Goal: Task Accomplishment & Management: Use online tool/utility

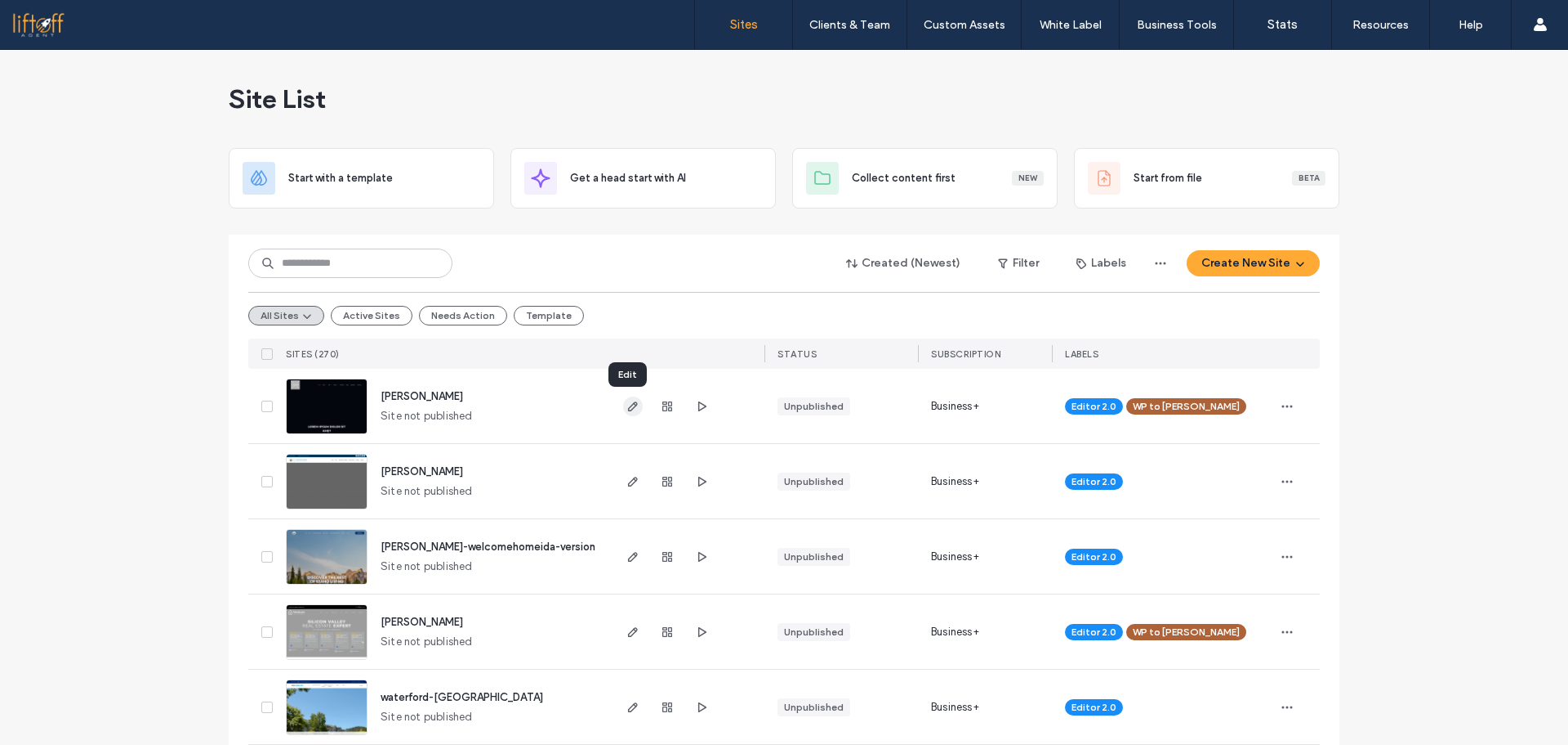
click at [629, 410] on use "button" at bounding box center [634, 406] width 10 height 10
click at [245, 101] on span "Site List" at bounding box center [277, 98] width 97 height 33
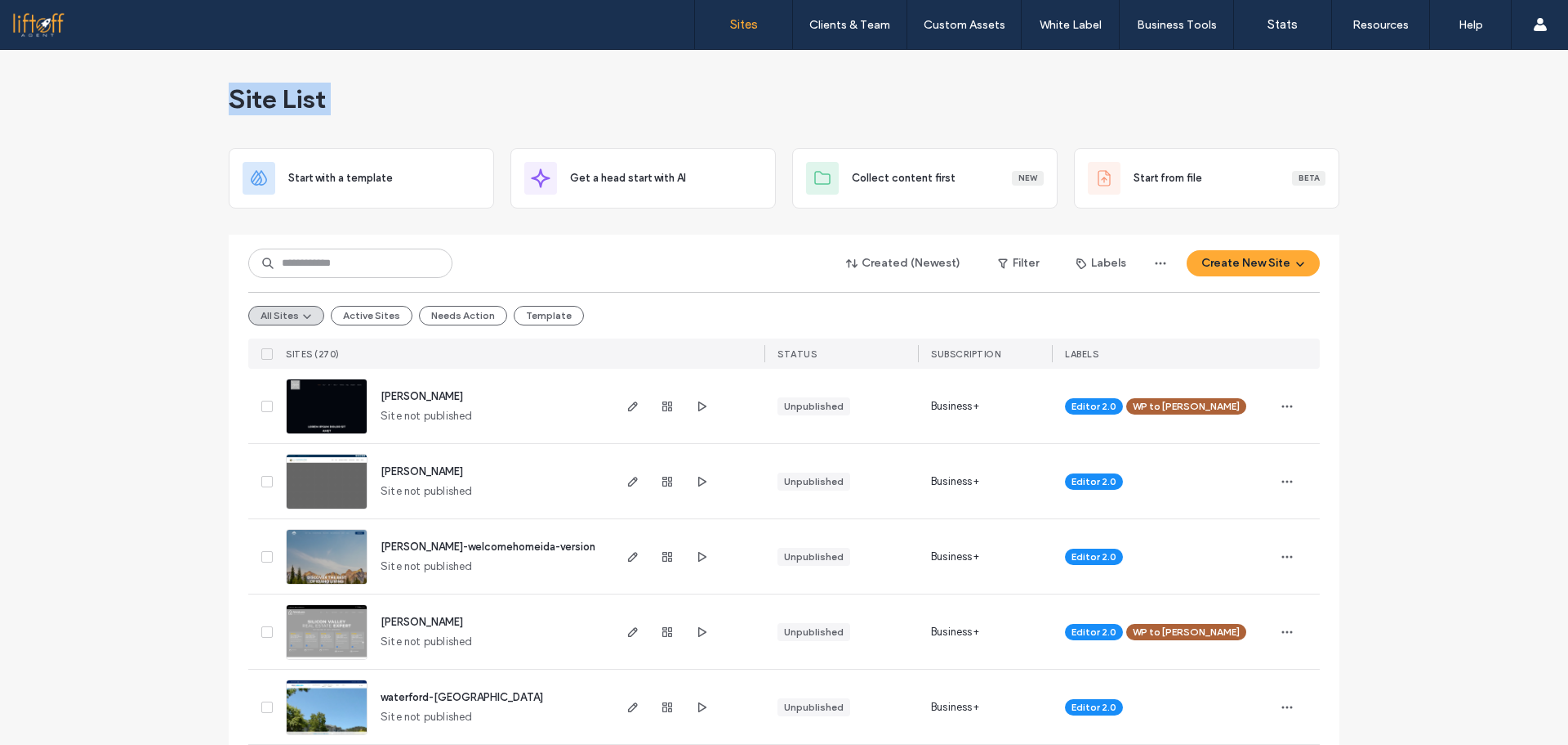
click at [460, 87] on div "Site List" at bounding box center [784, 98] width 1111 height 98
drag, startPoint x: 373, startPoint y: 104, endPoint x: 249, endPoint y: 110, distance: 124.1
click at [367, 105] on div "Site List" at bounding box center [784, 98] width 1111 height 98
click at [255, 86] on span "Site List" at bounding box center [277, 98] width 97 height 33
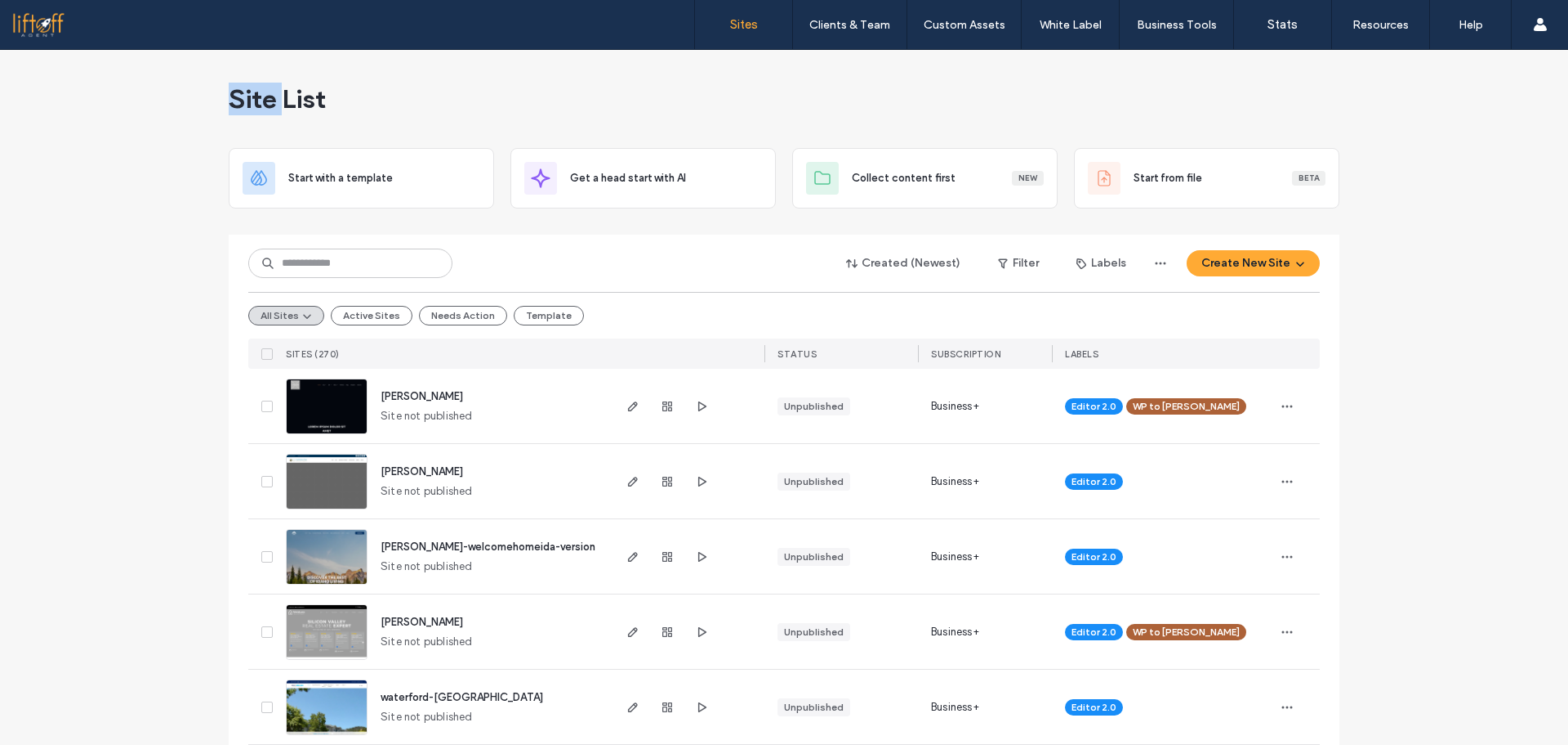
click at [255, 86] on span "Site List" at bounding box center [277, 98] width 97 height 33
click at [362, 98] on div "Site List" at bounding box center [784, 98] width 1111 height 98
click at [271, 100] on span "Site List" at bounding box center [277, 98] width 97 height 33
click at [269, 100] on span "Site List" at bounding box center [277, 98] width 97 height 33
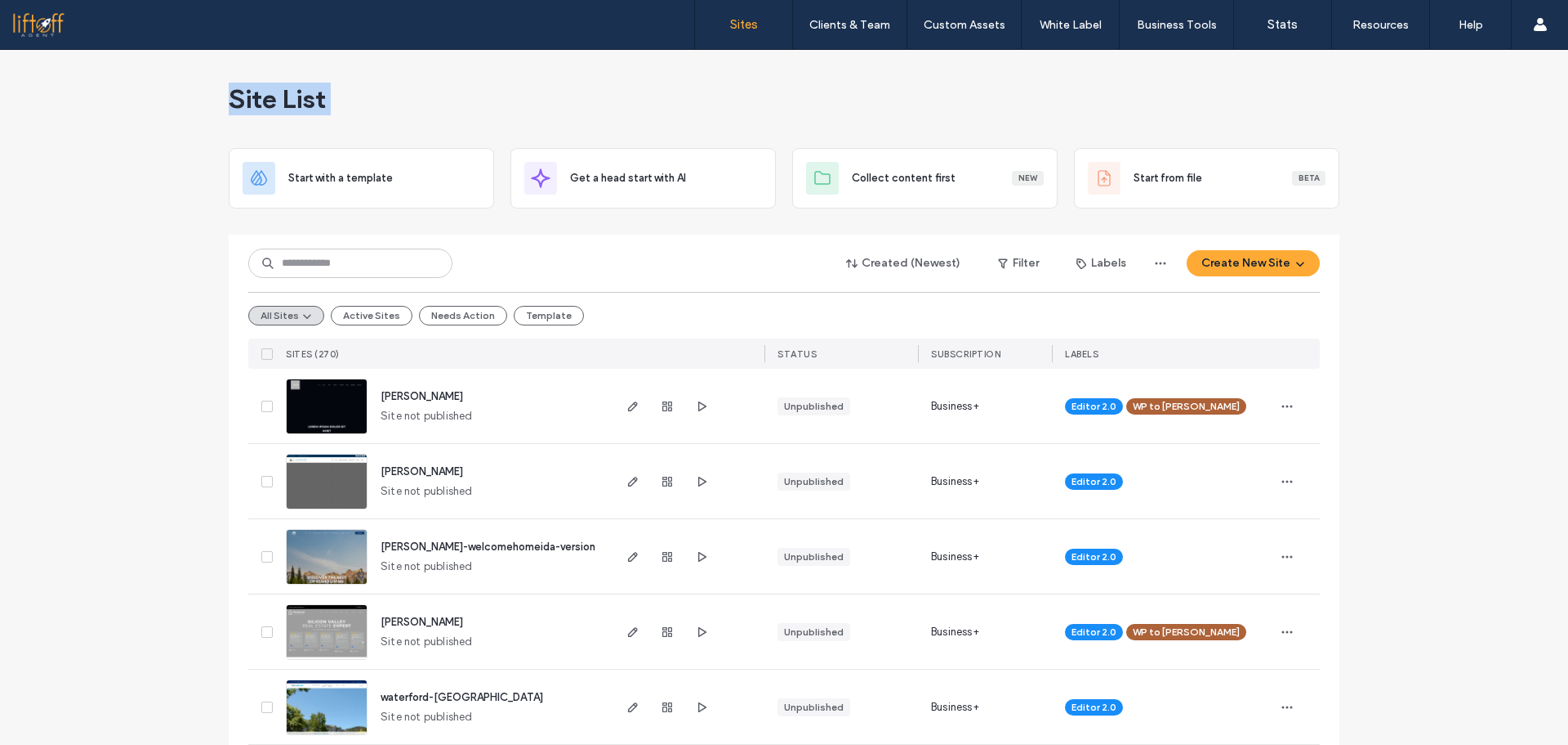
click at [269, 100] on span "Site List" at bounding box center [277, 98] width 97 height 33
click at [295, 100] on span "Site List" at bounding box center [277, 98] width 97 height 33
click at [229, 93] on span "Site List" at bounding box center [277, 98] width 97 height 33
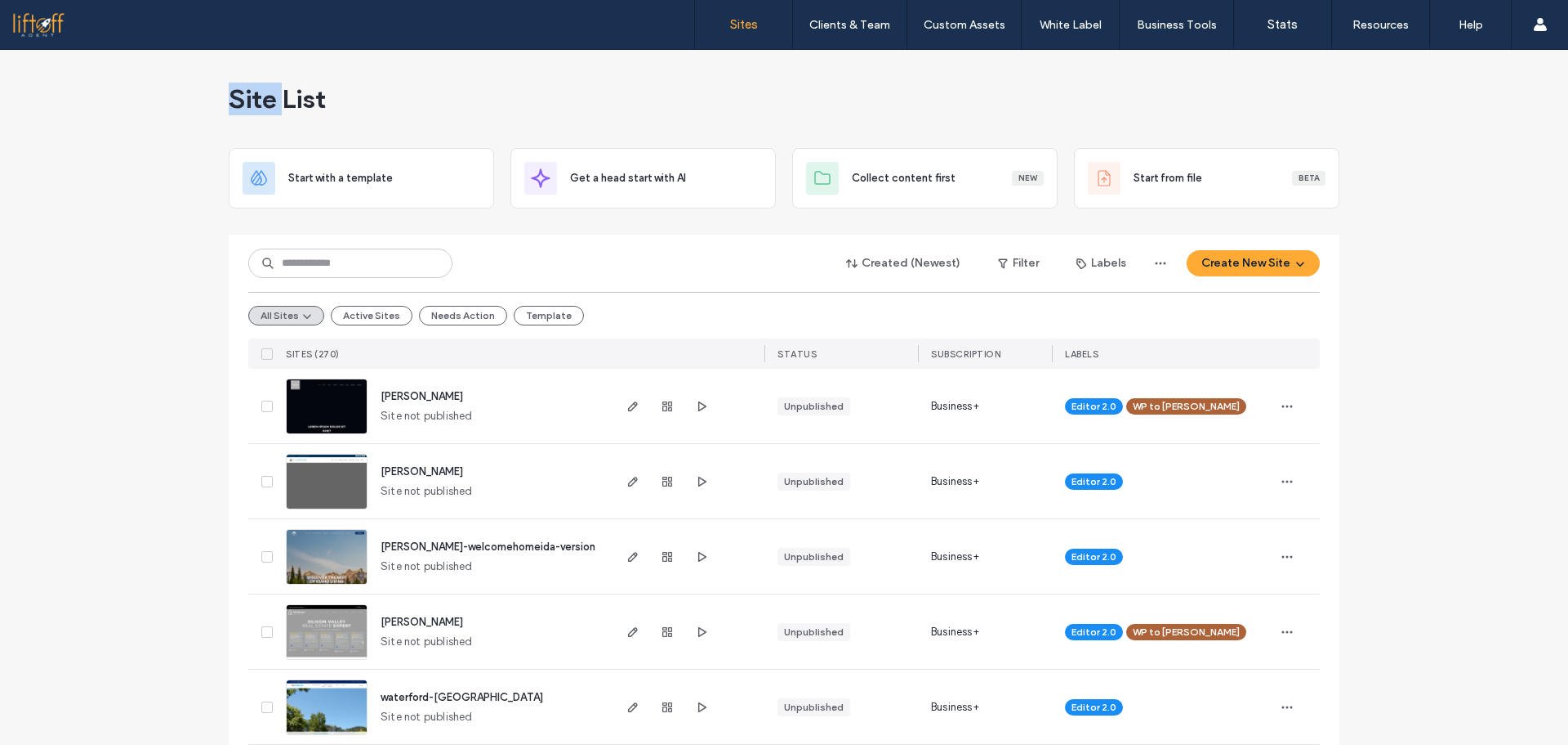
click at [229, 93] on span "Site List" at bounding box center [277, 98] width 97 height 33
click at [655, 104] on div "Site List" at bounding box center [784, 98] width 1111 height 98
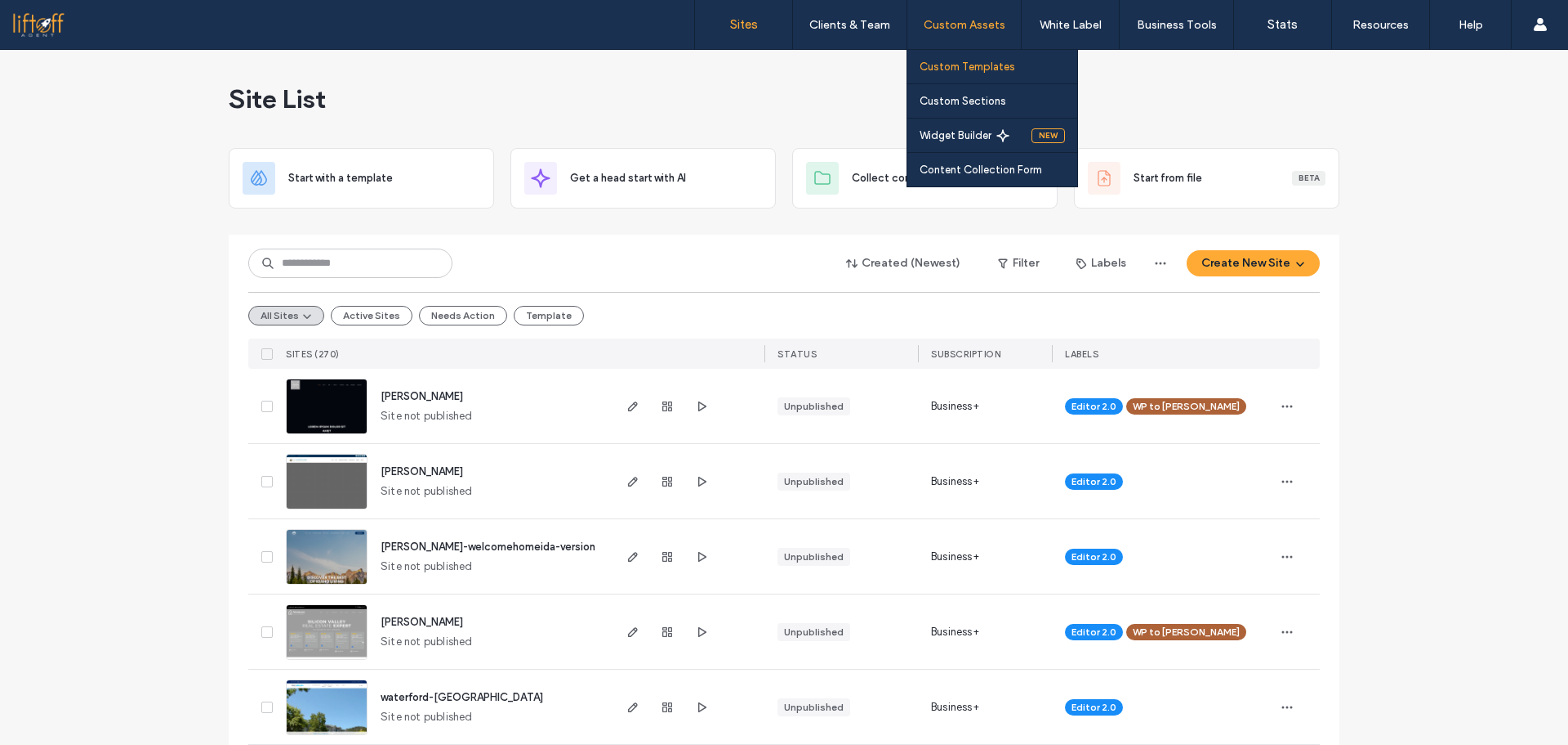
click at [954, 66] on label "Custom Templates" at bounding box center [968, 66] width 96 height 13
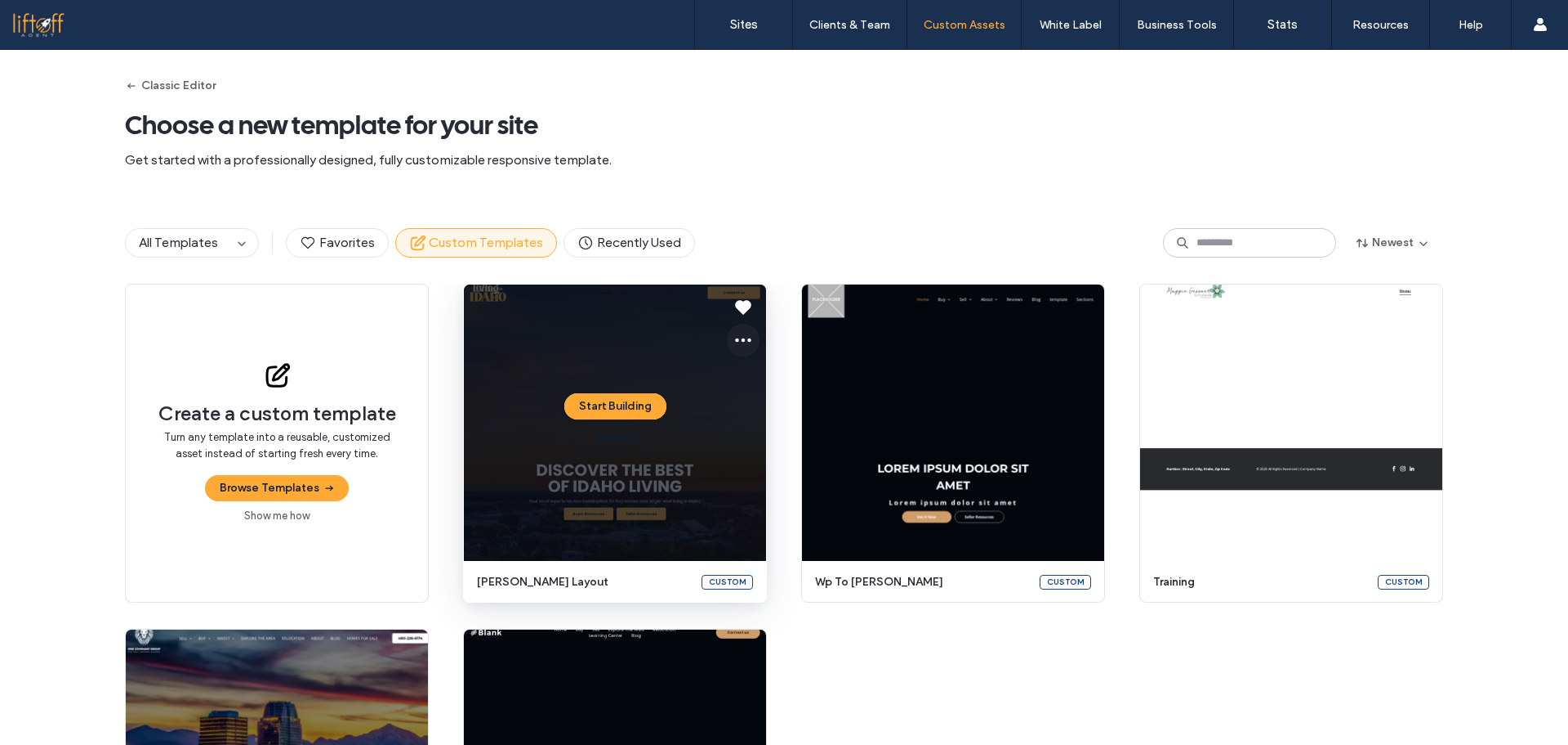
click at [740, 343] on icon at bounding box center [743, 340] width 19 height 19
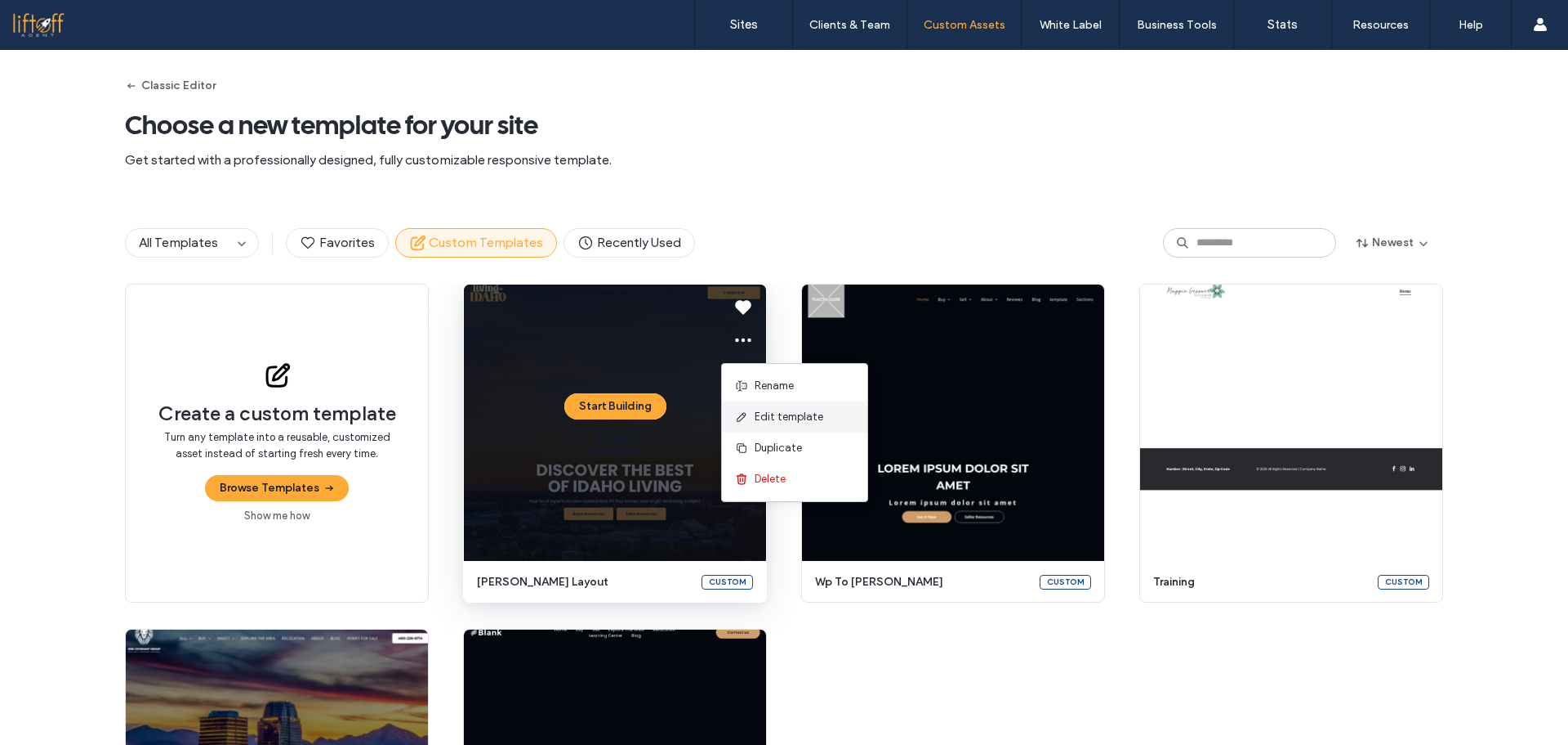
click at [763, 423] on span "Edit template" at bounding box center [789, 416] width 69 height 16
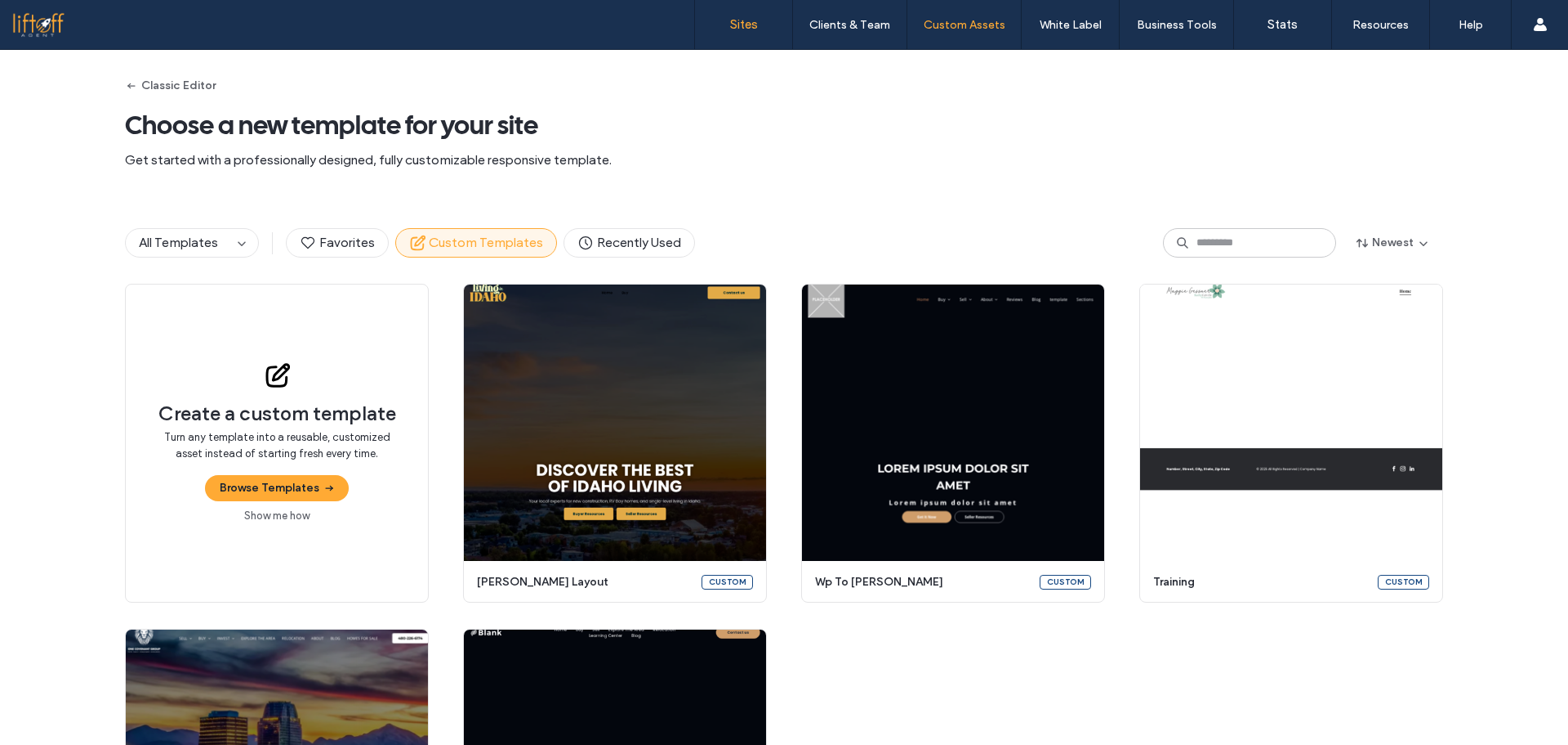
click at [736, 28] on label "Sites" at bounding box center [744, 24] width 28 height 14
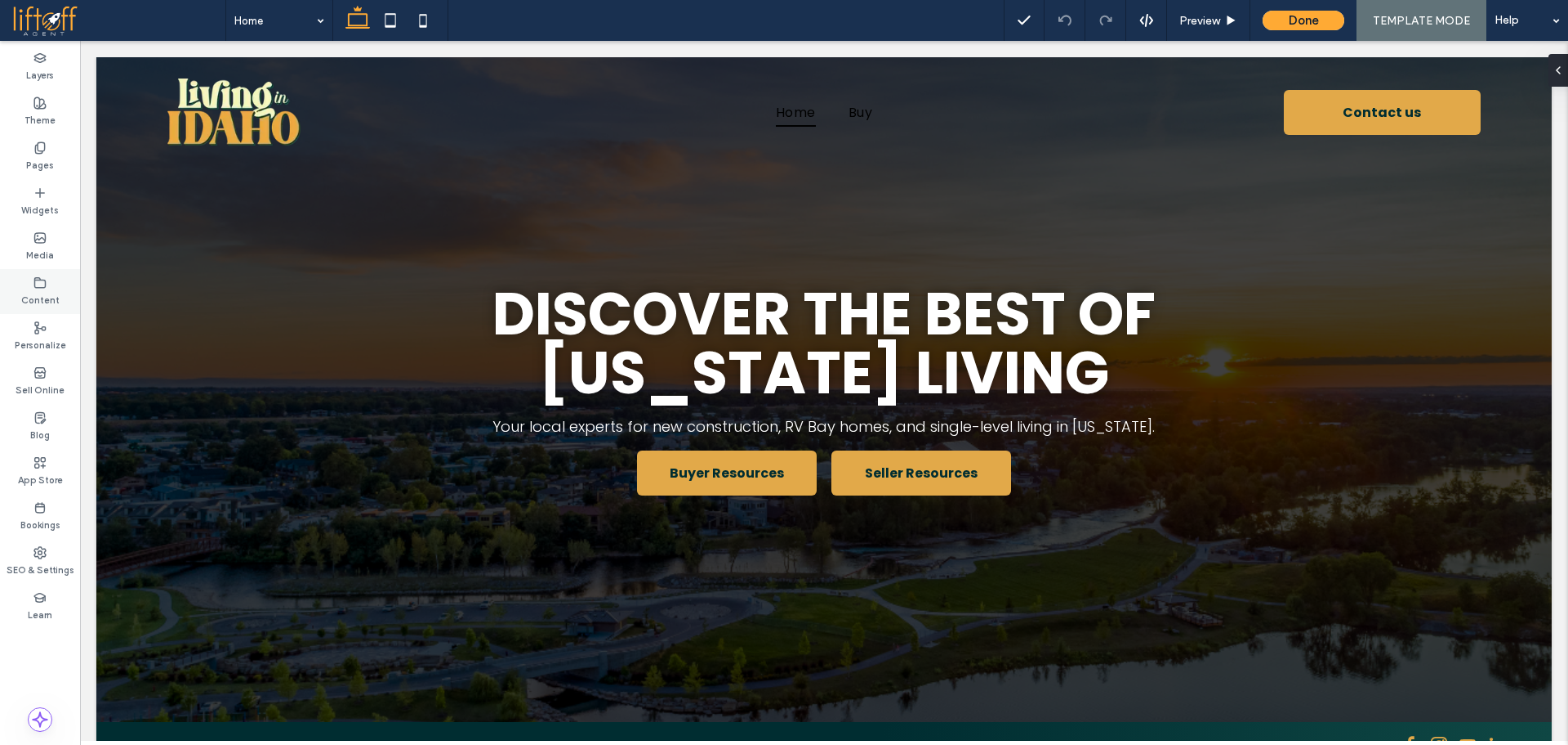
click at [43, 282] on icon at bounding box center [40, 283] width 13 height 13
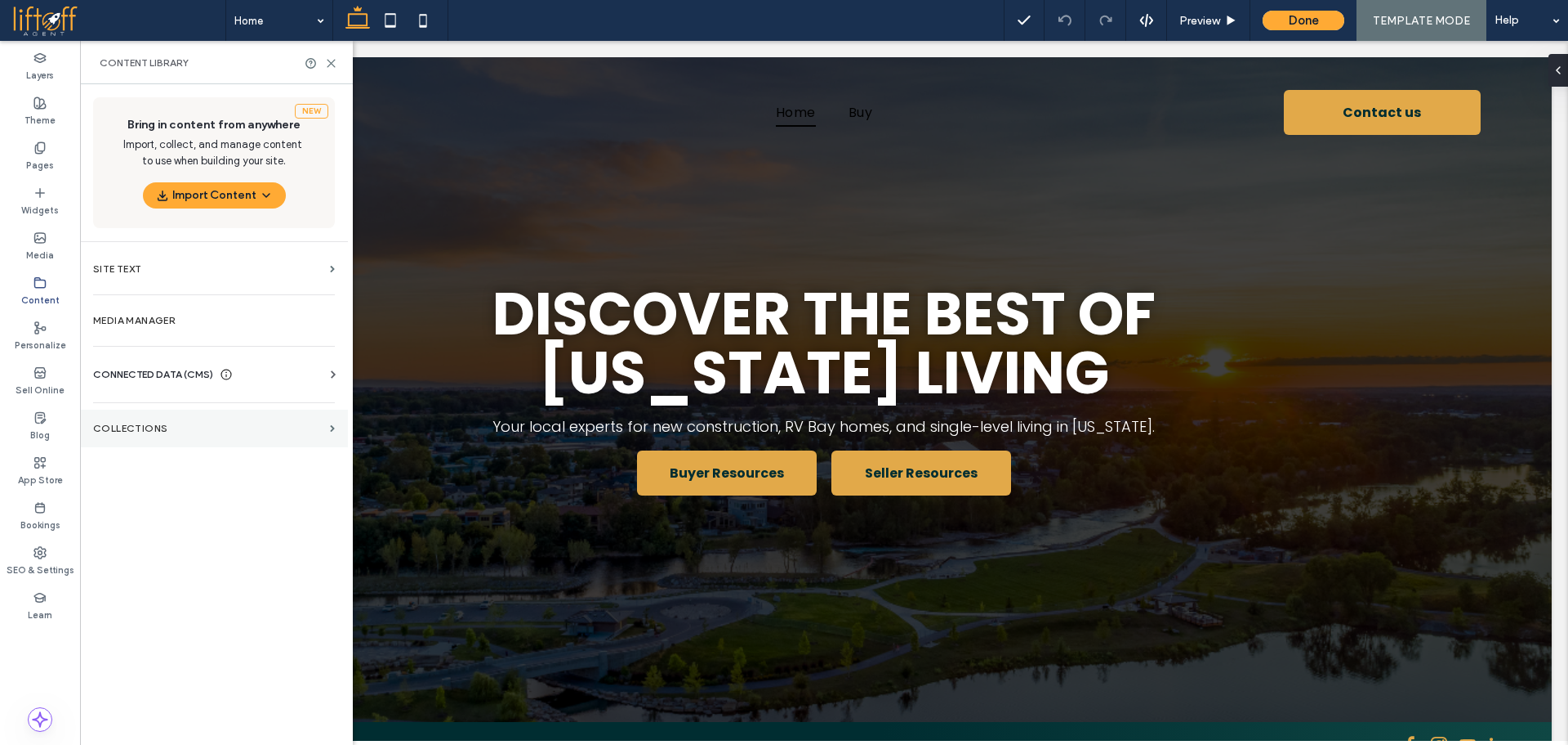
click at [250, 427] on label "Collections" at bounding box center [208, 429] width 230 height 12
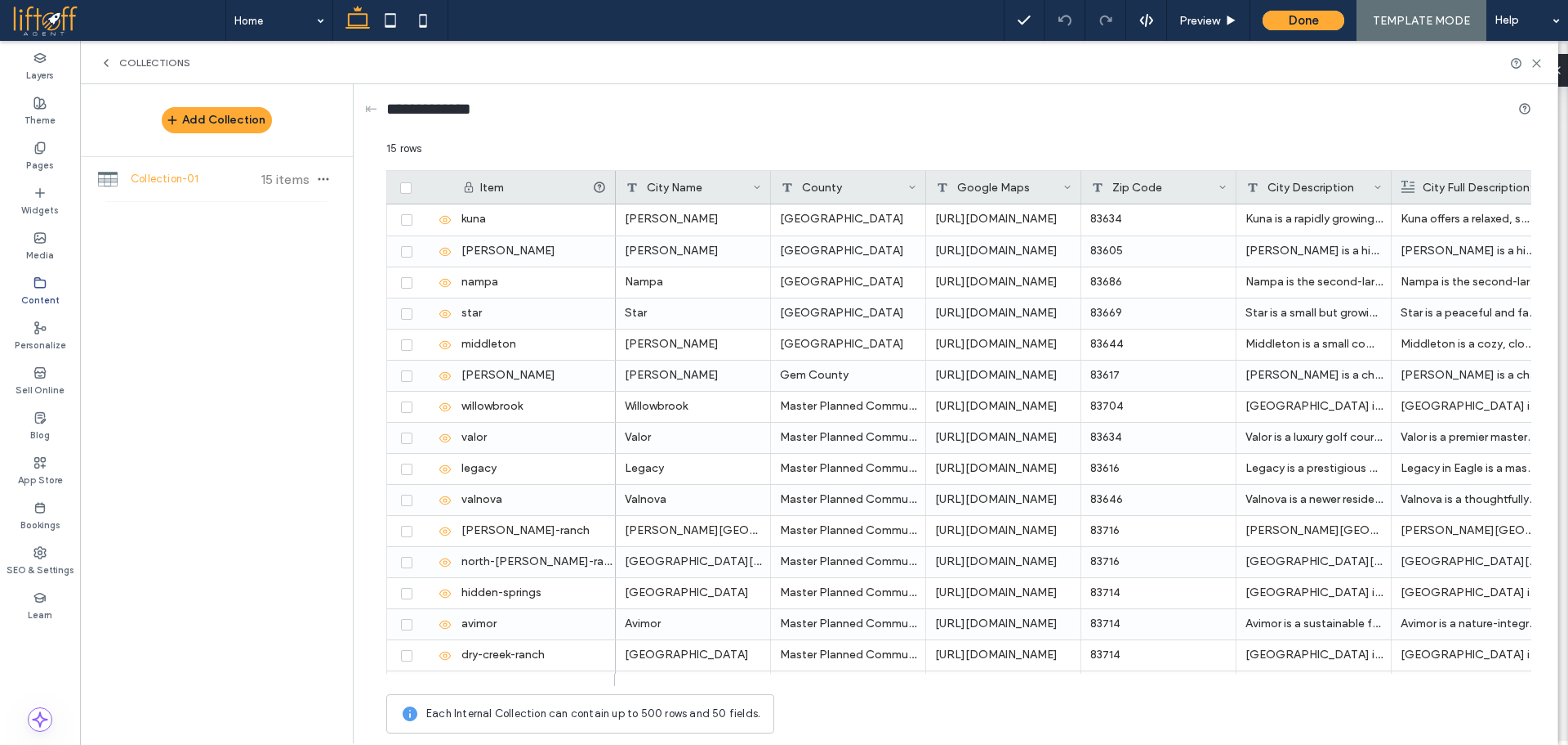
click at [108, 64] on icon at bounding box center [107, 63] width 13 height 13
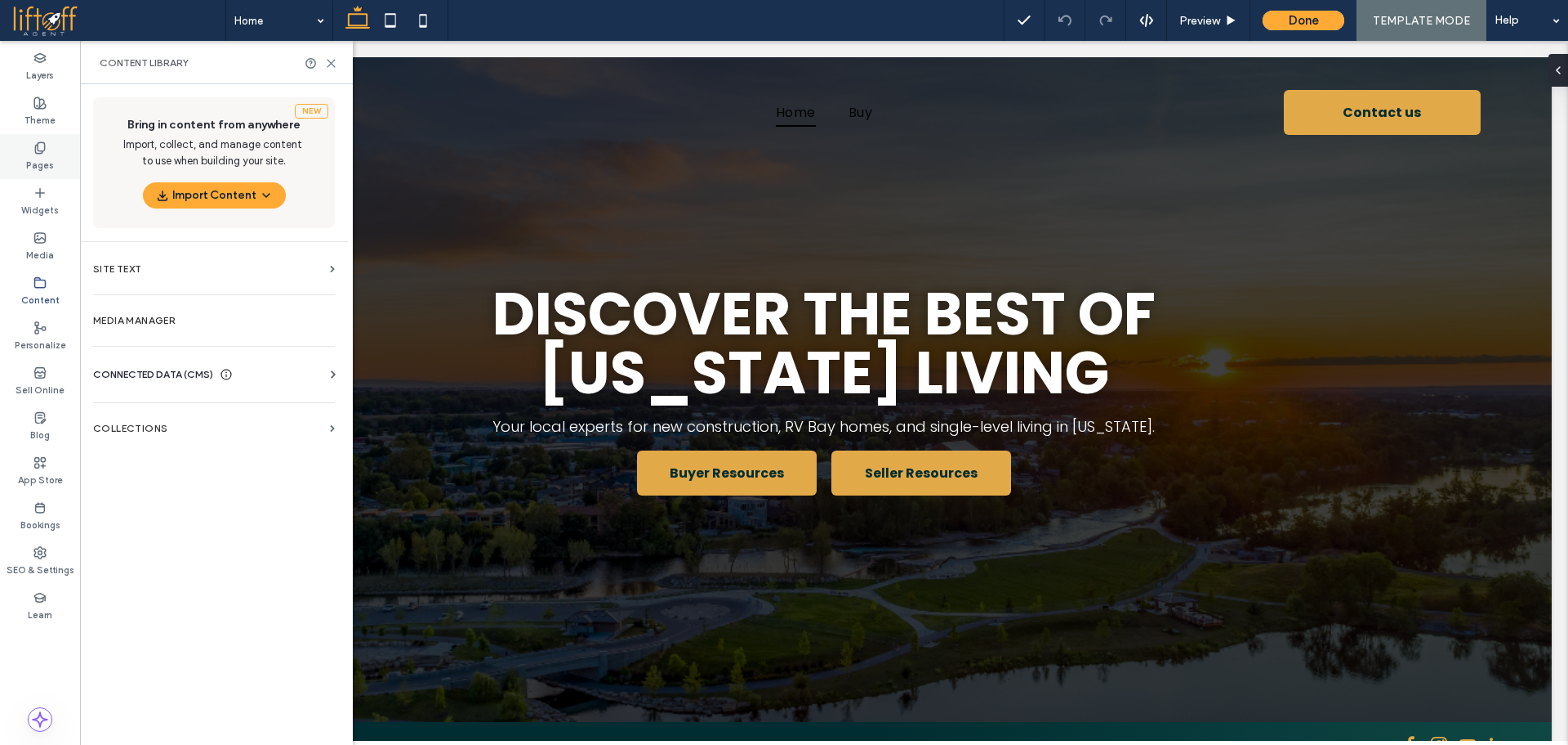
click at [42, 156] on label "Pages" at bounding box center [39, 163] width 28 height 18
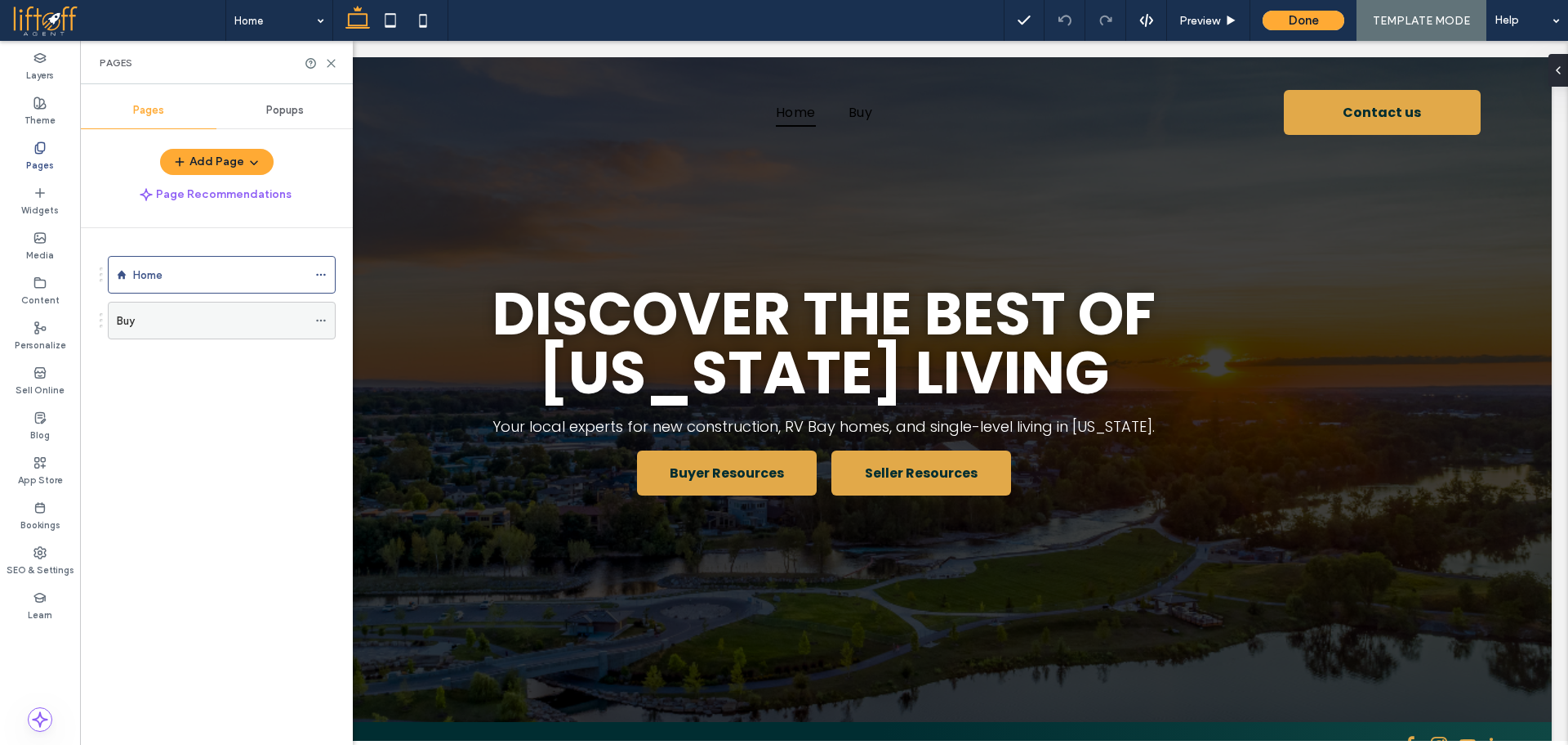
click at [210, 320] on div "Buy" at bounding box center [212, 320] width 191 height 17
click at [219, 308] on div "Buy" at bounding box center [212, 320] width 191 height 36
click at [332, 61] on icon at bounding box center [331, 63] width 13 height 13
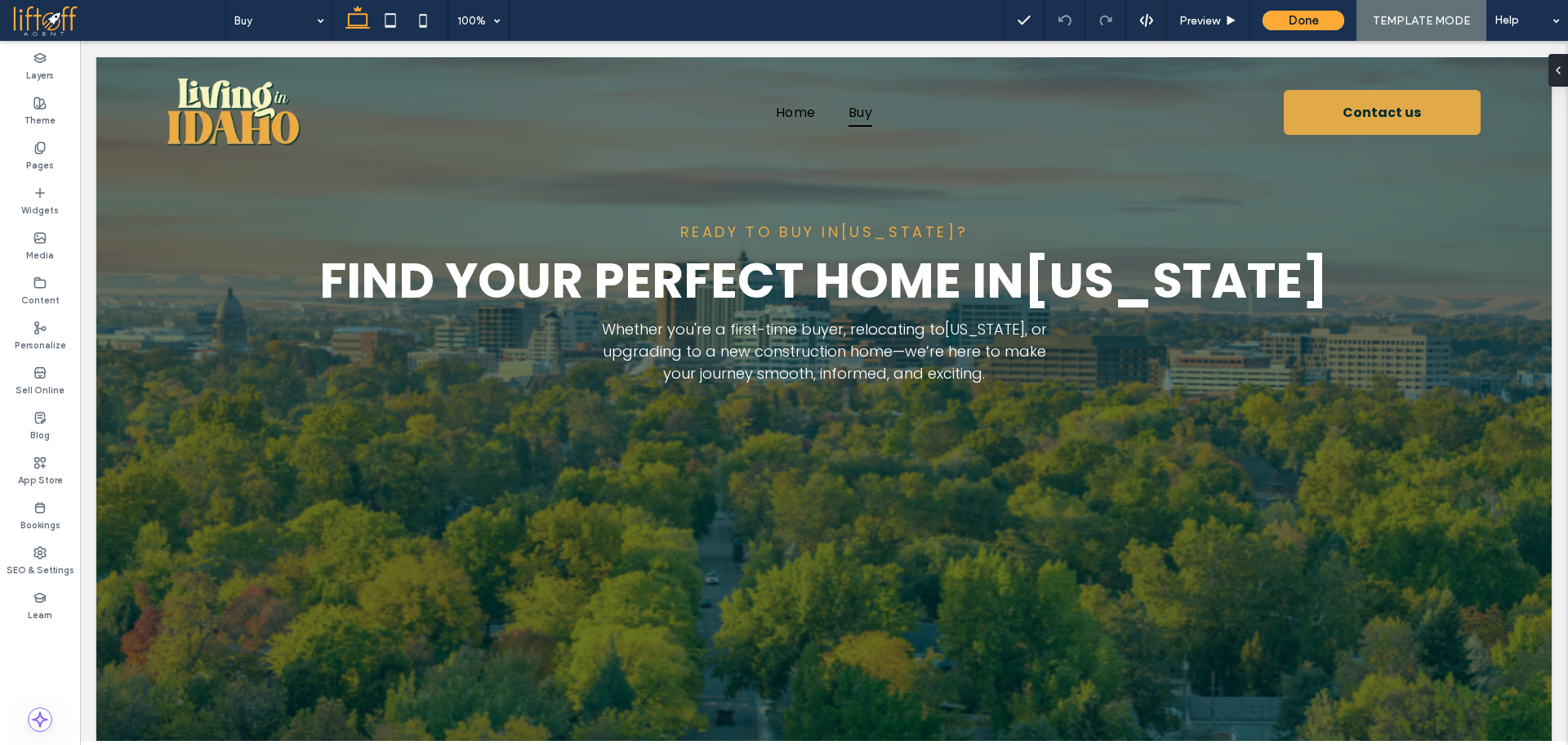
scroll to position [1365, 0]
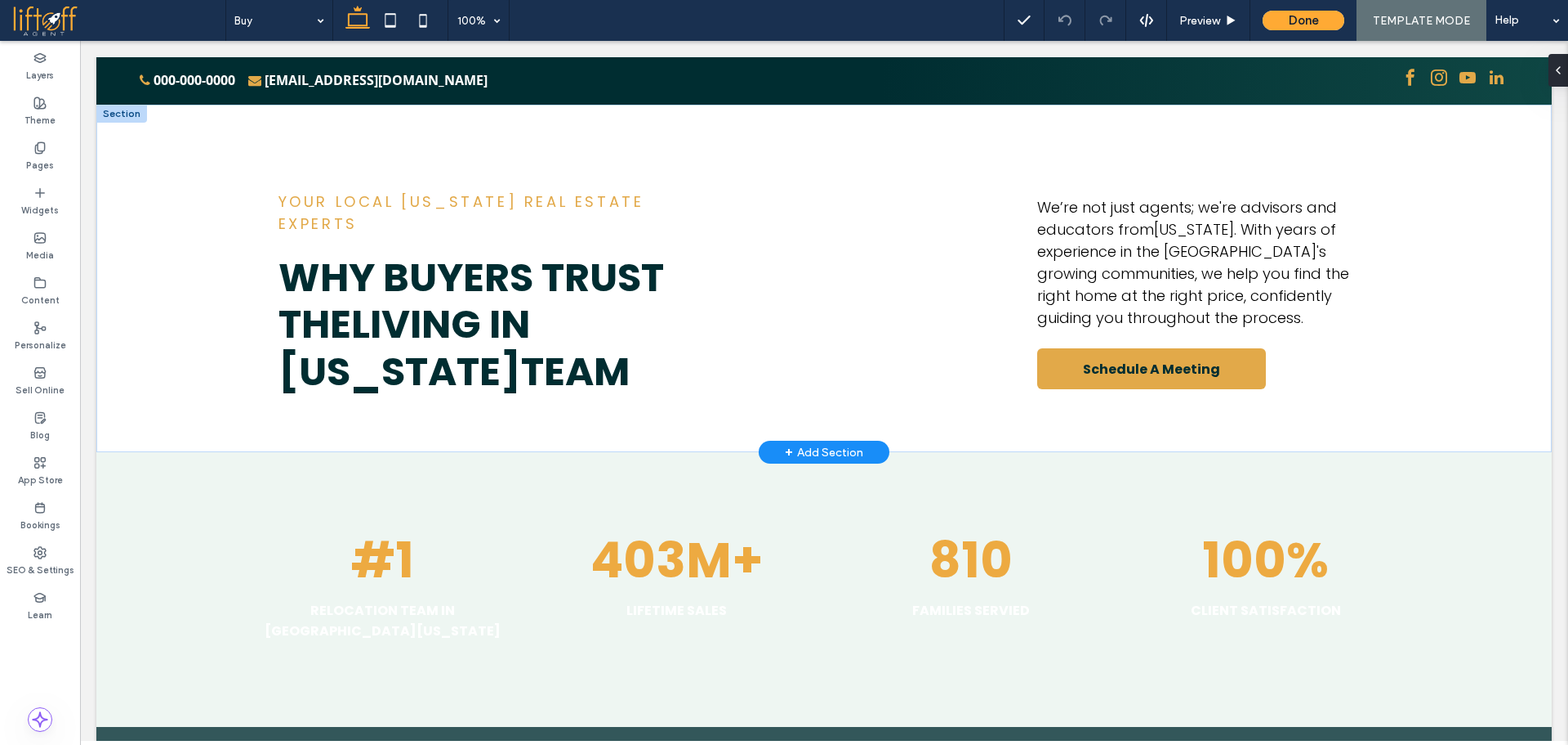
click at [831, 443] on div "+ Add Section" at bounding box center [823, 452] width 78 height 18
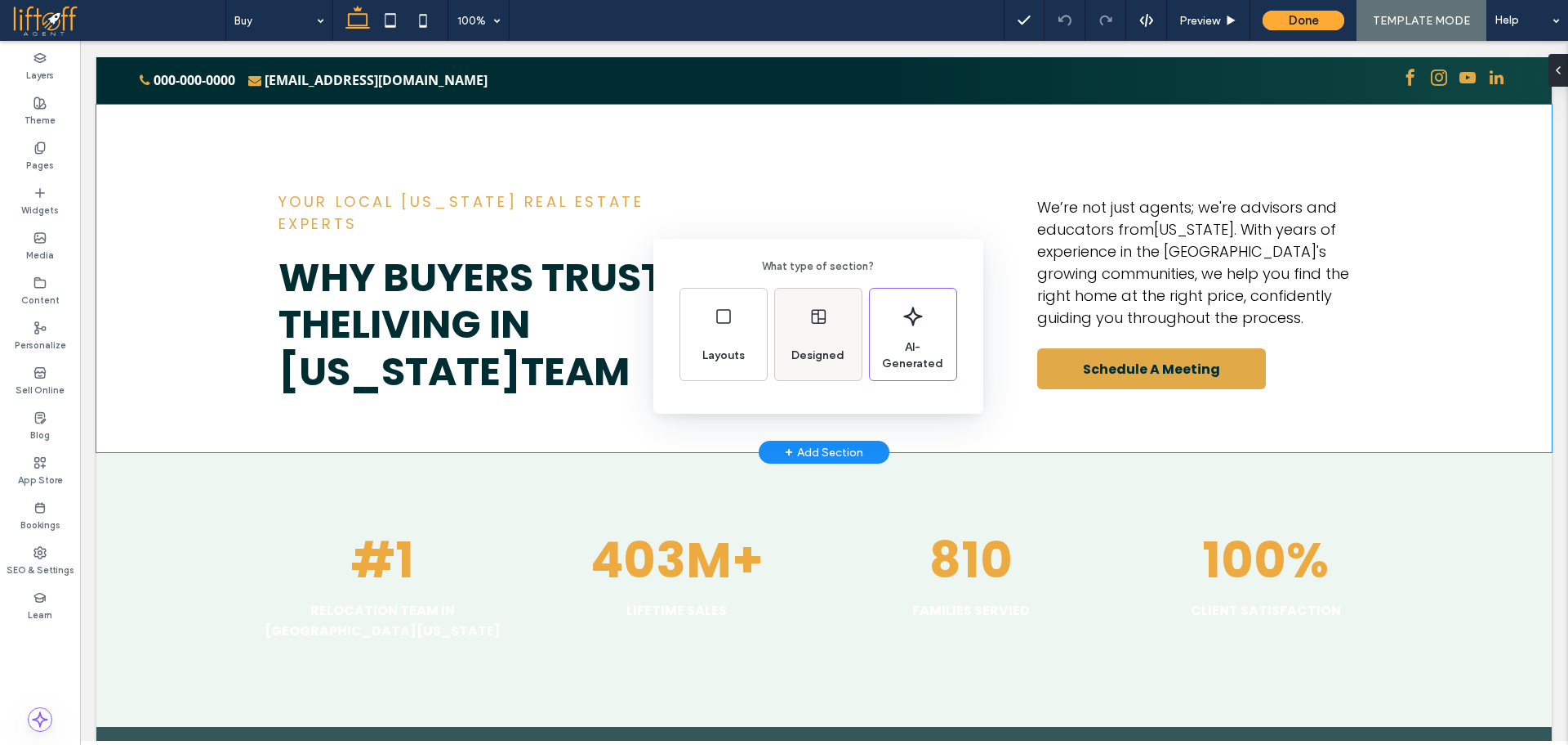
click at [796, 348] on span "Designed" at bounding box center [818, 355] width 66 height 16
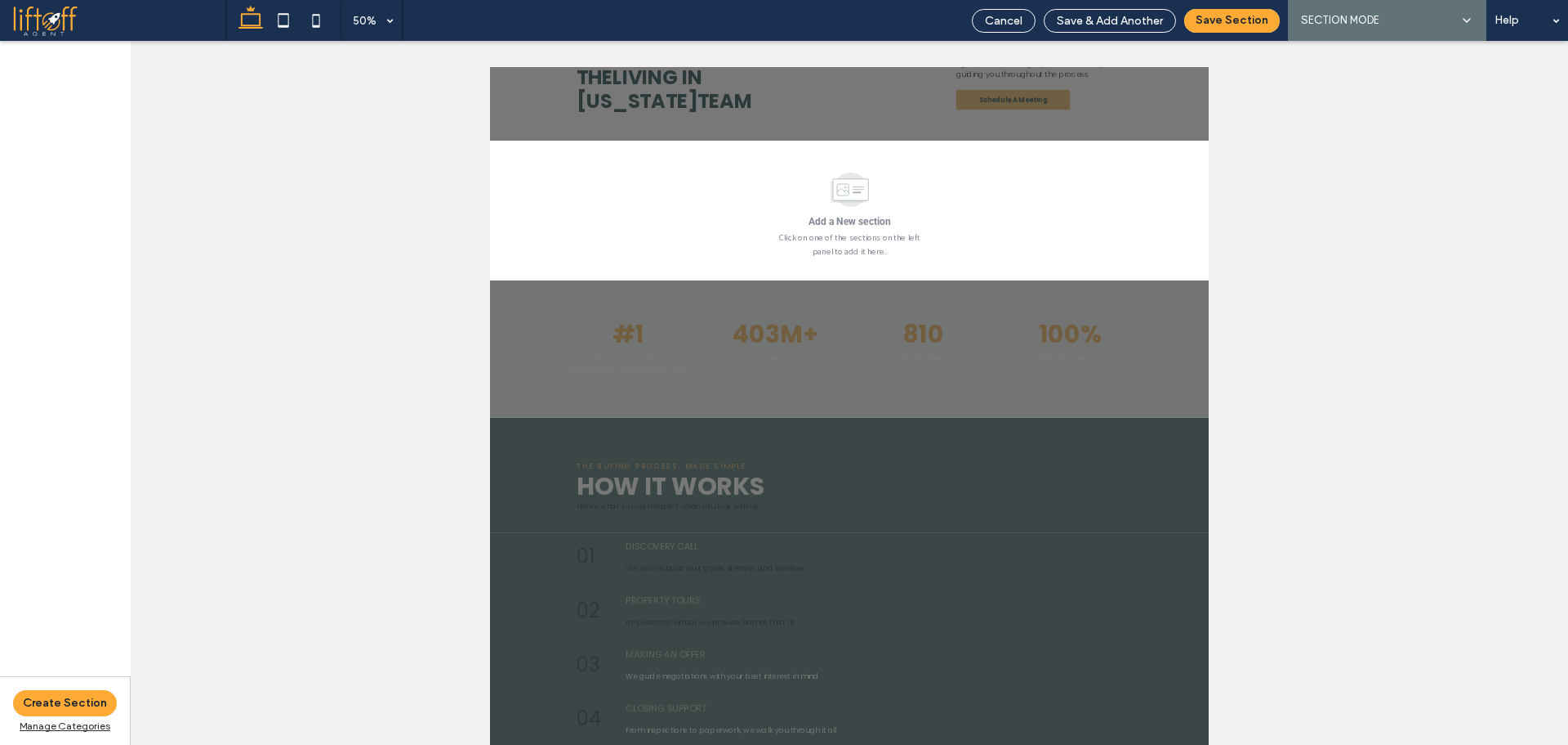
scroll to position [2038, 0]
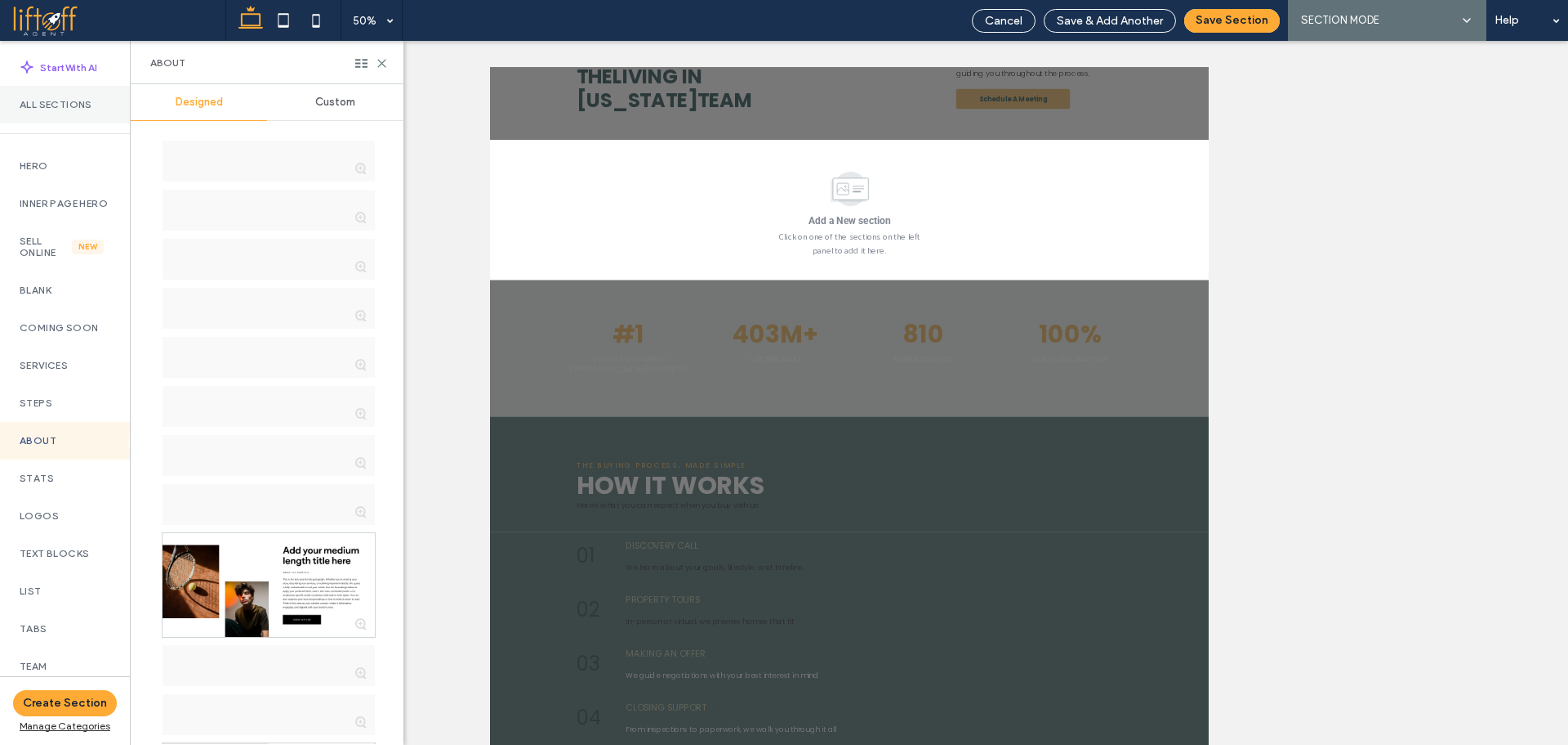
click at [102, 116] on div "All Sections" at bounding box center [65, 104] width 130 height 38
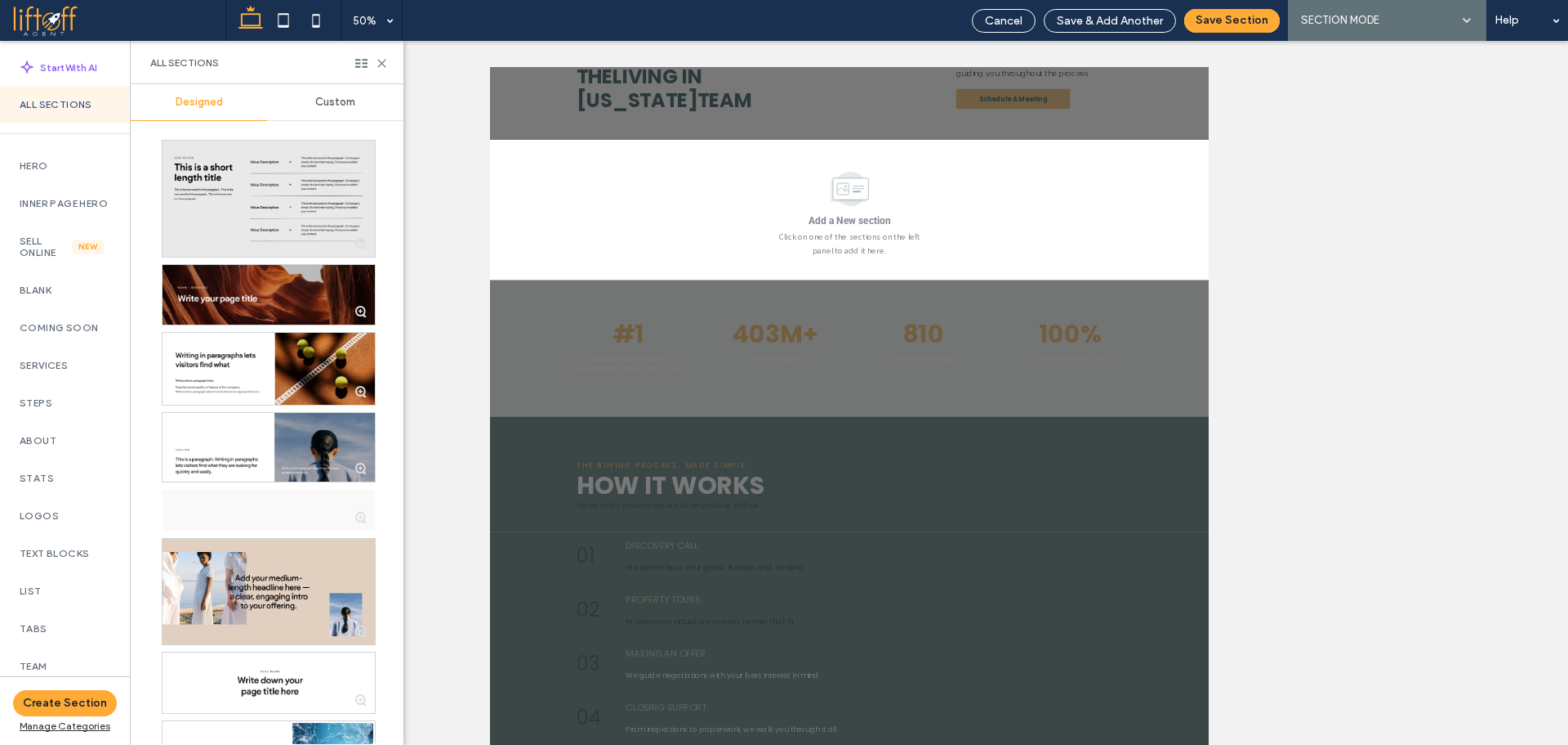
click at [337, 104] on span "Custom" at bounding box center [335, 103] width 40 height 13
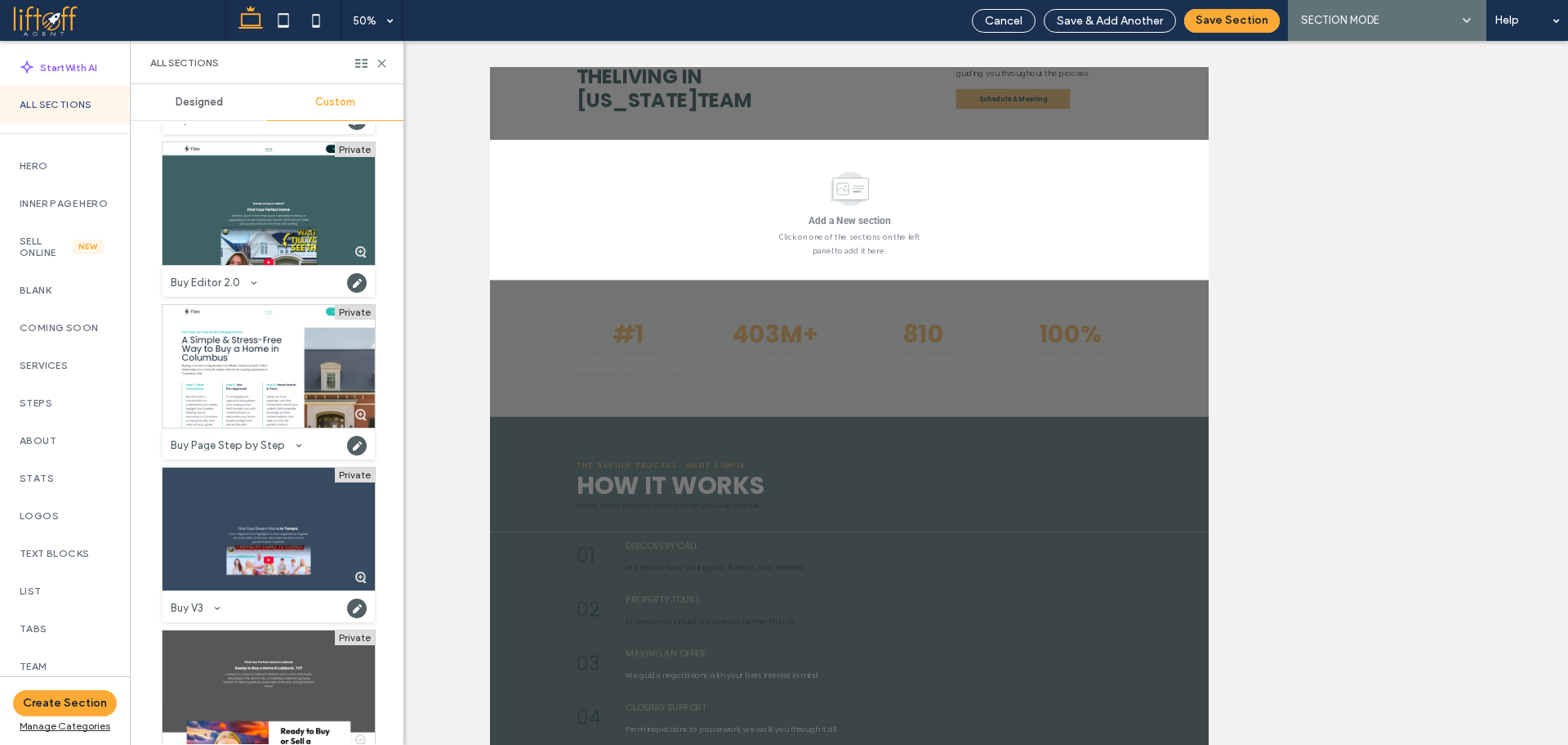
scroll to position [1878, 0]
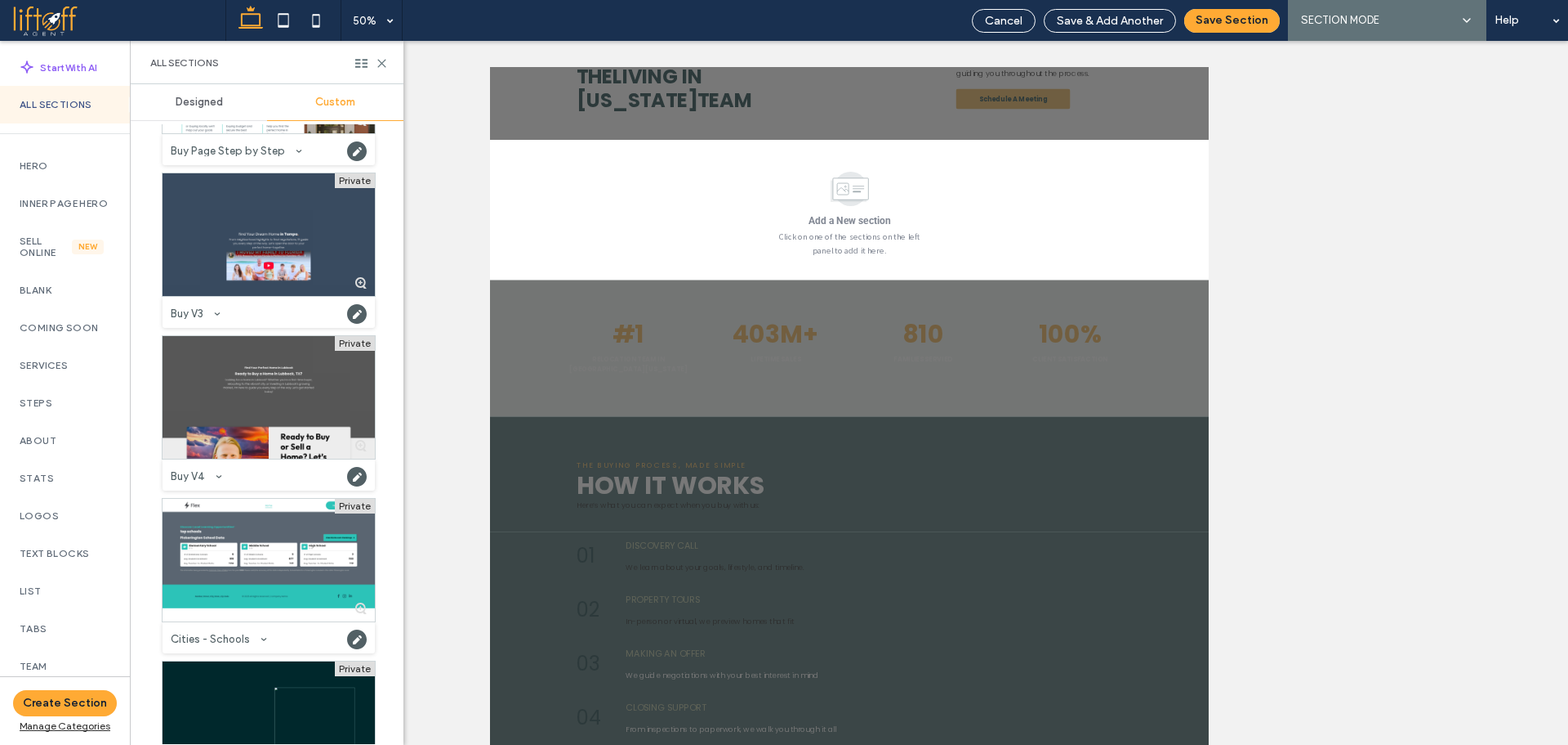
click at [303, 400] on div at bounding box center [268, 398] width 213 height 123
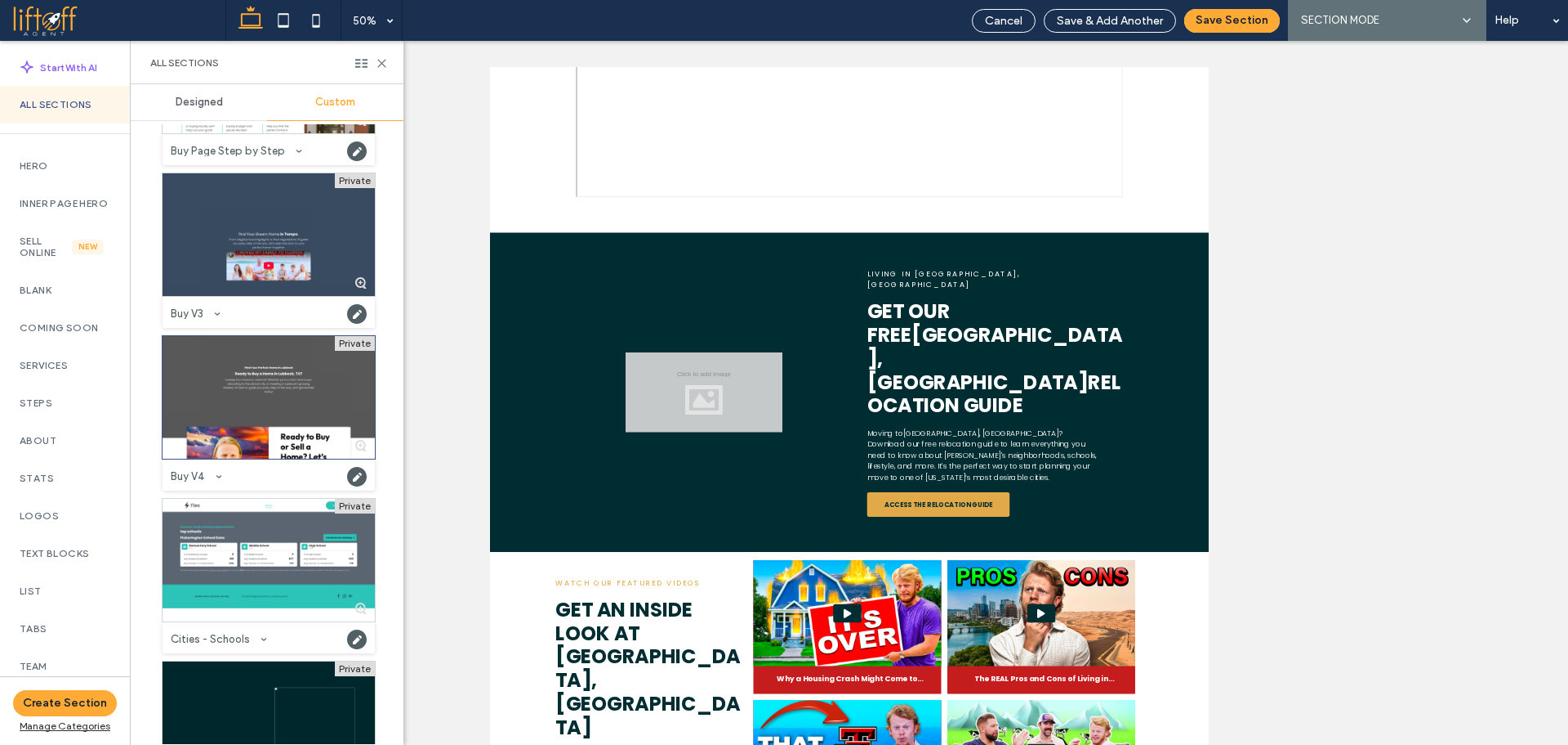
scroll to position [4693, 0]
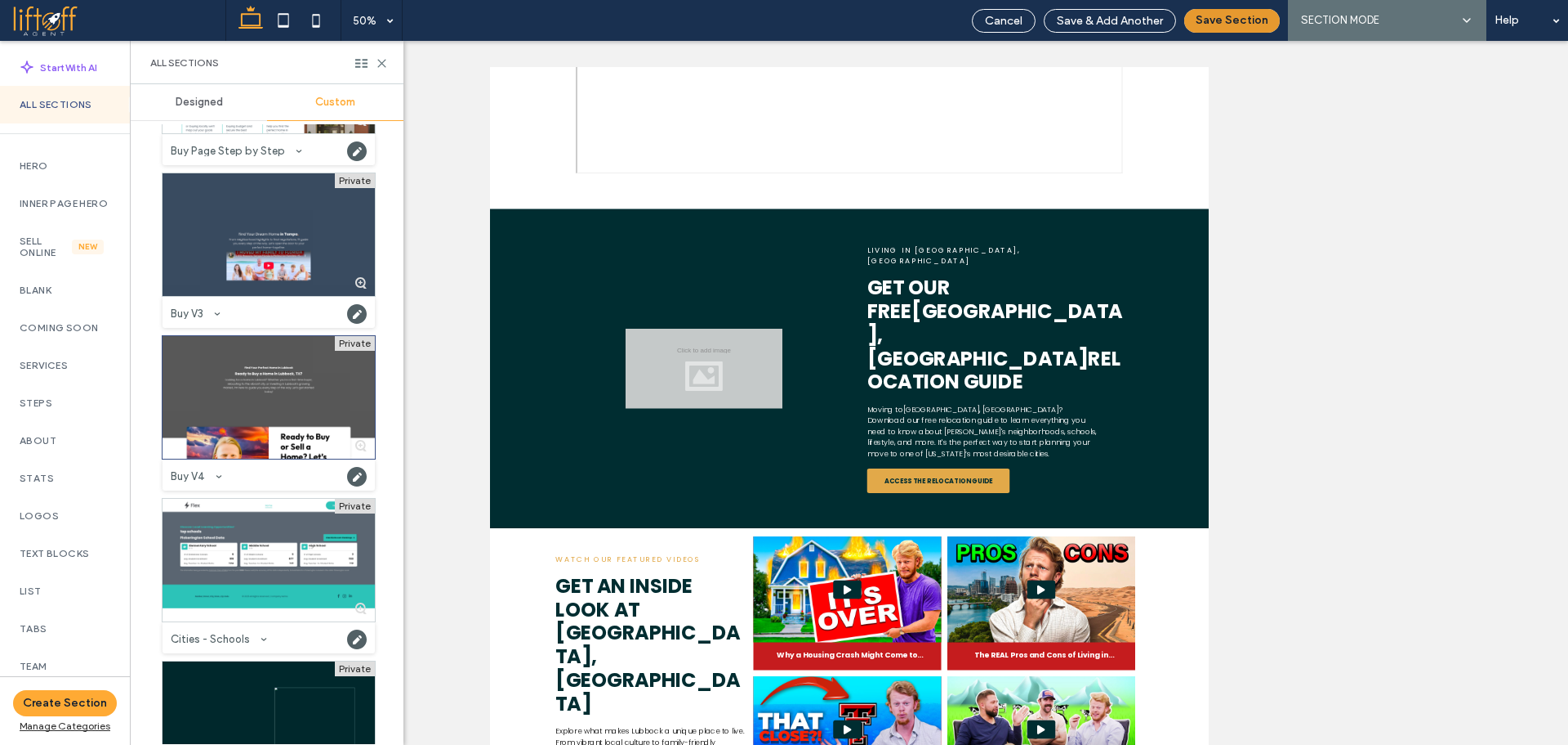
click at [1246, 18] on button "Save Section" at bounding box center [1233, 21] width 96 height 24
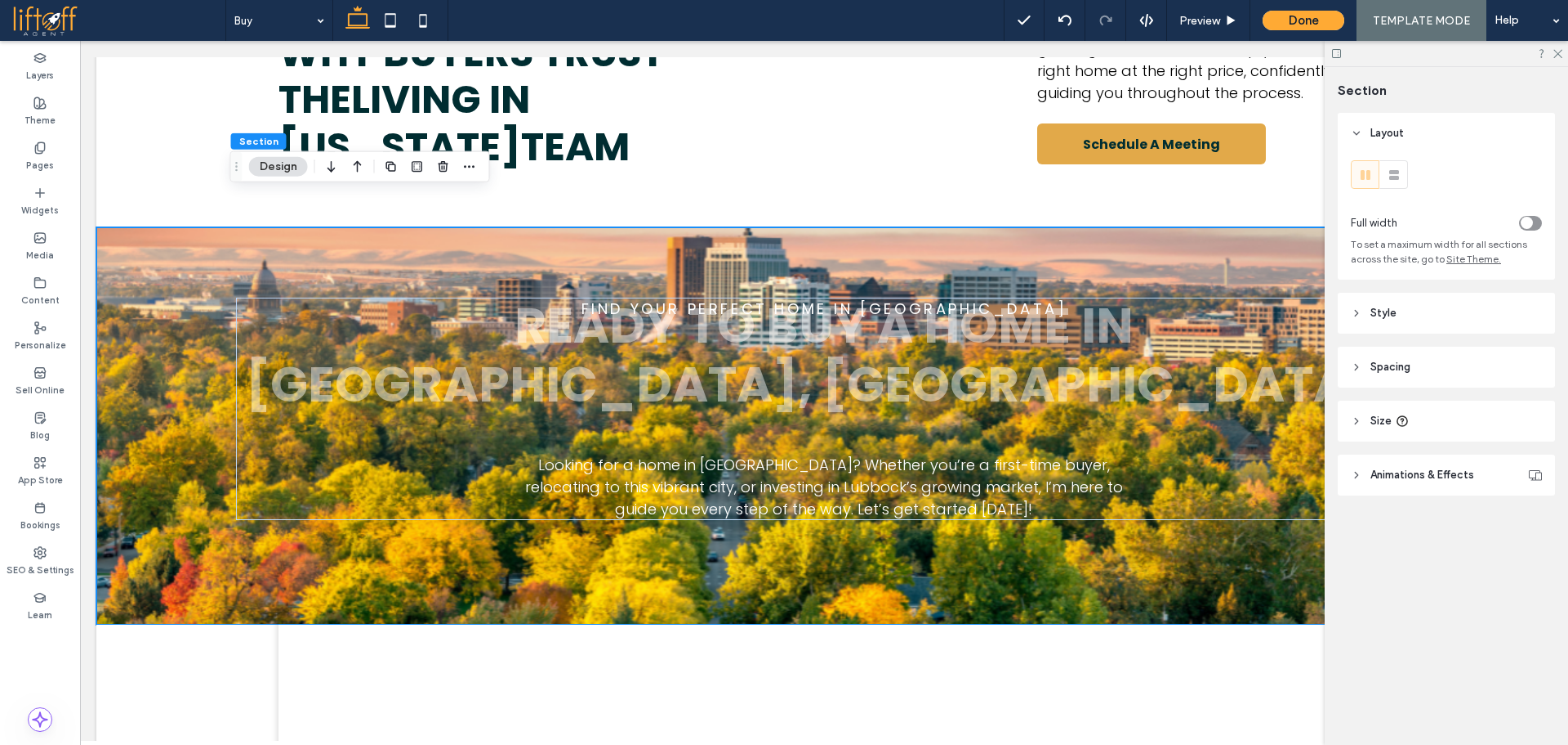
scroll to position [1582, 0]
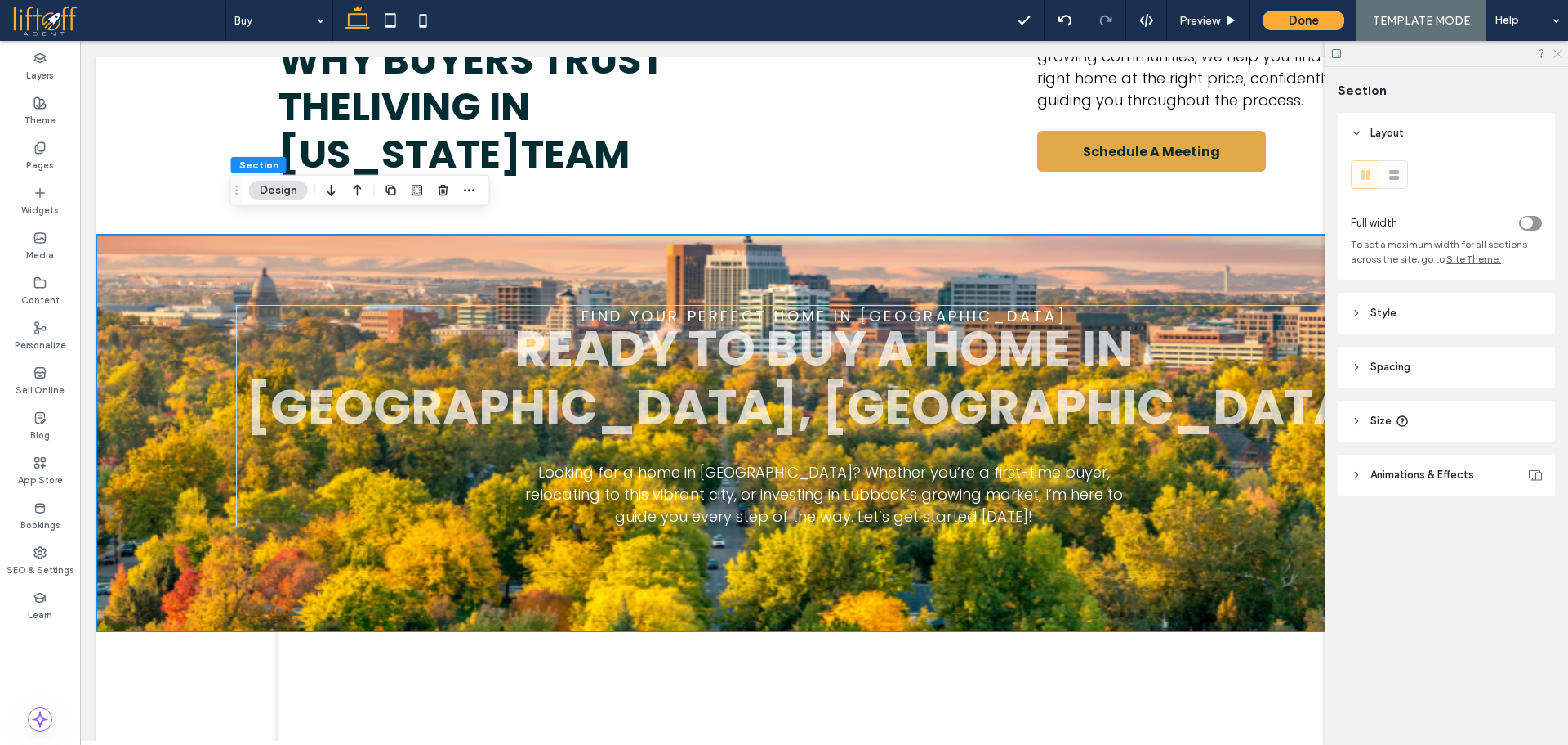
click at [1561, 55] on icon at bounding box center [1557, 52] width 11 height 11
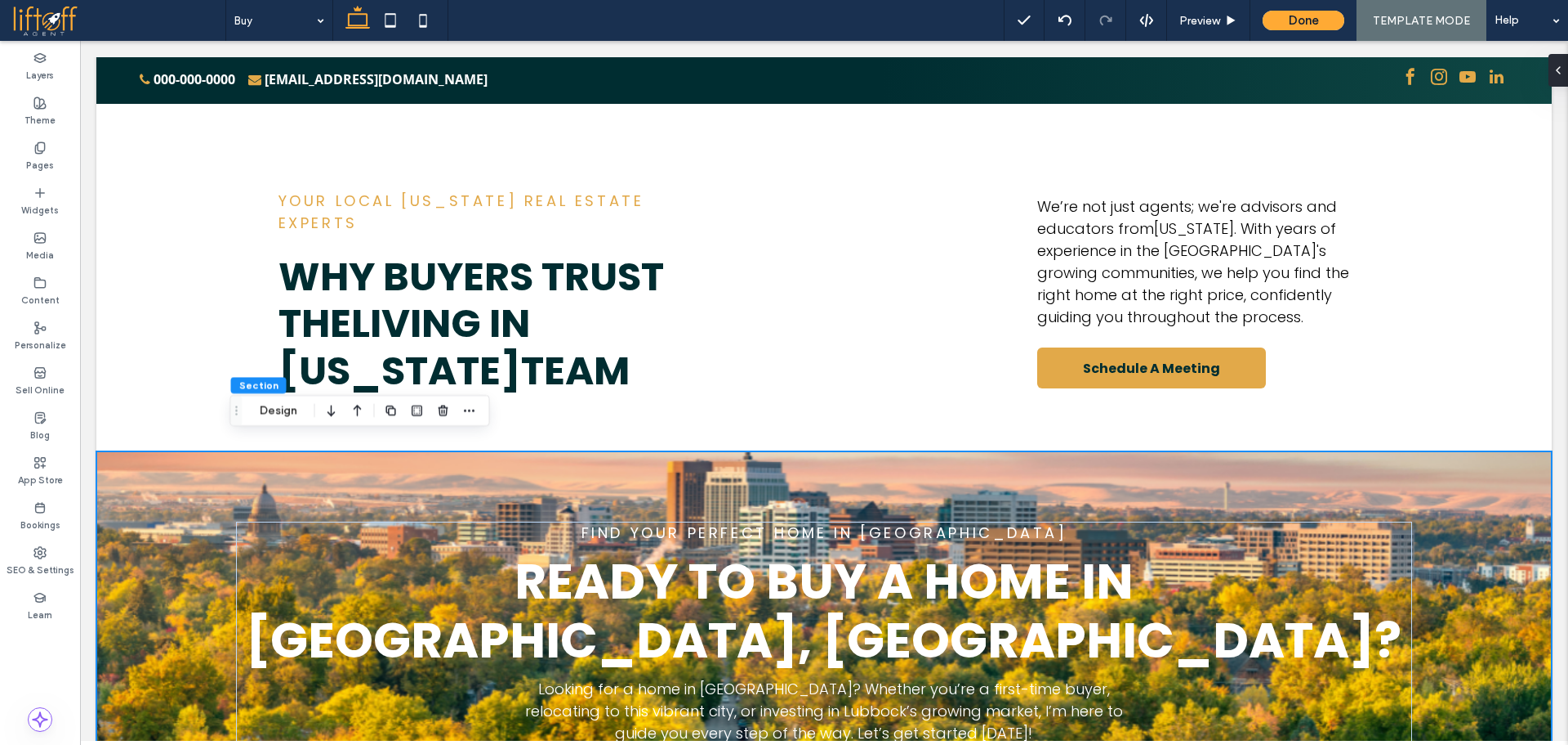
scroll to position [1612, 0]
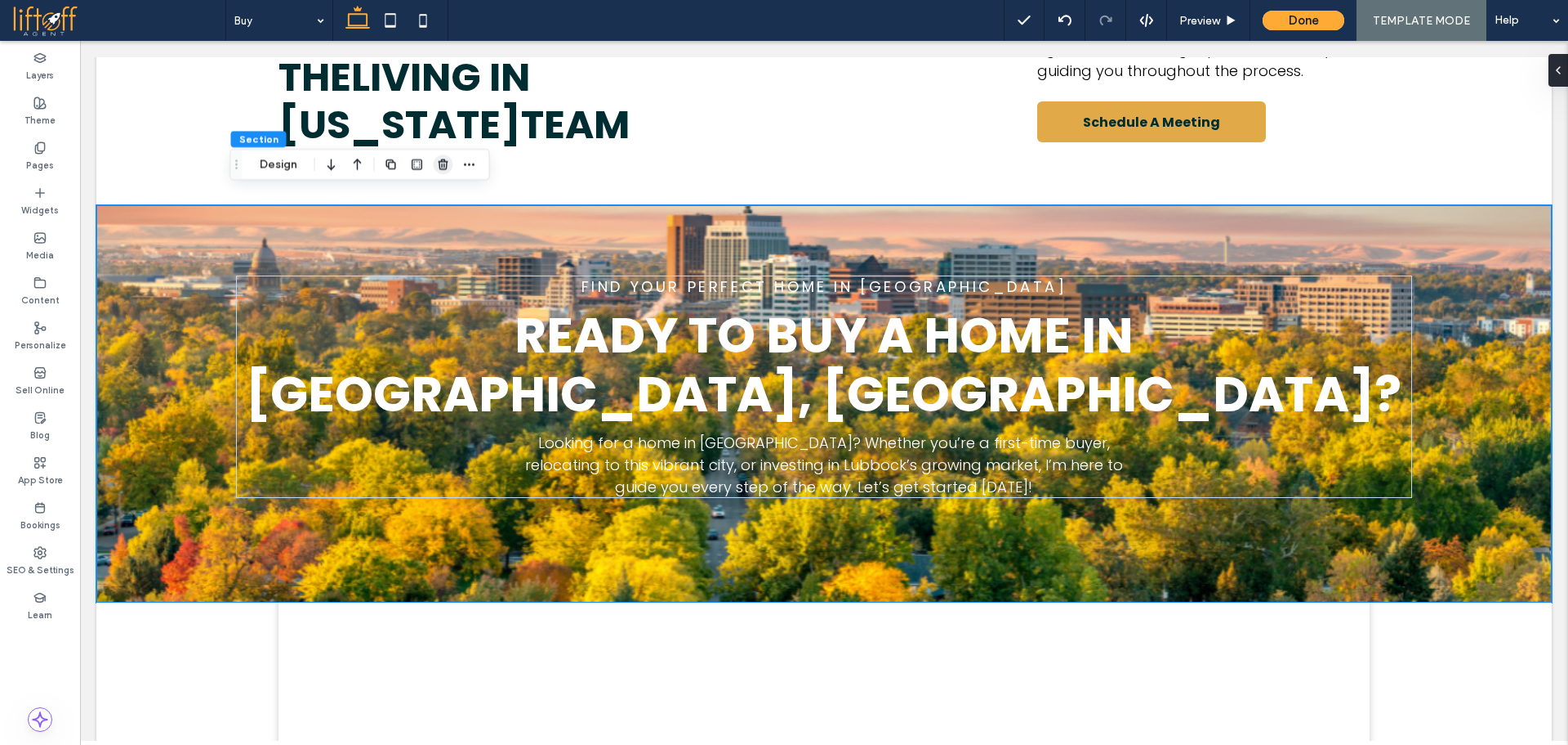
click at [446, 168] on use "button" at bounding box center [443, 164] width 10 height 11
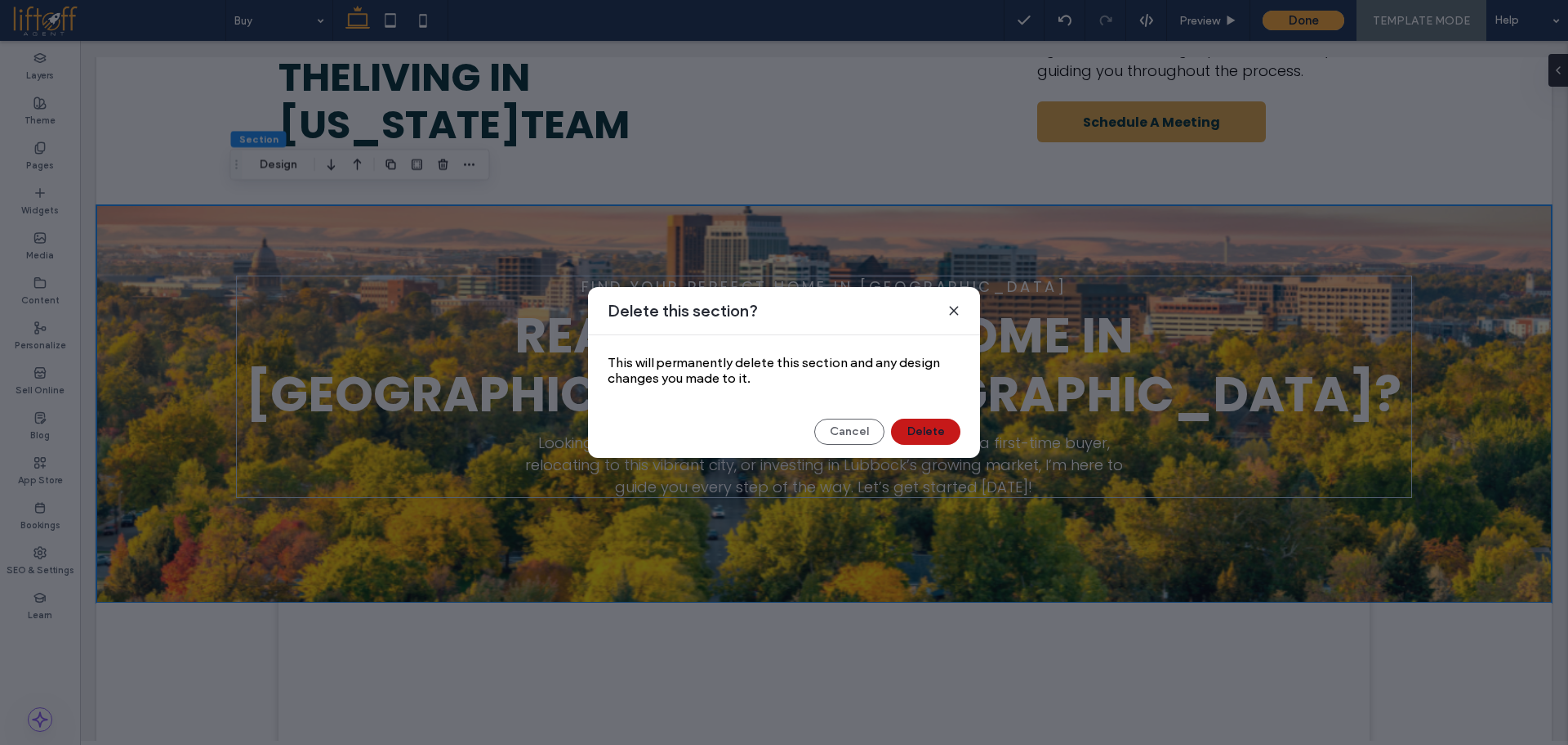
click at [923, 426] on button "Delete" at bounding box center [926, 431] width 70 height 26
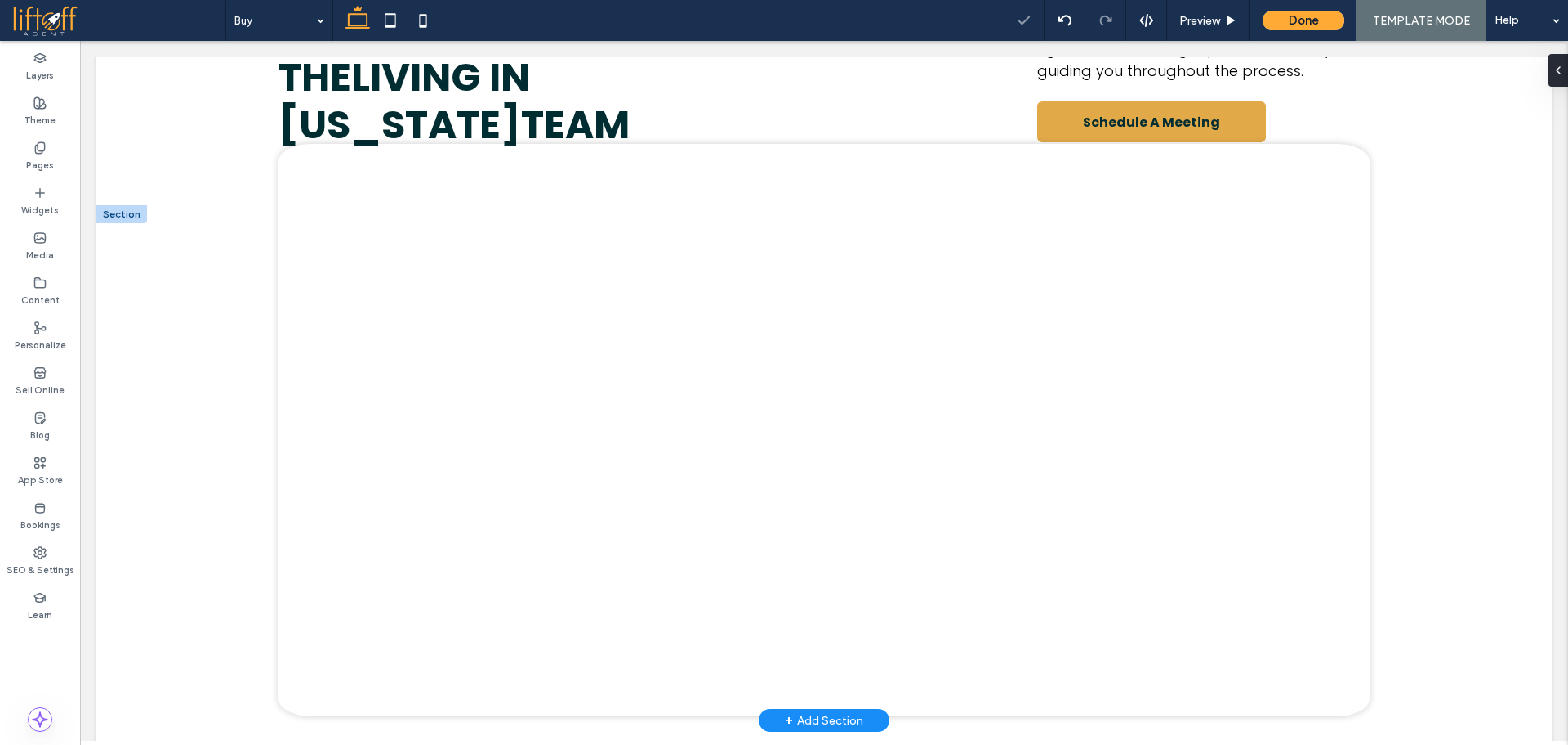
click at [137, 205] on div at bounding box center [122, 214] width 50 height 18
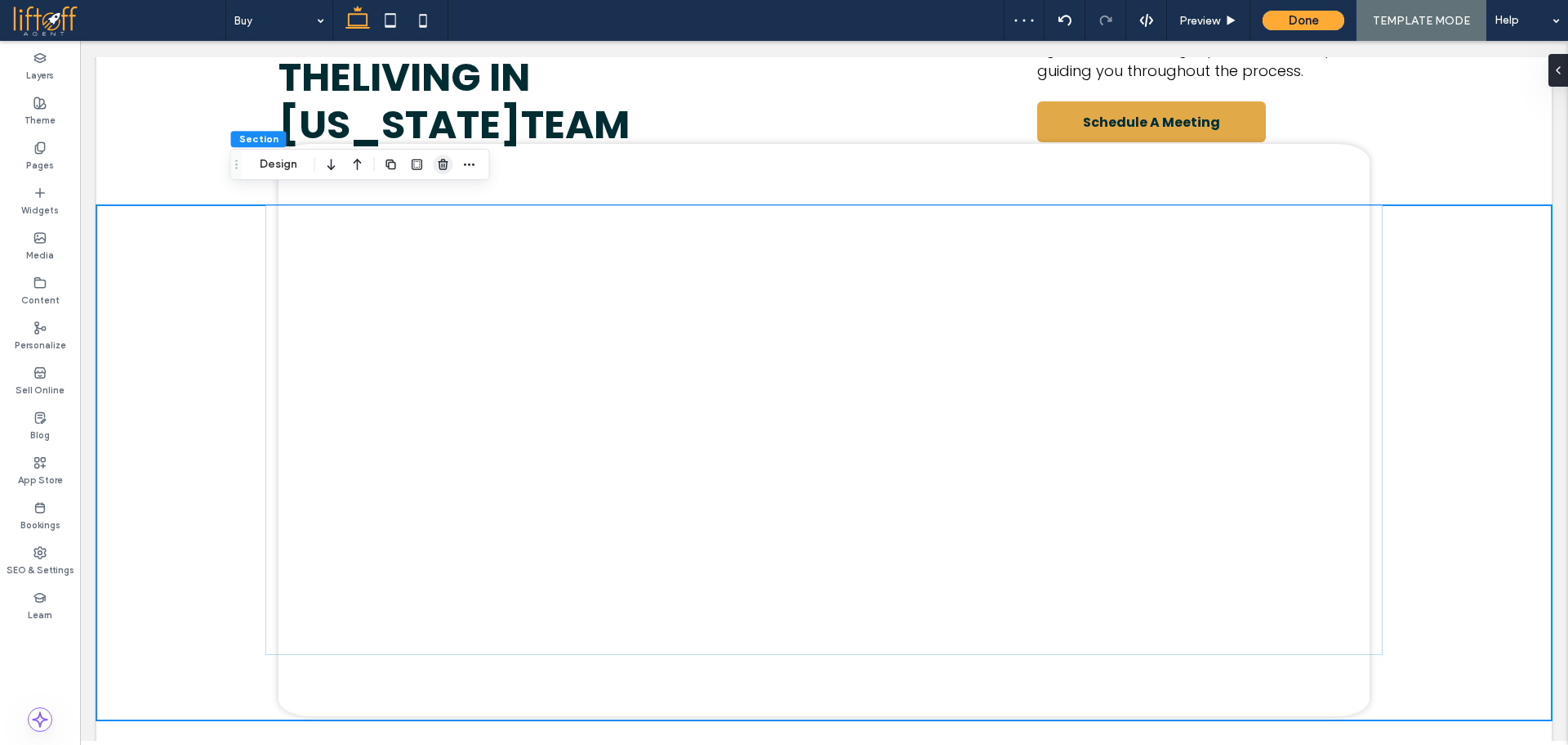
click at [444, 170] on icon "button" at bounding box center [444, 165] width 13 height 13
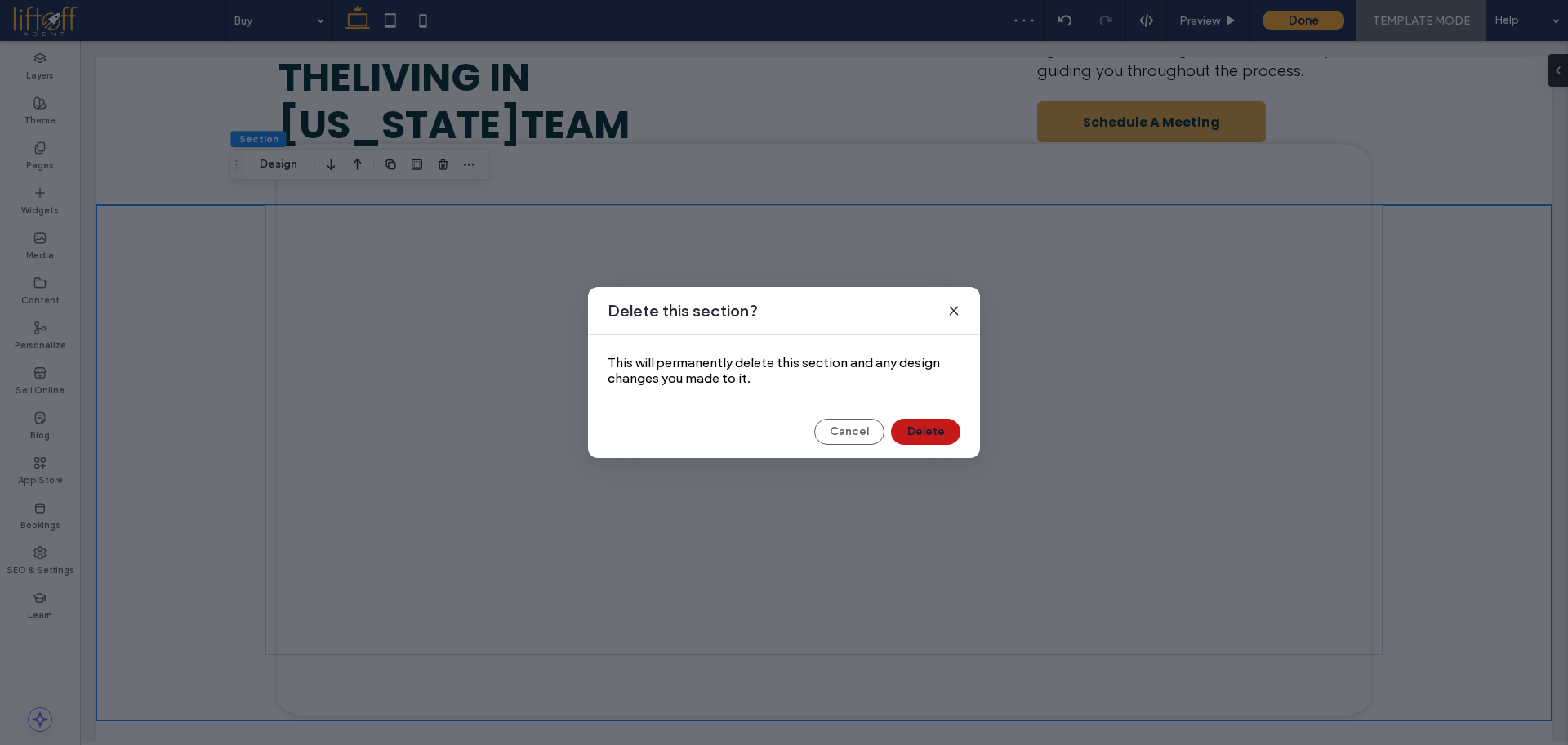
click at [915, 437] on button "Delete" at bounding box center [926, 431] width 70 height 26
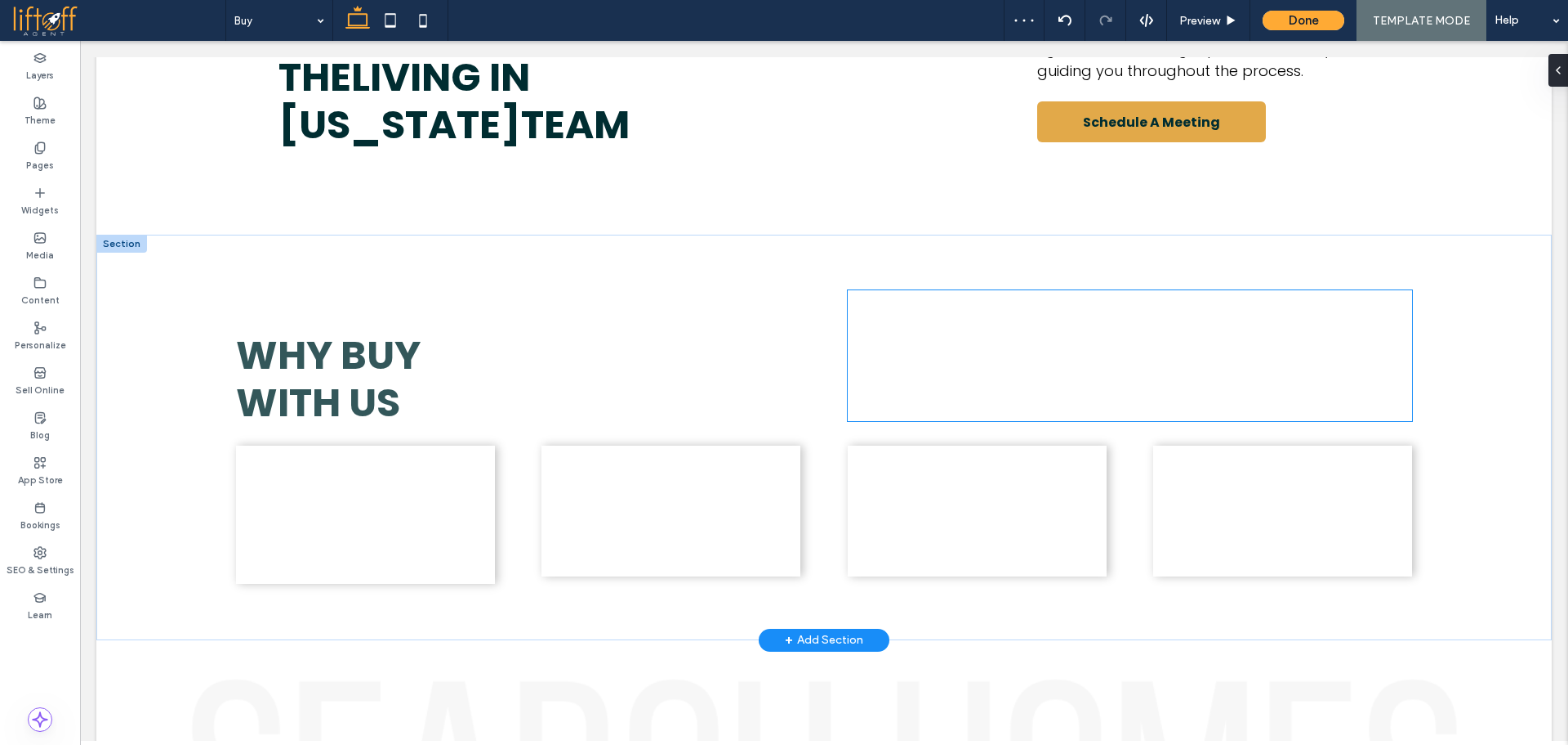
click at [1165, 338] on span "Buying a home in Lubbock, TX, is exciting yet potentially overwhelming. With ov…" at bounding box center [1126, 355] width 556 height 87
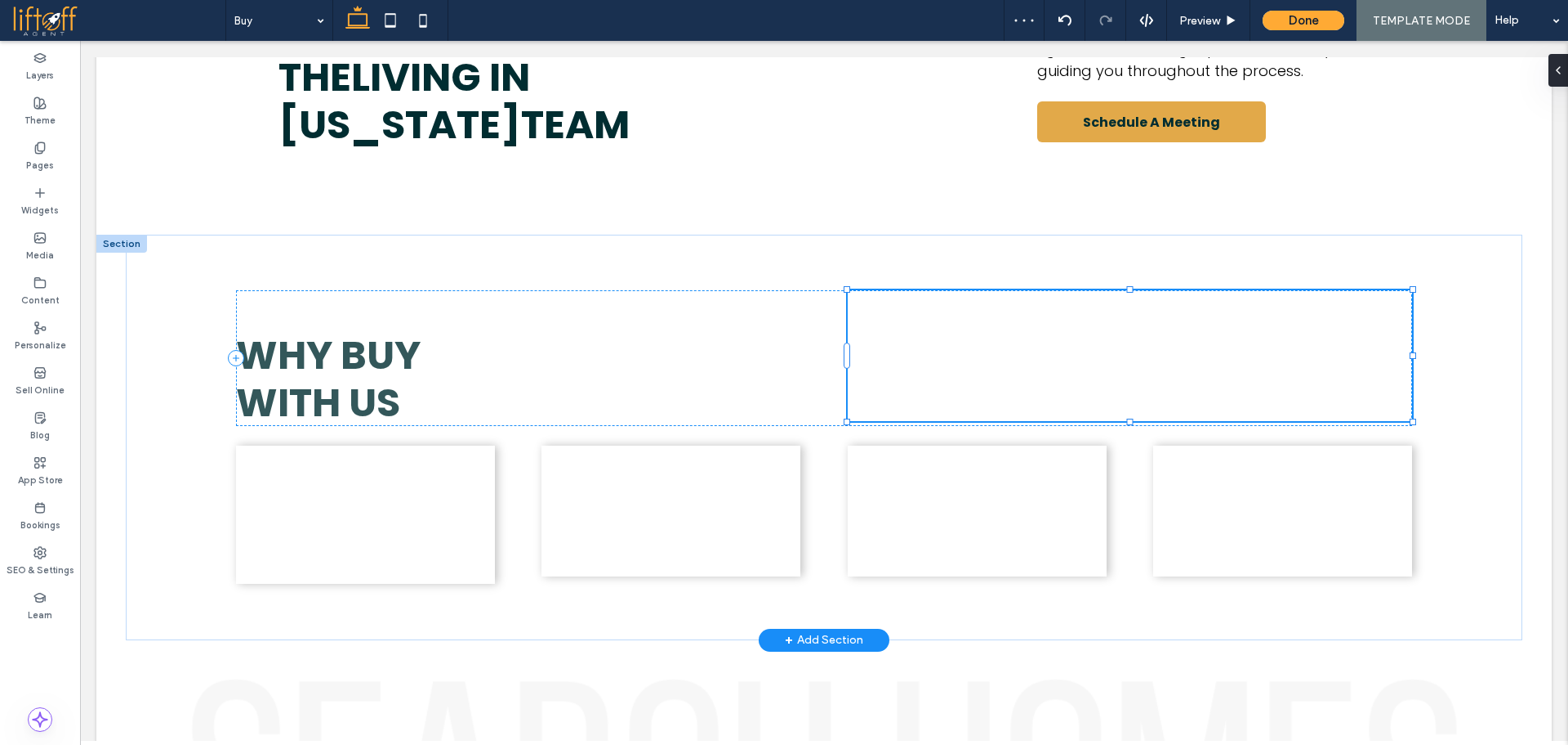
click at [1165, 338] on span "Buying a home in Lubbock, TX, is exciting yet potentially overwhelming. With ov…" at bounding box center [1126, 355] width 556 height 87
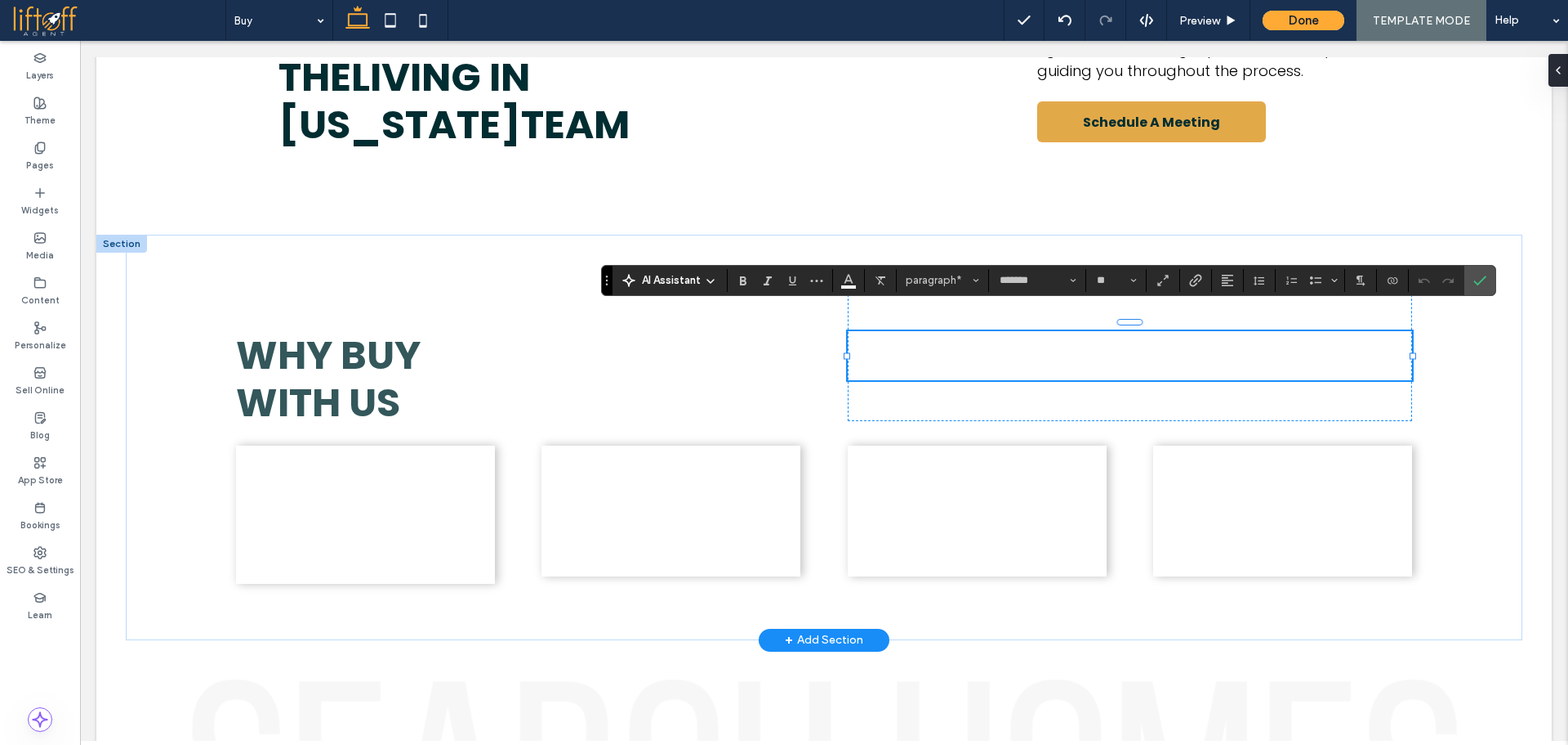
click at [124, 235] on div at bounding box center [122, 243] width 50 height 18
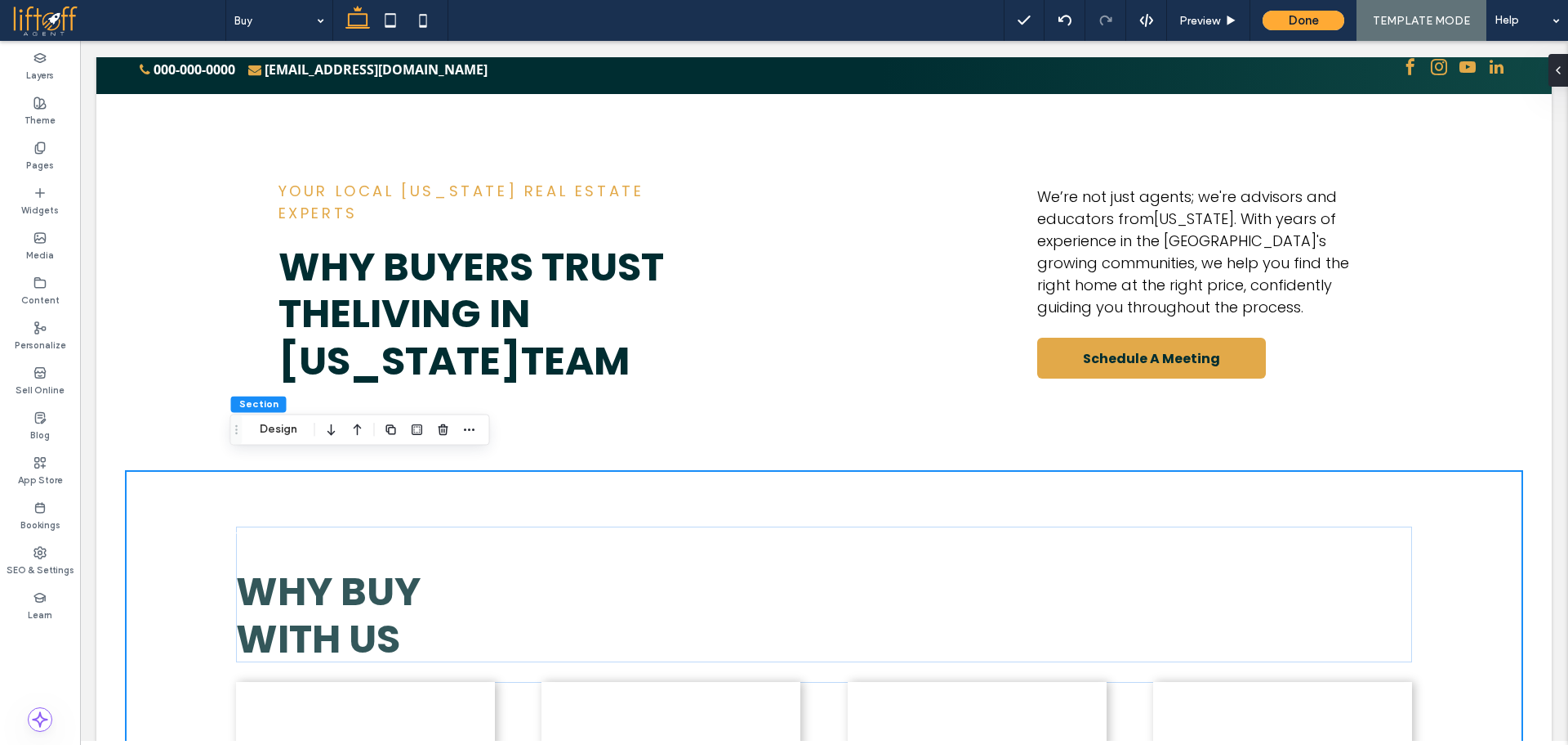
scroll to position [1413, 0]
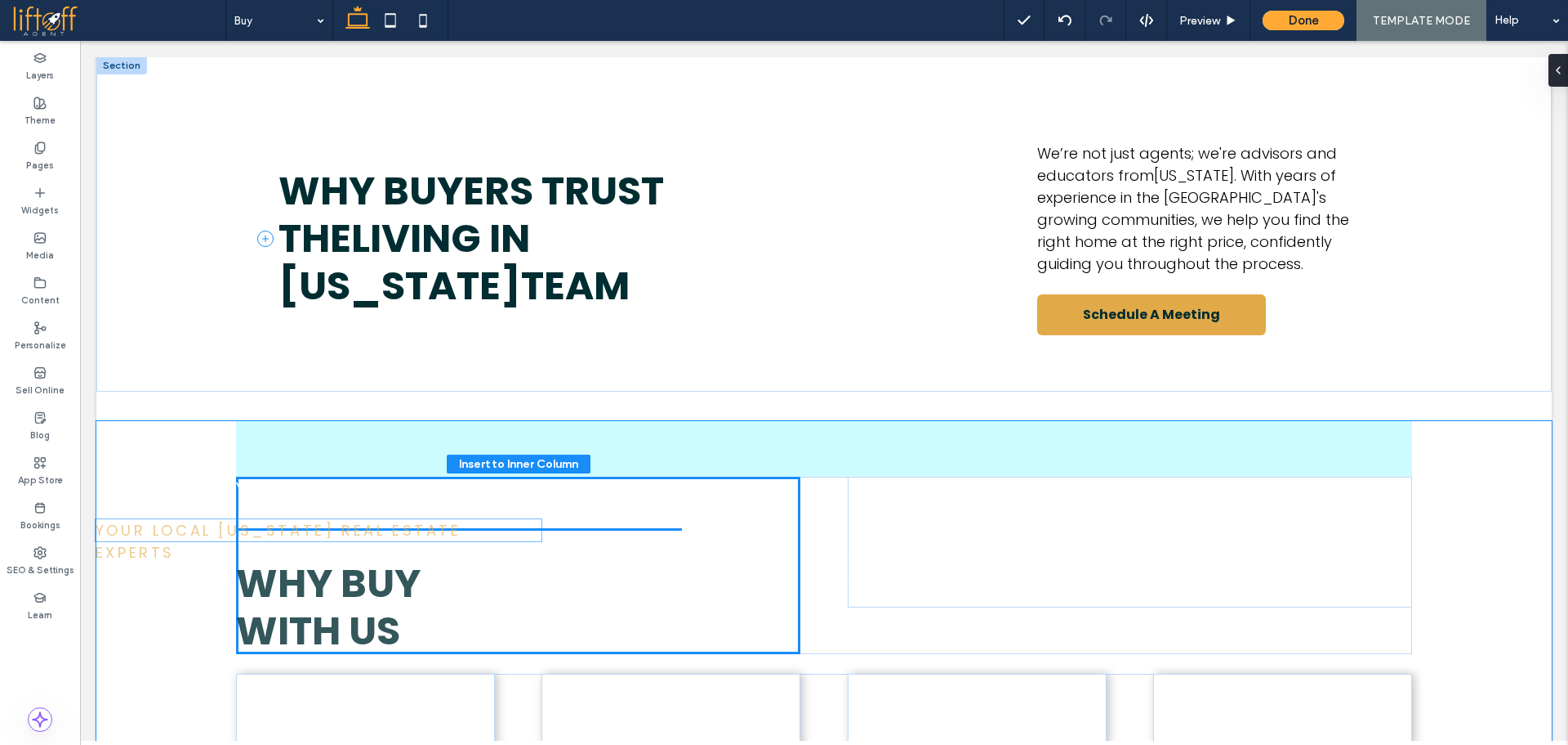
drag, startPoint x: 524, startPoint y: 182, endPoint x: 348, endPoint y: 532, distance: 391.8
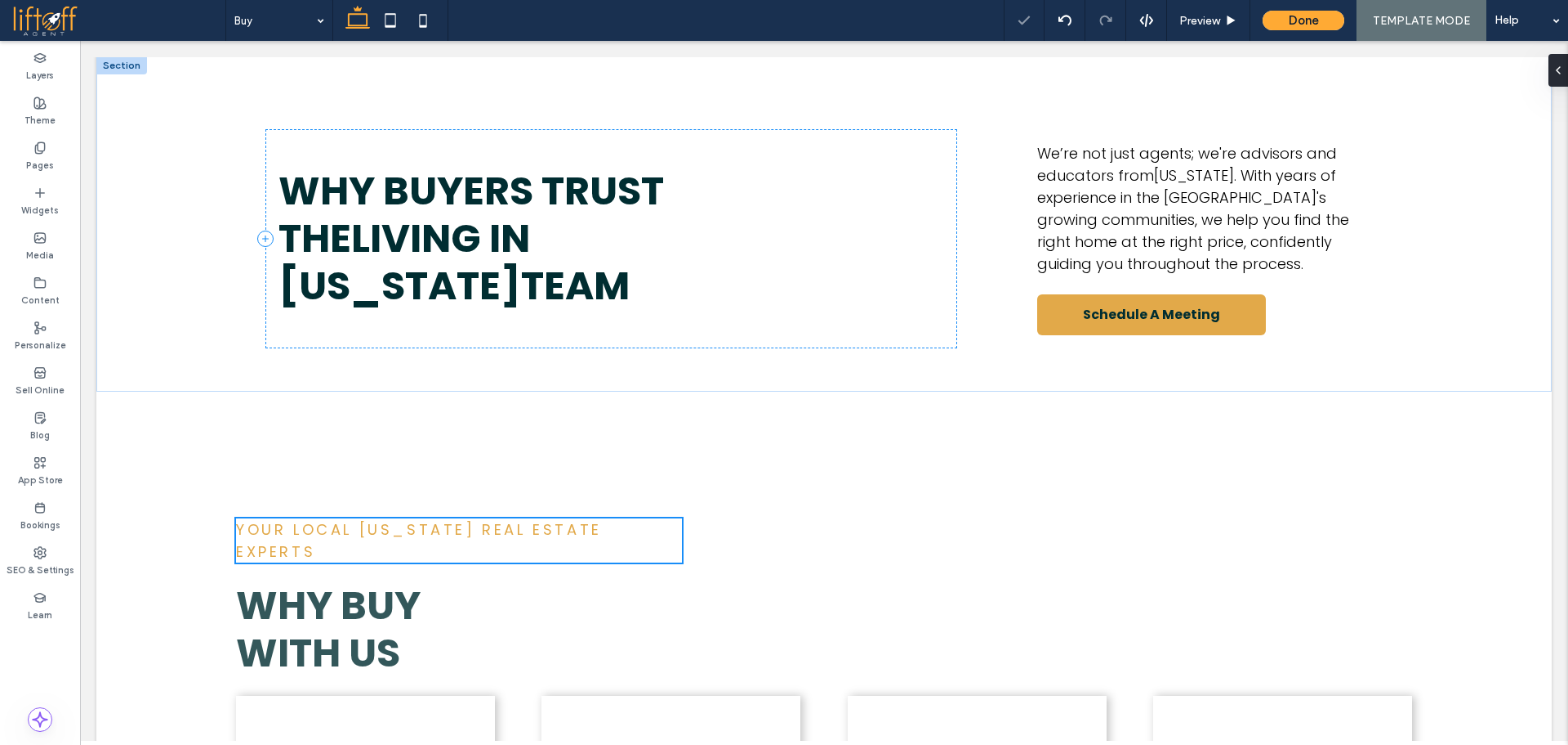
type input "**"
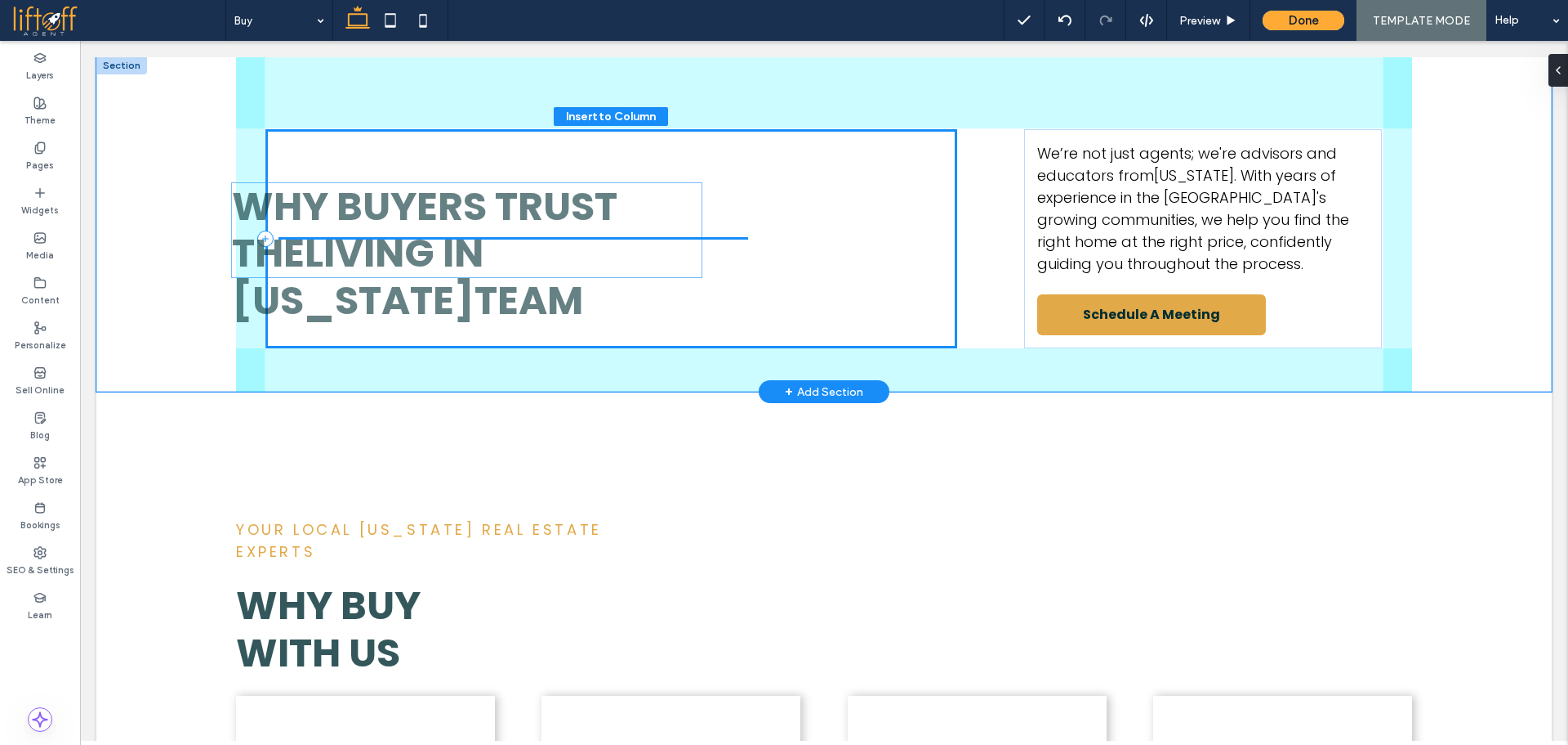
drag, startPoint x: 513, startPoint y: 236, endPoint x: 466, endPoint y: 308, distance: 86.0
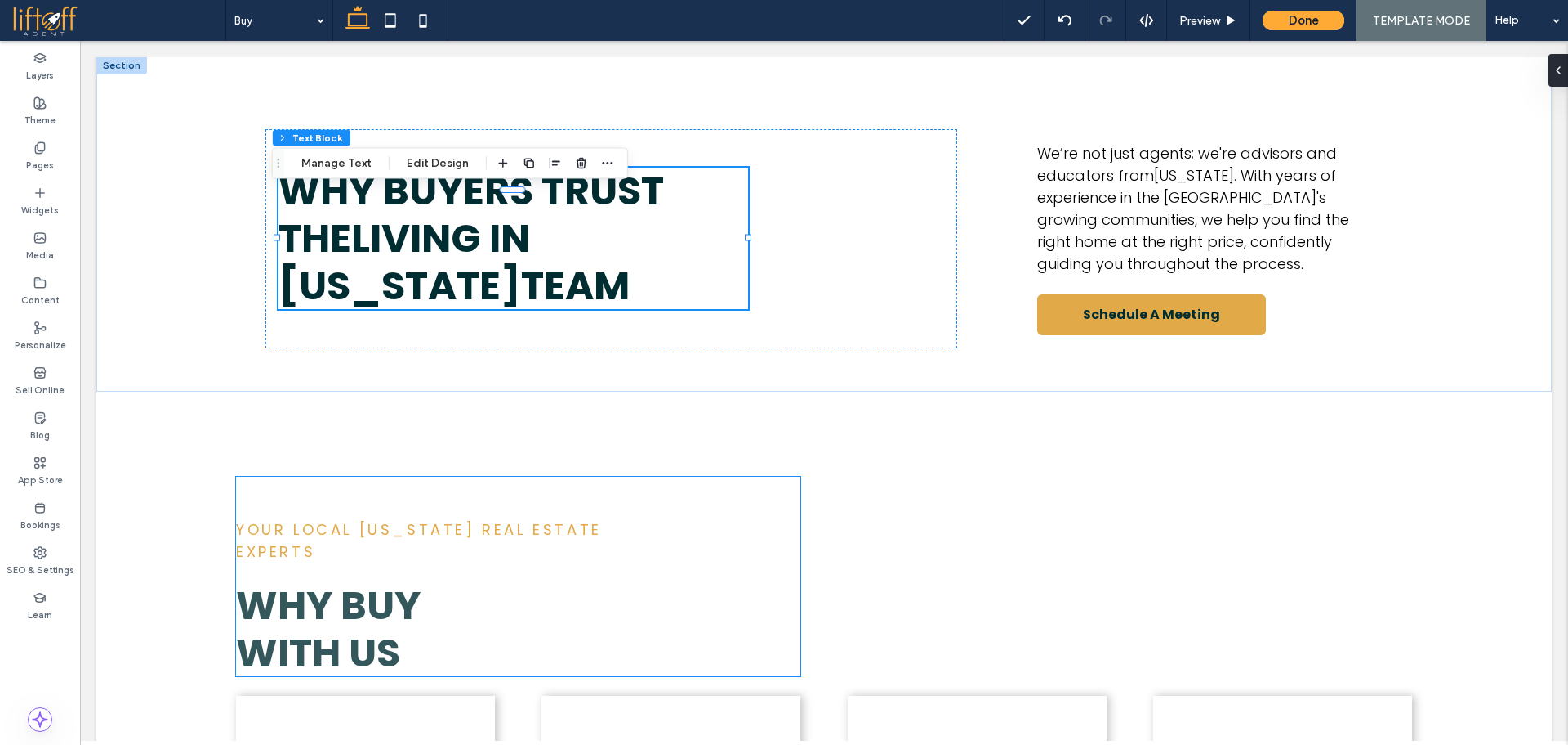
click at [353, 591] on span "Why Buy With Us" at bounding box center [329, 629] width 185 height 103
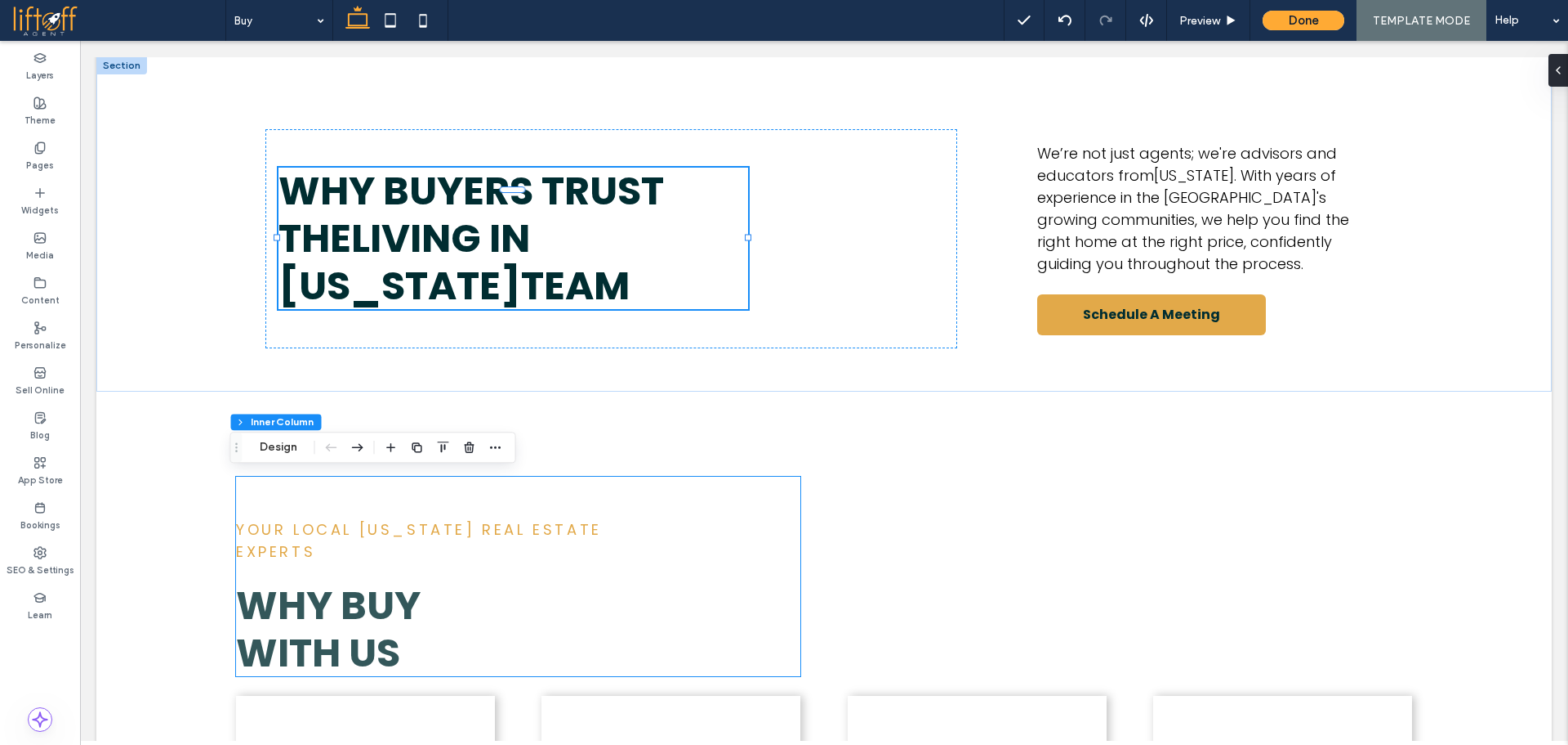
click at [353, 591] on span "Why Buy With Us" at bounding box center [329, 629] width 185 height 103
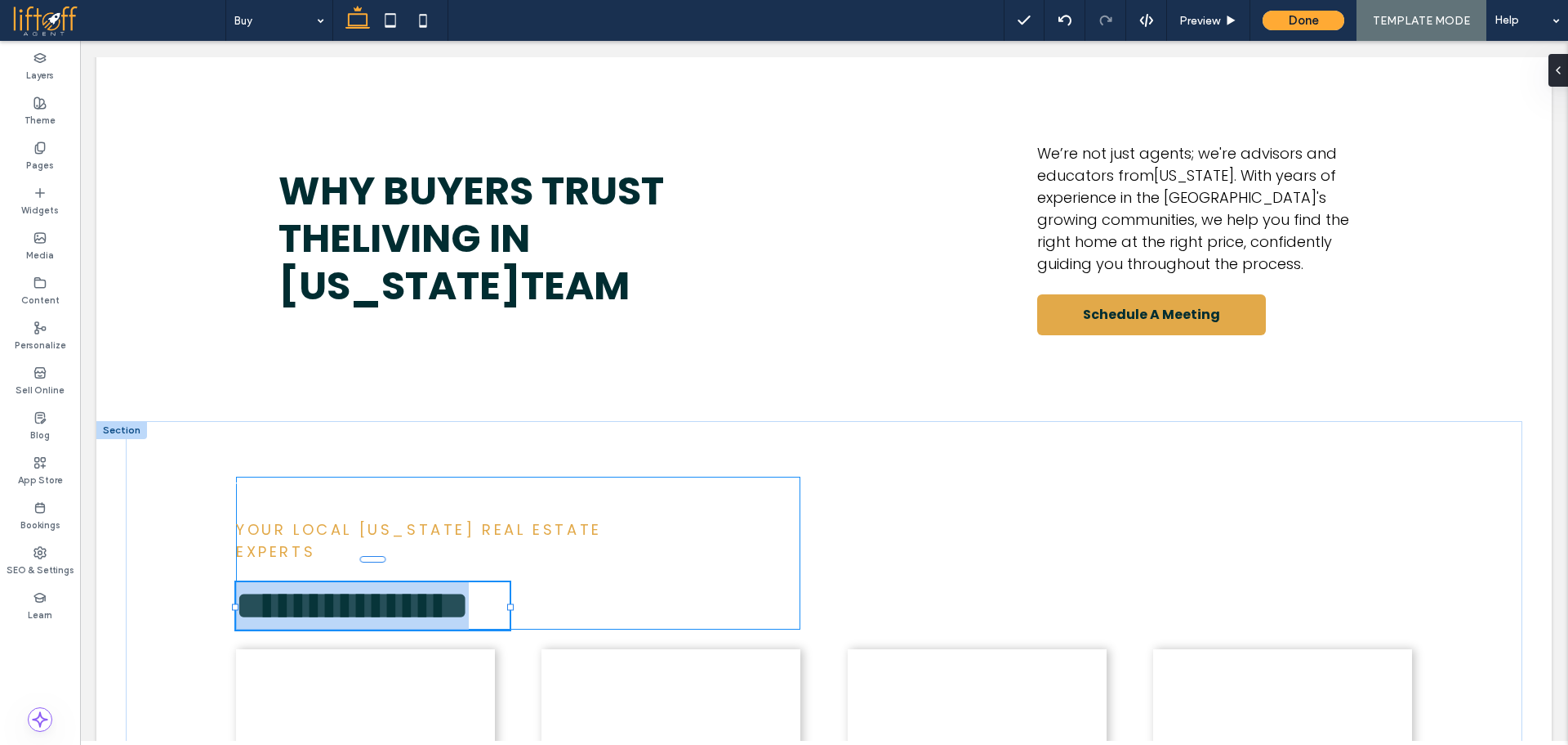
type input "*******"
type input "**"
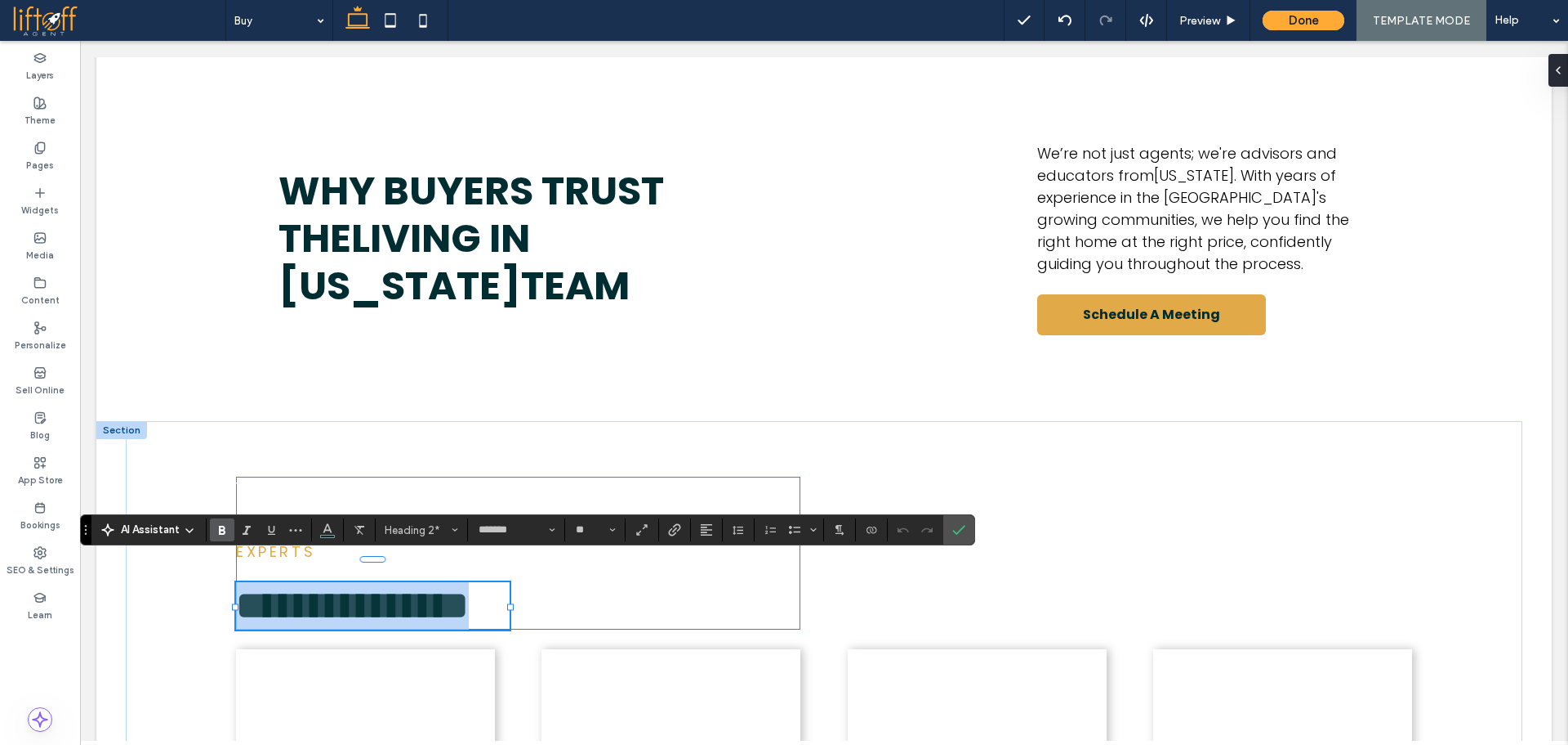
click at [395, 605] on span "**********" at bounding box center [352, 605] width 233 height 39
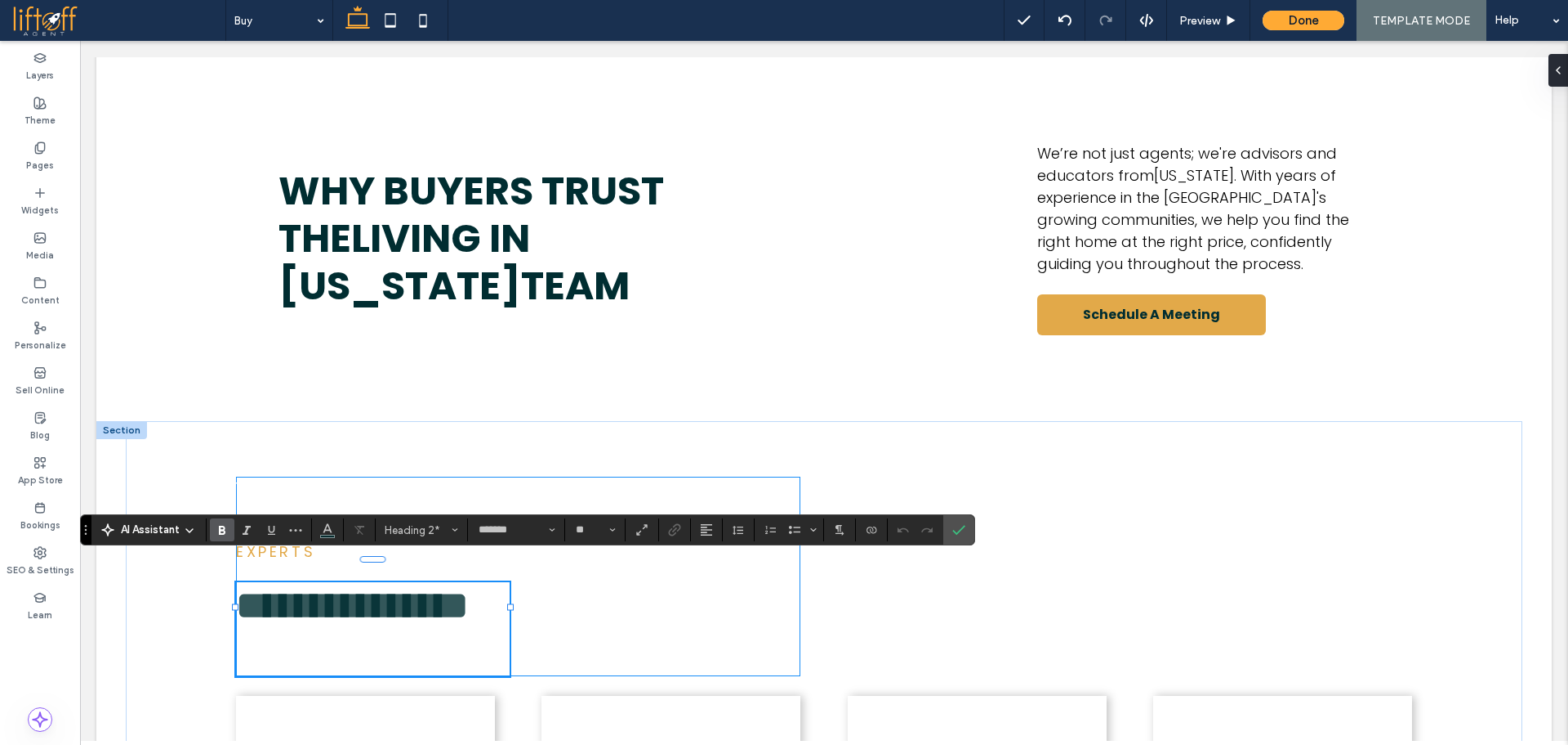
click at [431, 593] on h2 "**********" at bounding box center [373, 605] width 274 height 47
click at [350, 625] on span "**********" at bounding box center [352, 605] width 233 height 39
click at [861, 533] on label "Connect To Data" at bounding box center [871, 529] width 24 height 23
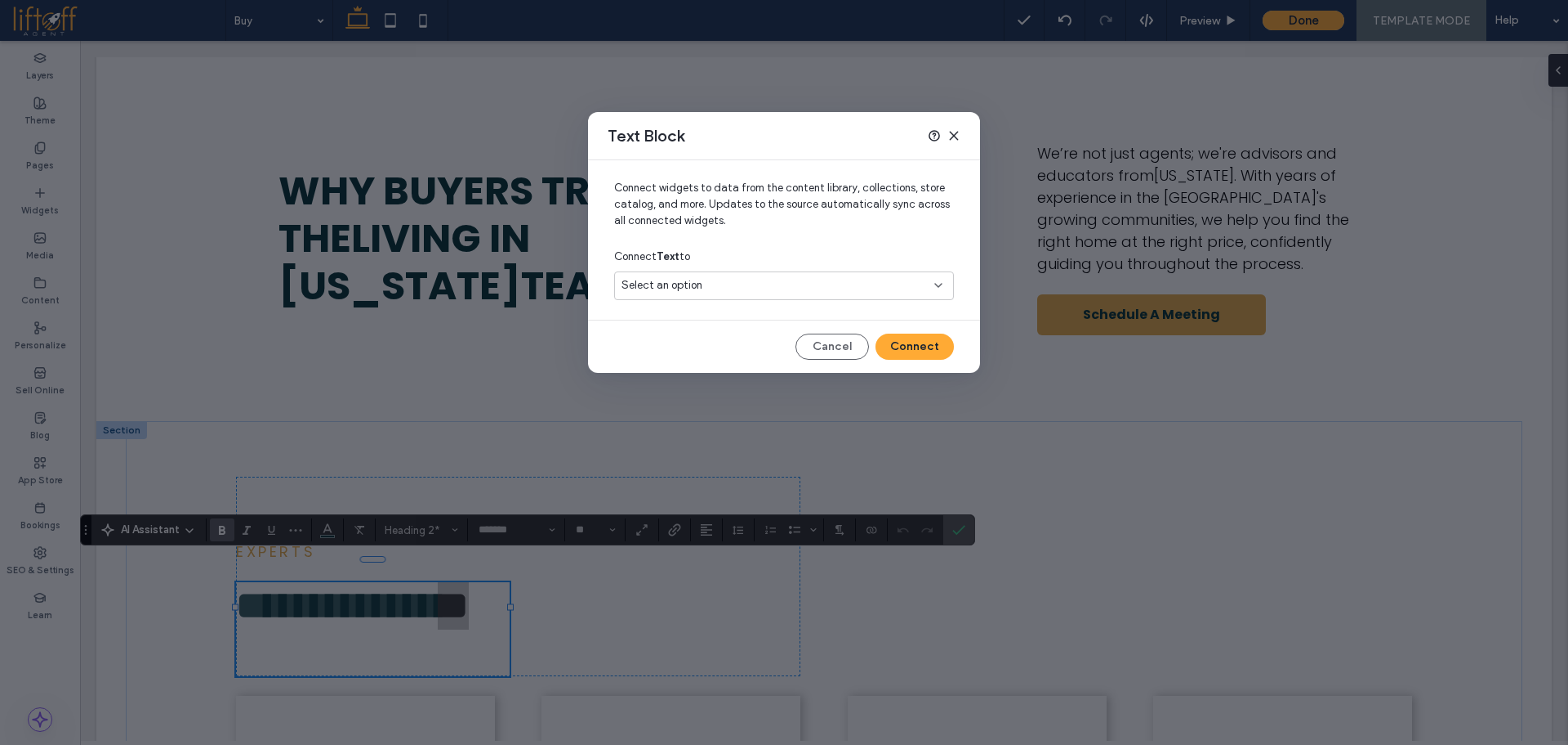
click at [734, 291] on div "Select an option" at bounding box center [775, 285] width 306 height 16
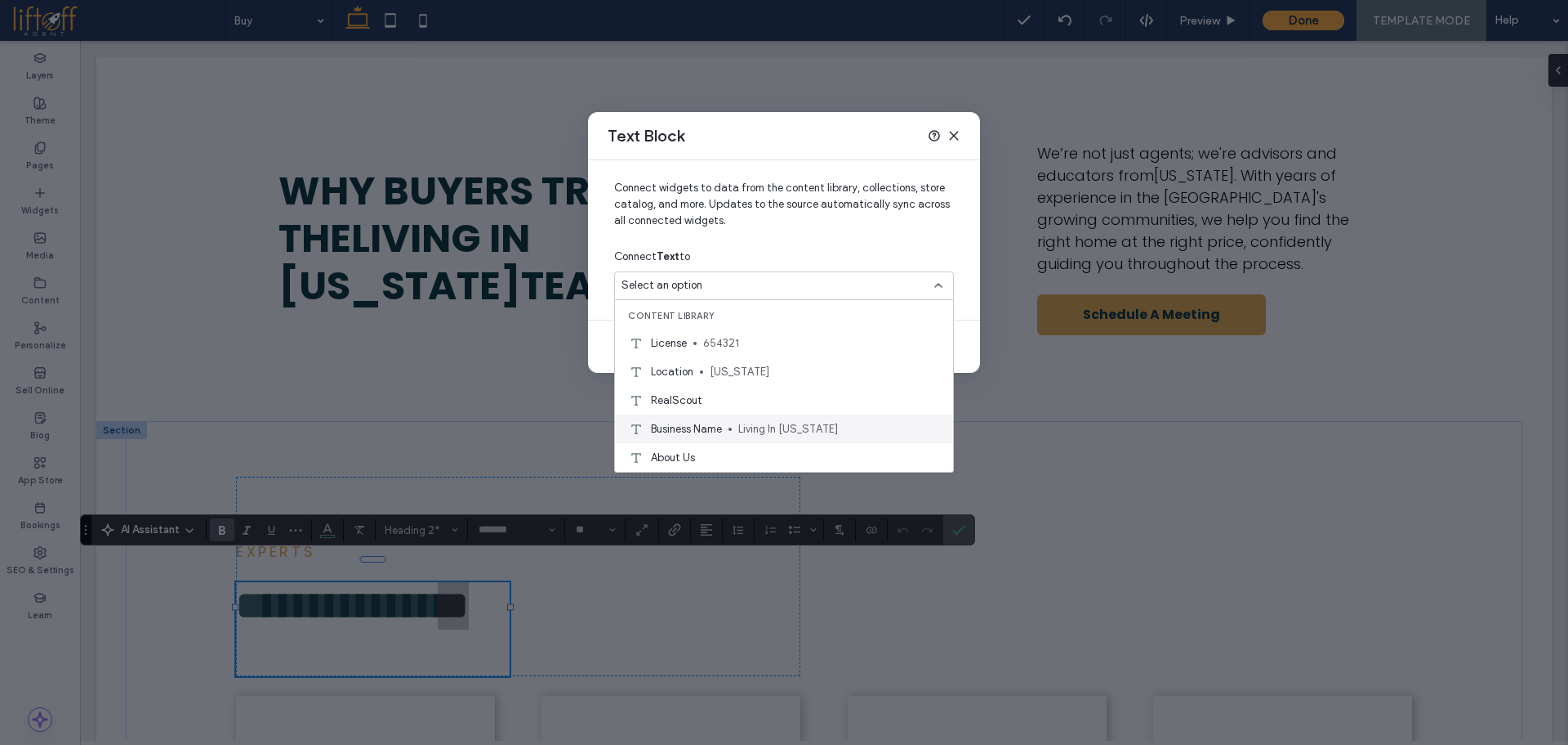
click at [760, 436] on span "Living In [US_STATE]" at bounding box center [839, 429] width 202 height 16
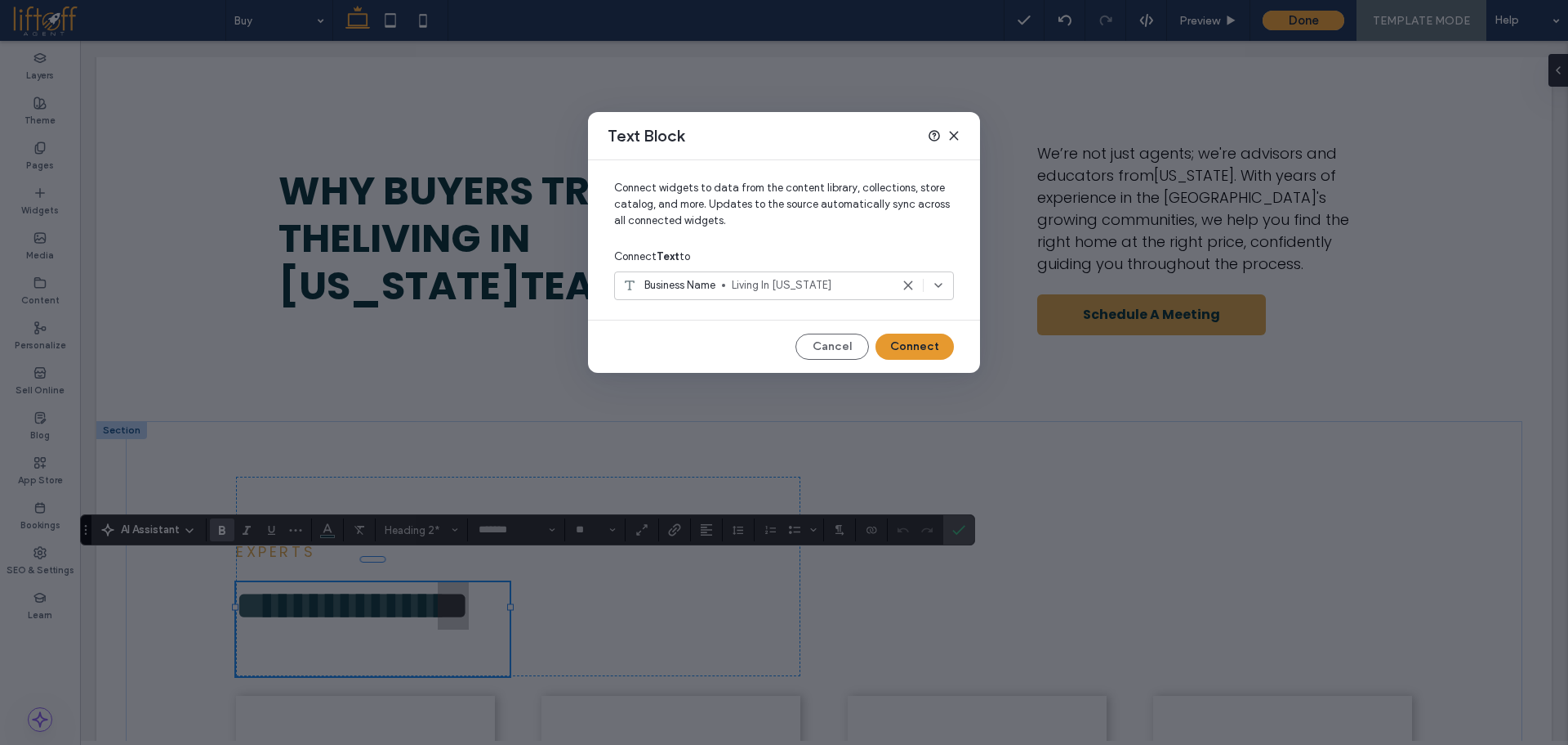
click at [909, 336] on button "Connect" at bounding box center [914, 346] width 78 height 26
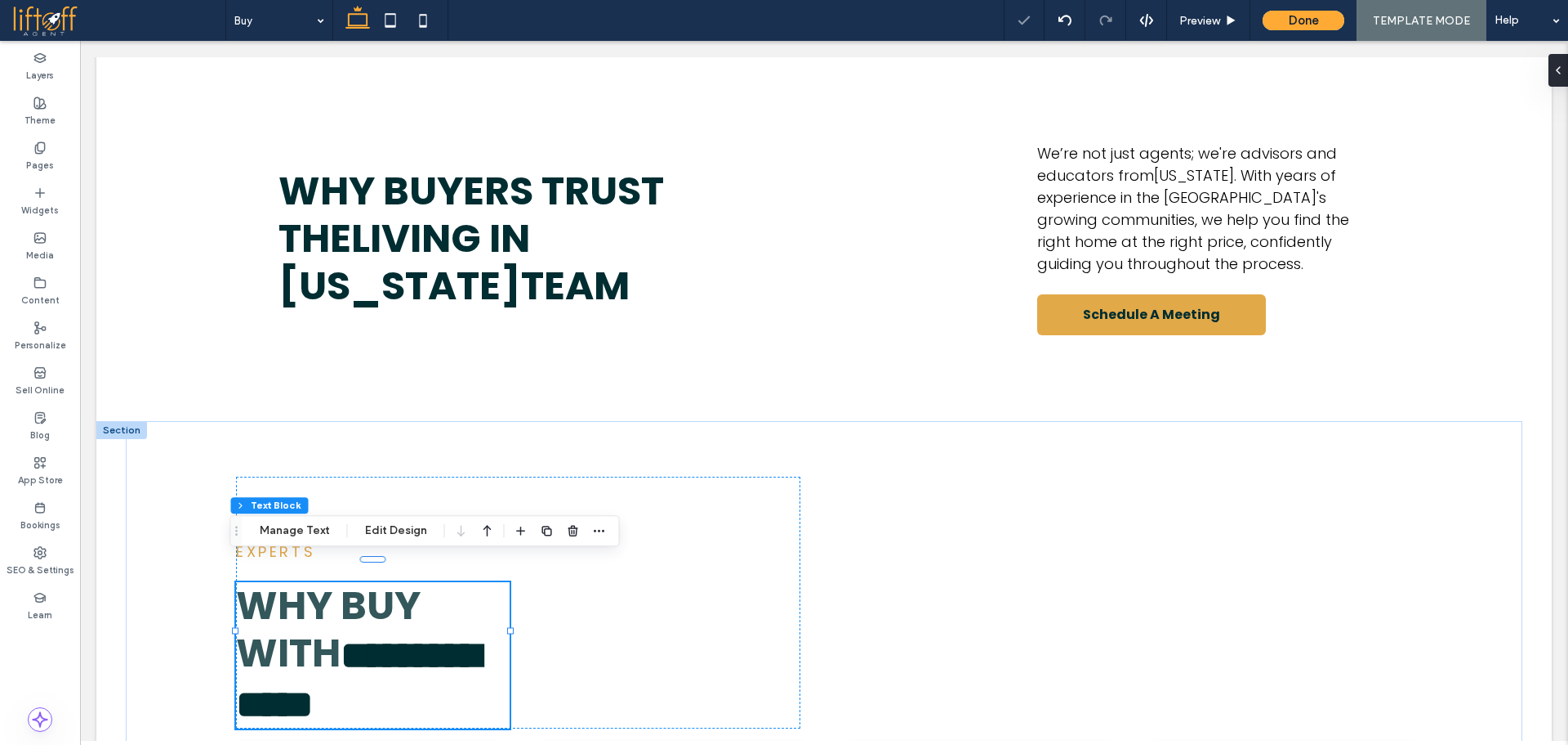
click at [509, 631] on div at bounding box center [509, 631] width 1 height 141
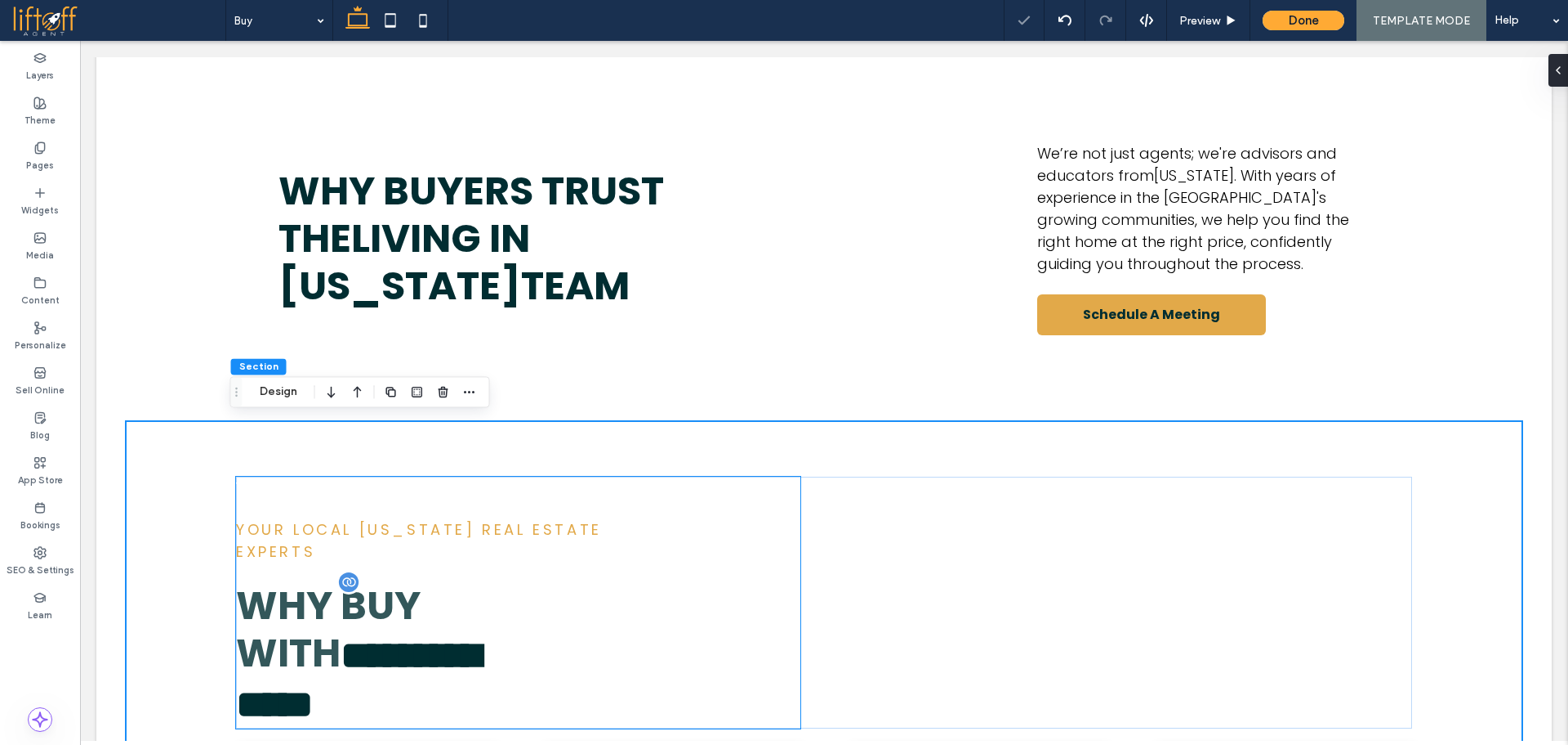
click at [439, 636] on span "**********" at bounding box center [358, 679] width 245 height 88
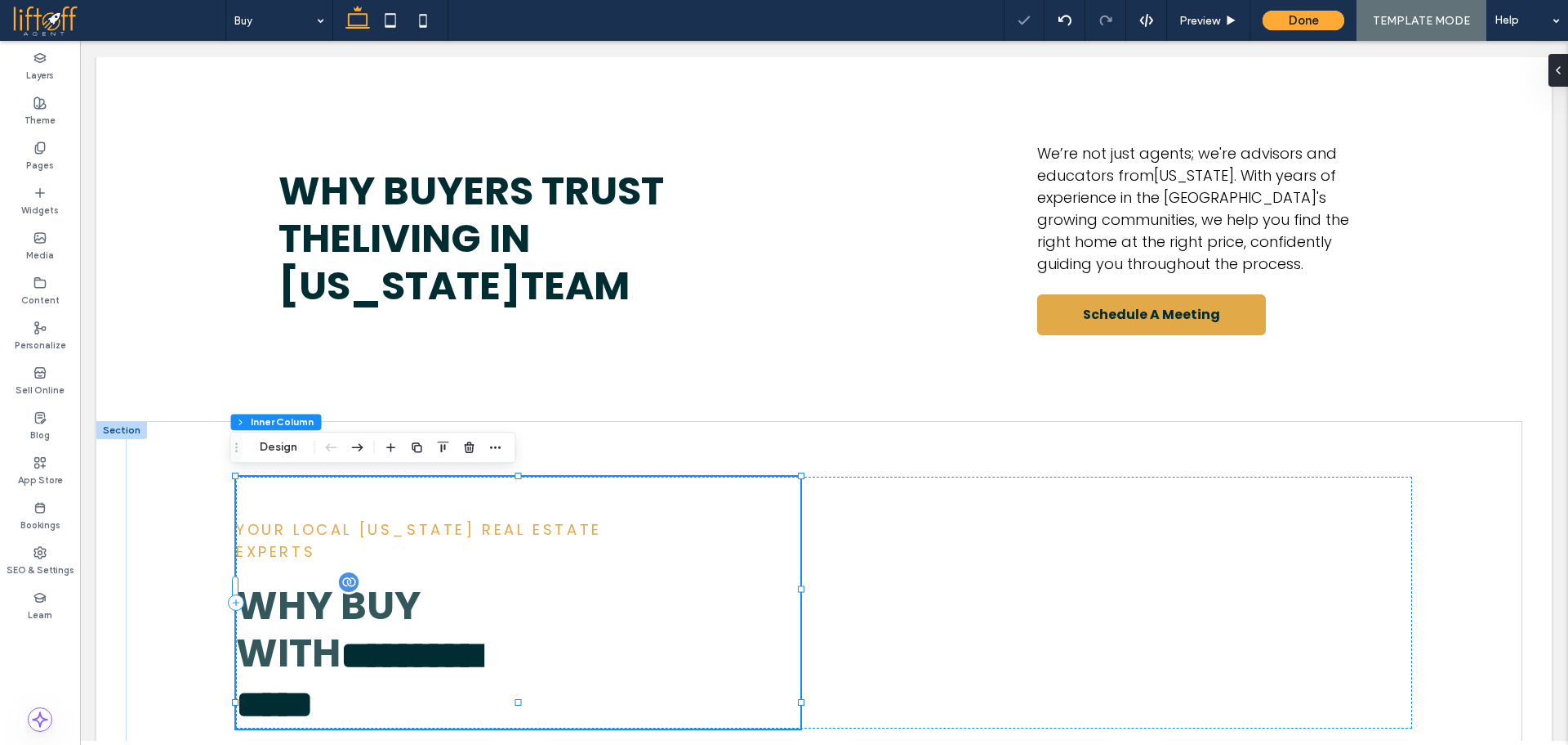
click at [439, 636] on span "**********" at bounding box center [358, 679] width 245 height 88
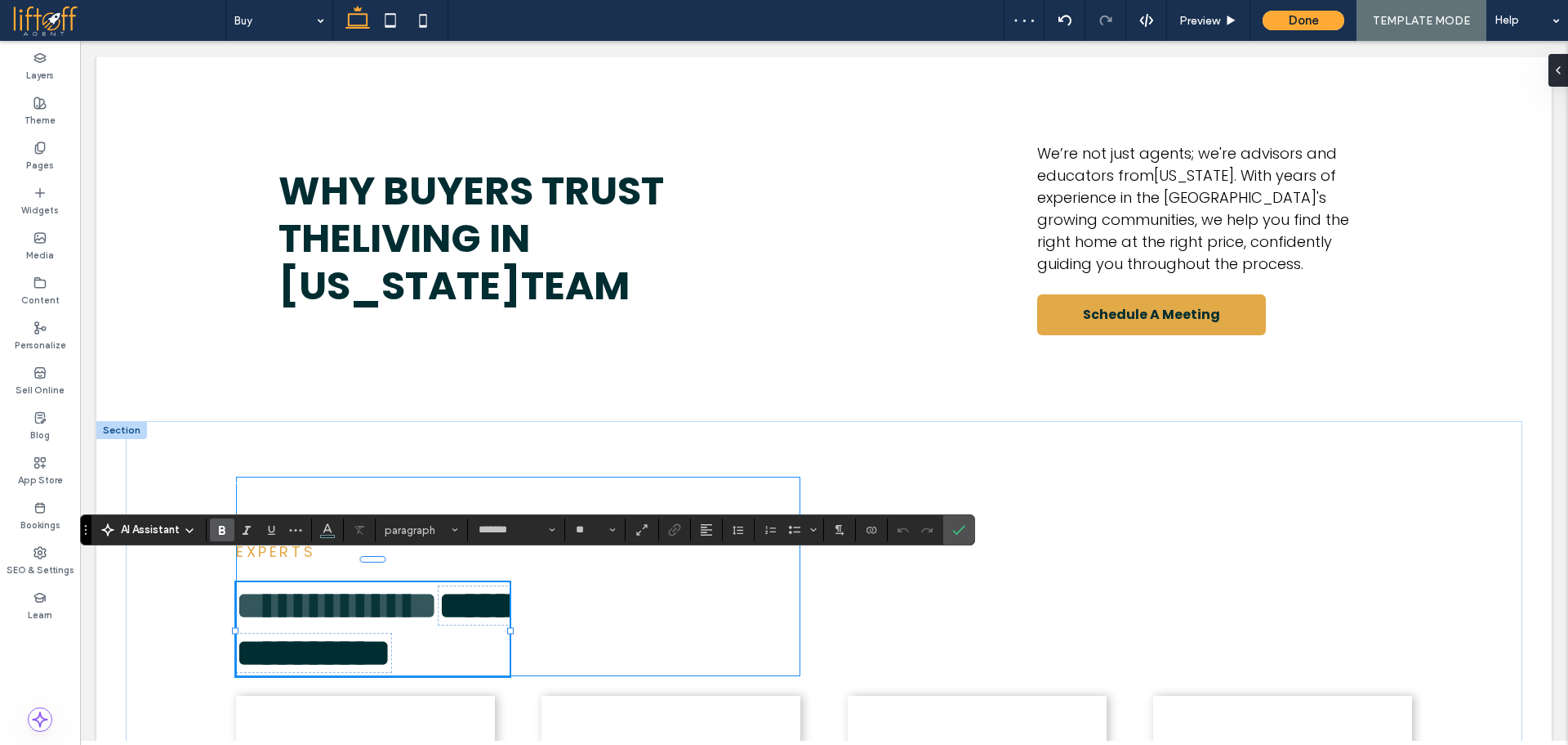
click at [424, 634] on span "**********" at bounding box center [376, 629] width 280 height 86
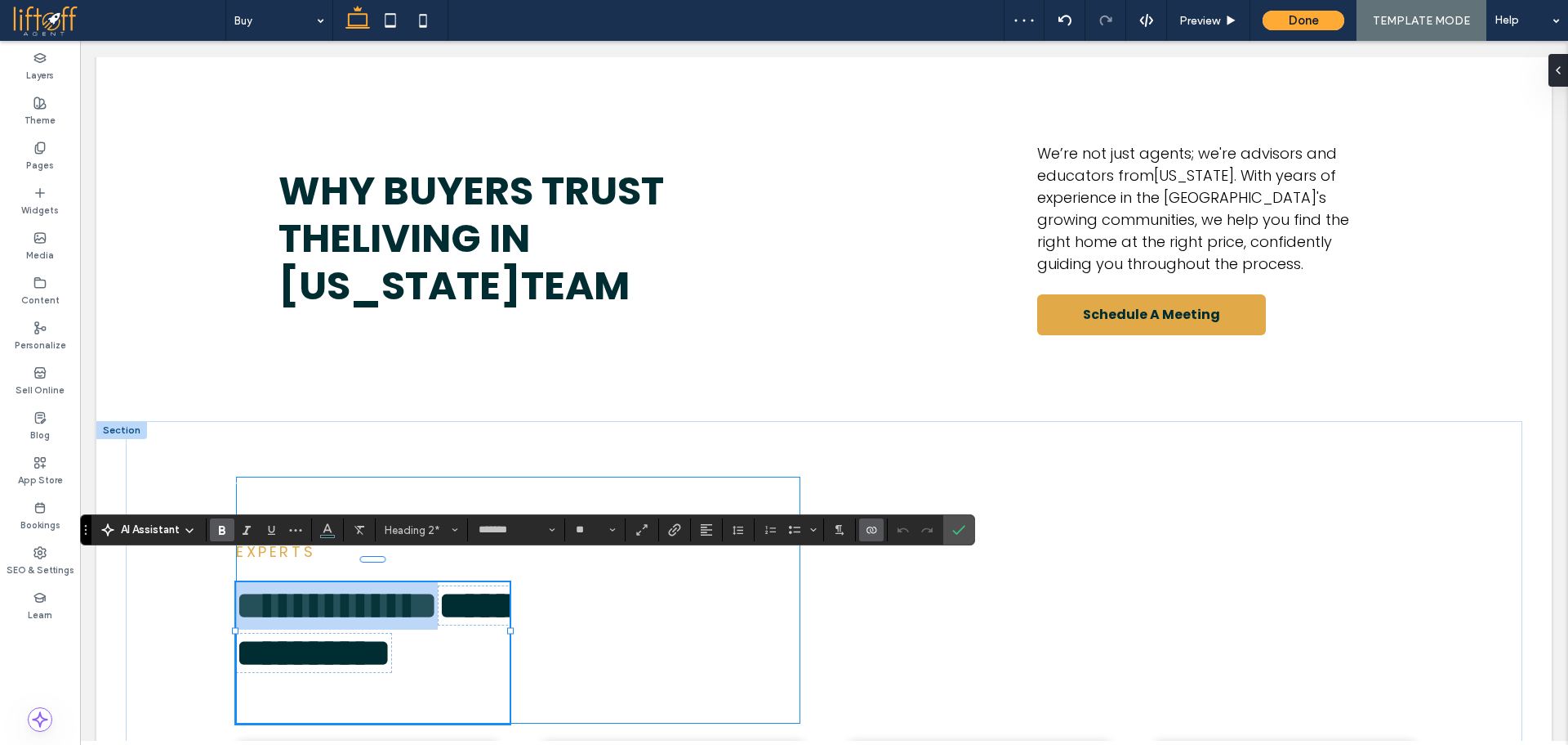
scroll to position [0, 0]
click at [409, 529] on span "Heading 2*" at bounding box center [417, 530] width 64 height 13
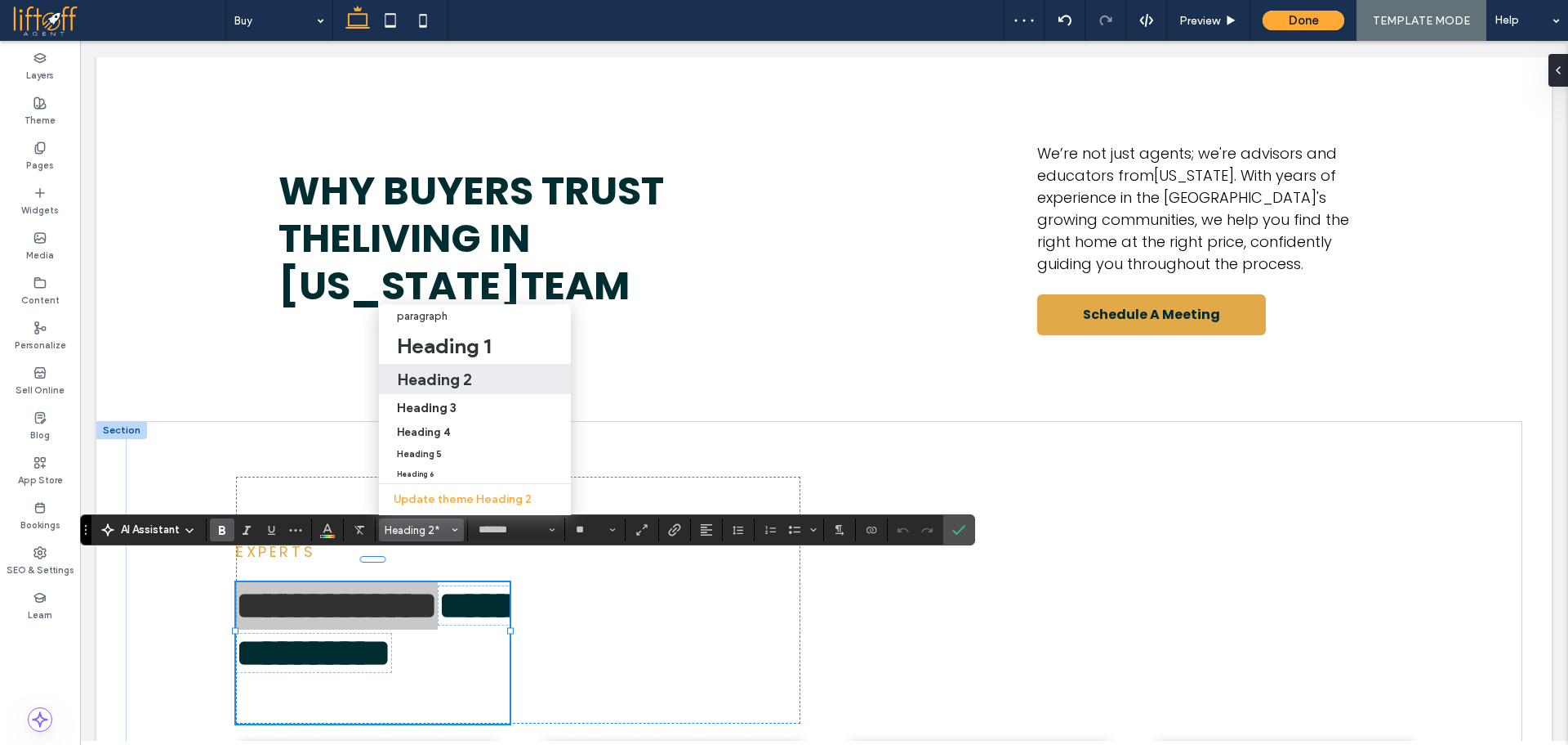
click at [439, 369] on h2 "Heading 2" at bounding box center [434, 378] width 75 height 19
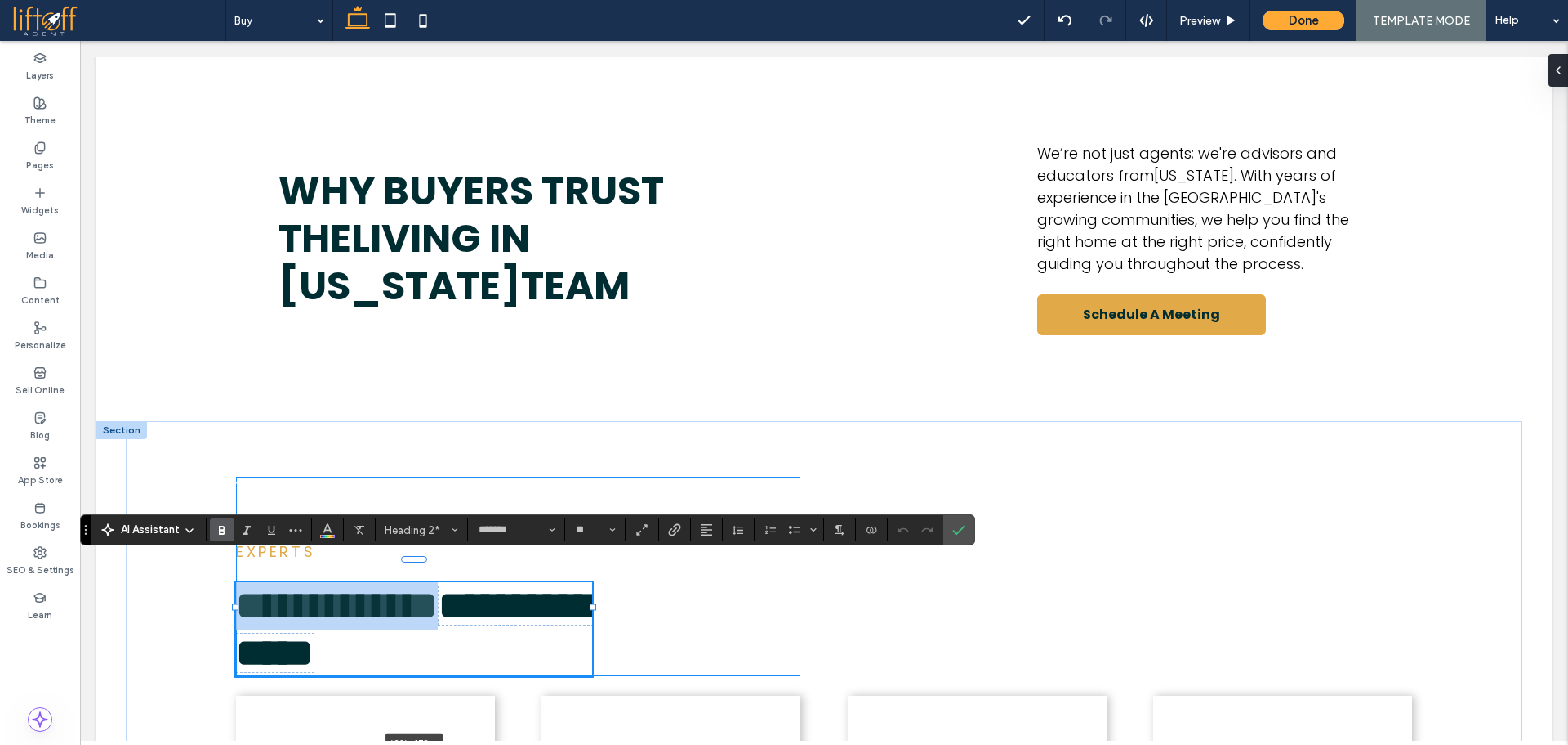
drag, startPoint x: 505, startPoint y: 629, endPoint x: 587, endPoint y: 618, distance: 82.7
click at [587, 618] on div "**********" at bounding box center [824, 656] width 1176 height 469
type input "**"
type input "****"
click at [955, 520] on span "Confirm" at bounding box center [956, 529] width 8 height 29
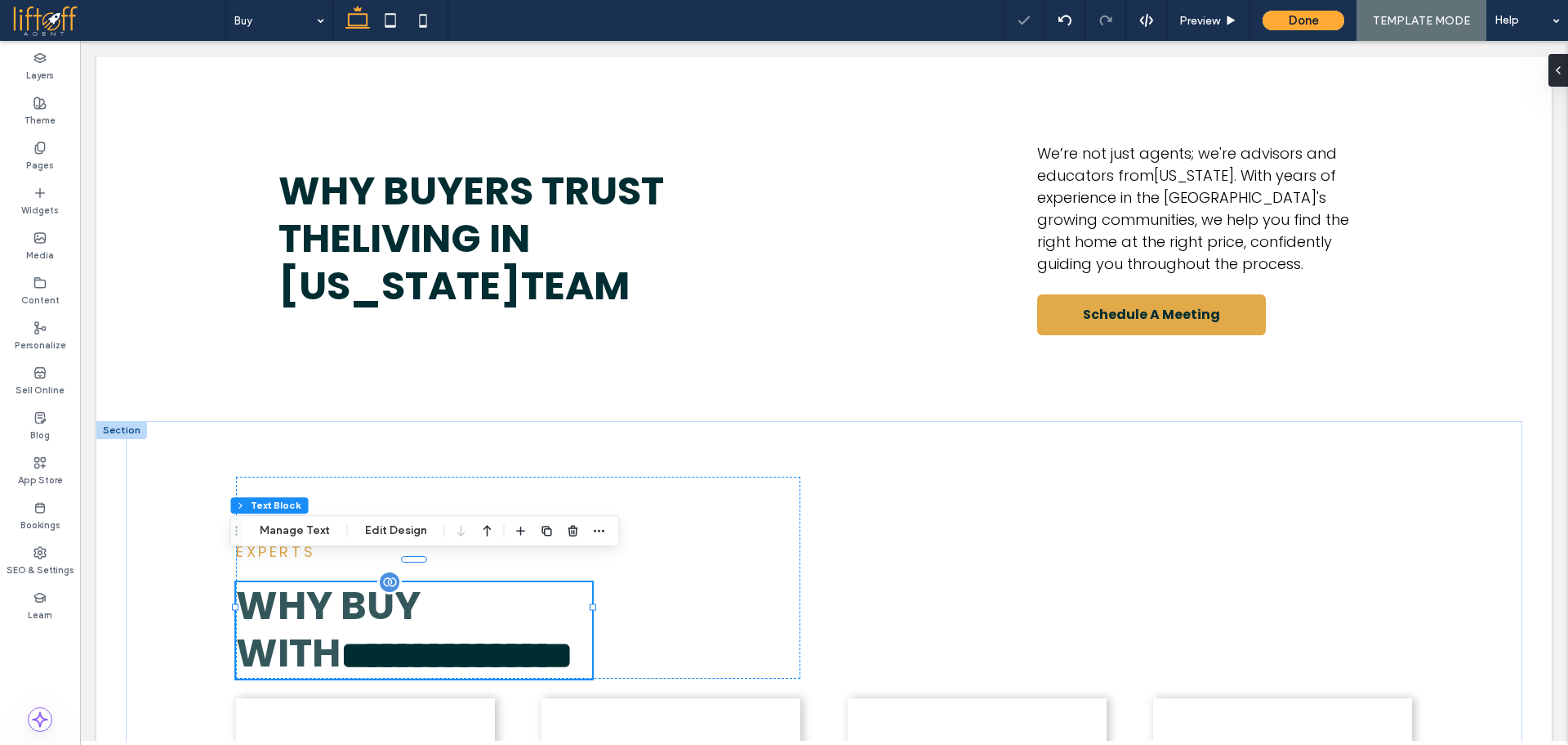
click at [442, 636] on span "**********" at bounding box center [456, 655] width 233 height 39
type input "*******"
type input "**"
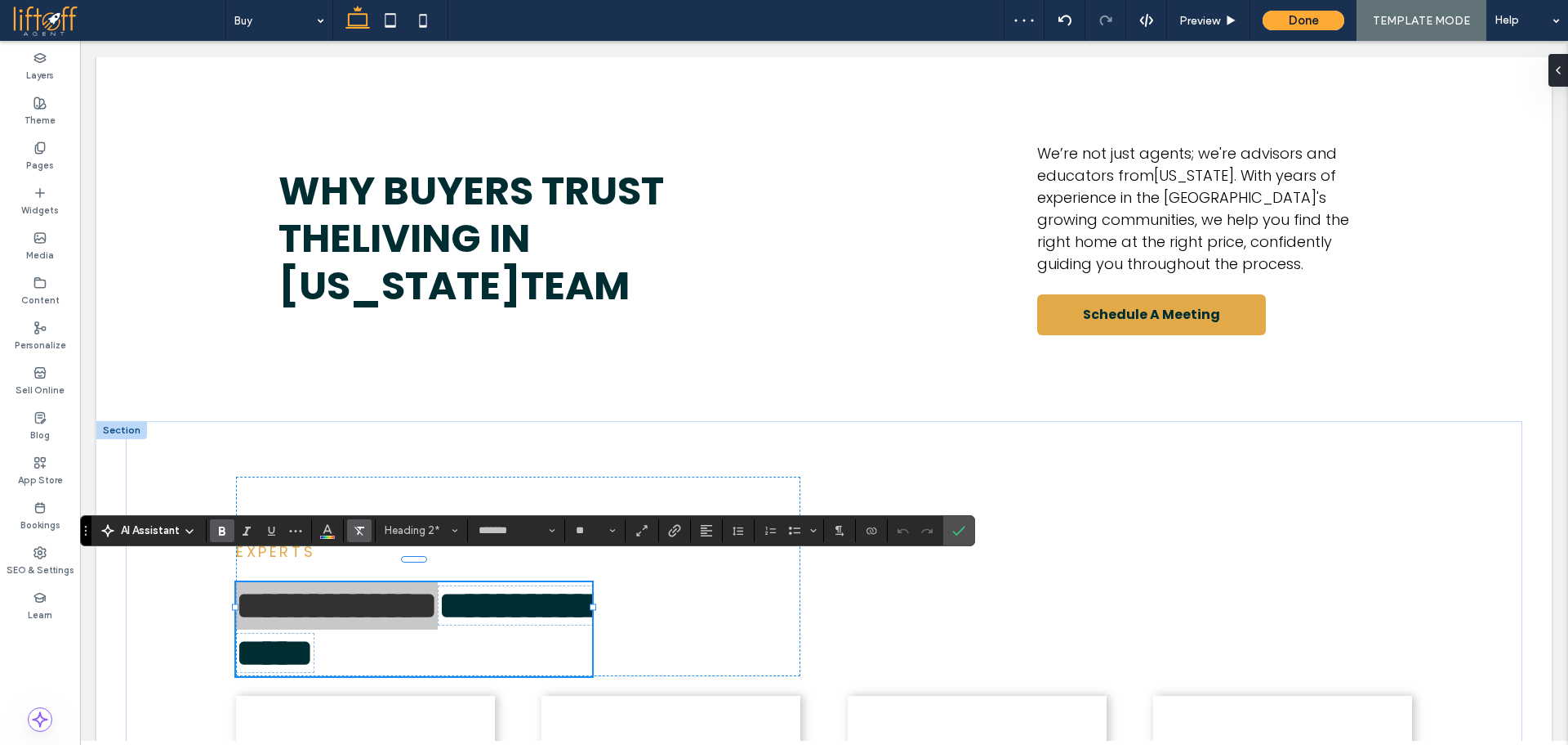
click at [356, 530] on icon "Clear Format" at bounding box center [360, 531] width 13 height 13
click at [966, 531] on label "Confirm" at bounding box center [959, 530] width 24 height 29
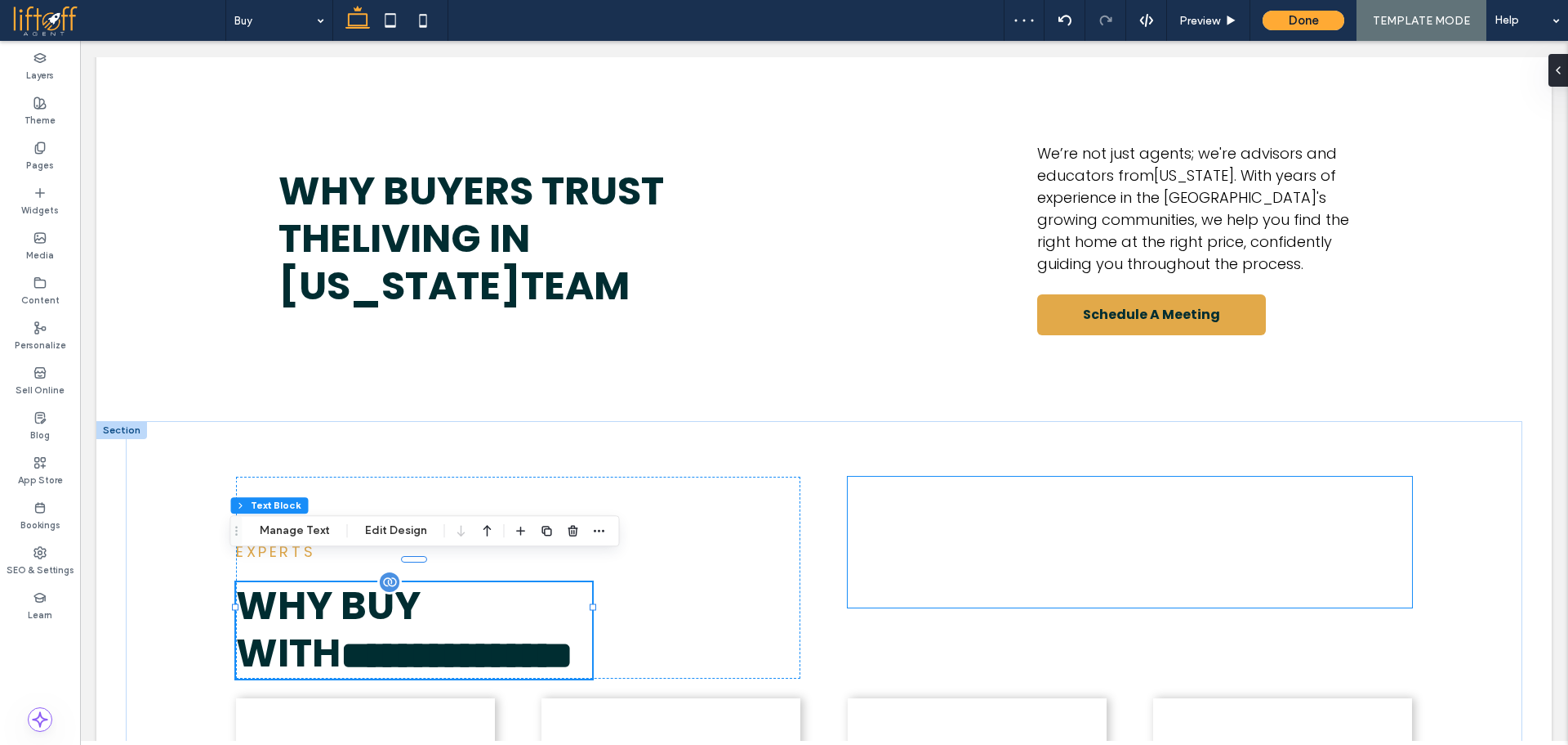
click at [1091, 530] on span "Buying a home in Lubbock, TX, is exciting yet potentially overwhelming. With ov…" at bounding box center [1126, 542] width 556 height 87
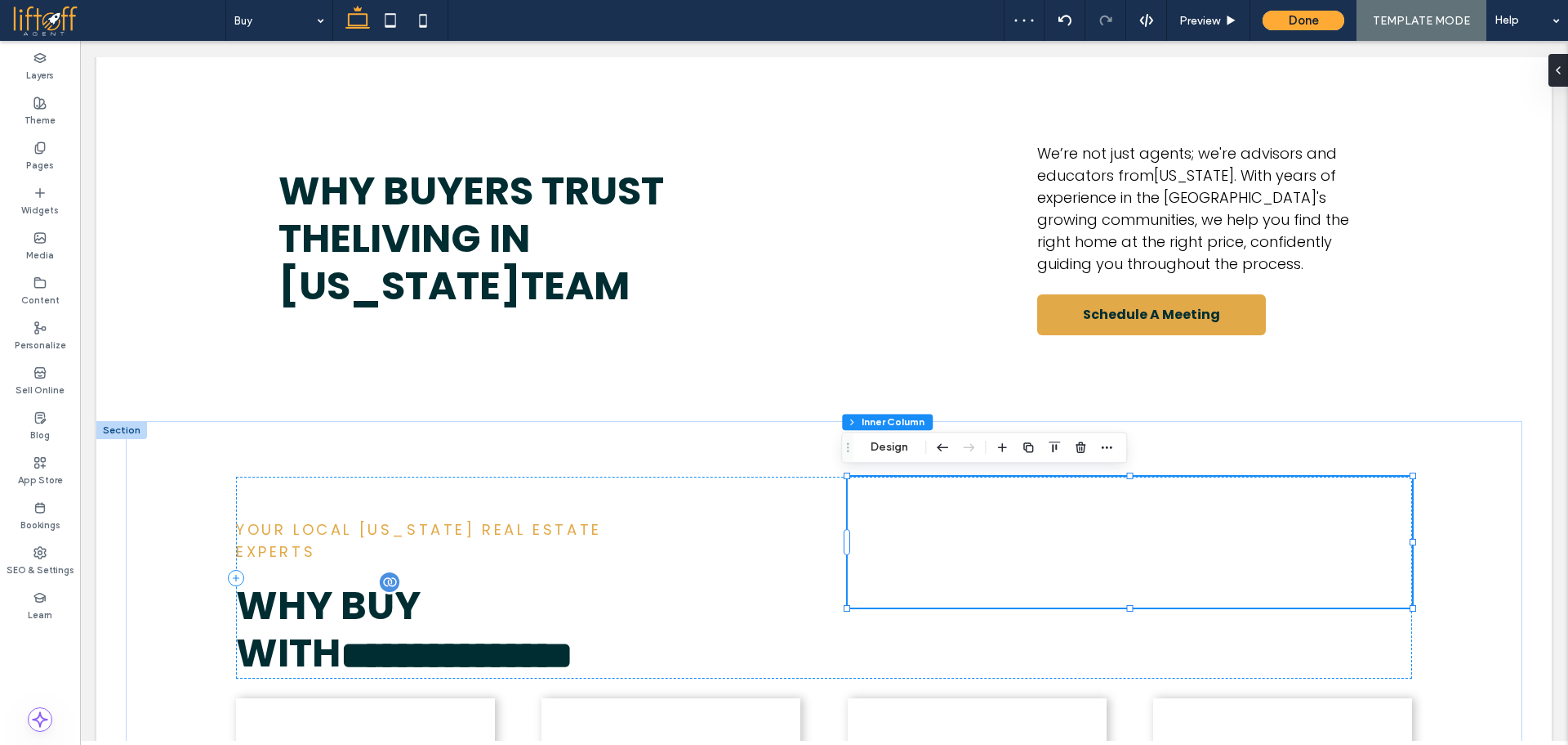
click at [1087, 530] on span "Buying a home in Lubbock, TX, is exciting yet potentially overwhelming. With ov…" at bounding box center [1126, 542] width 556 height 87
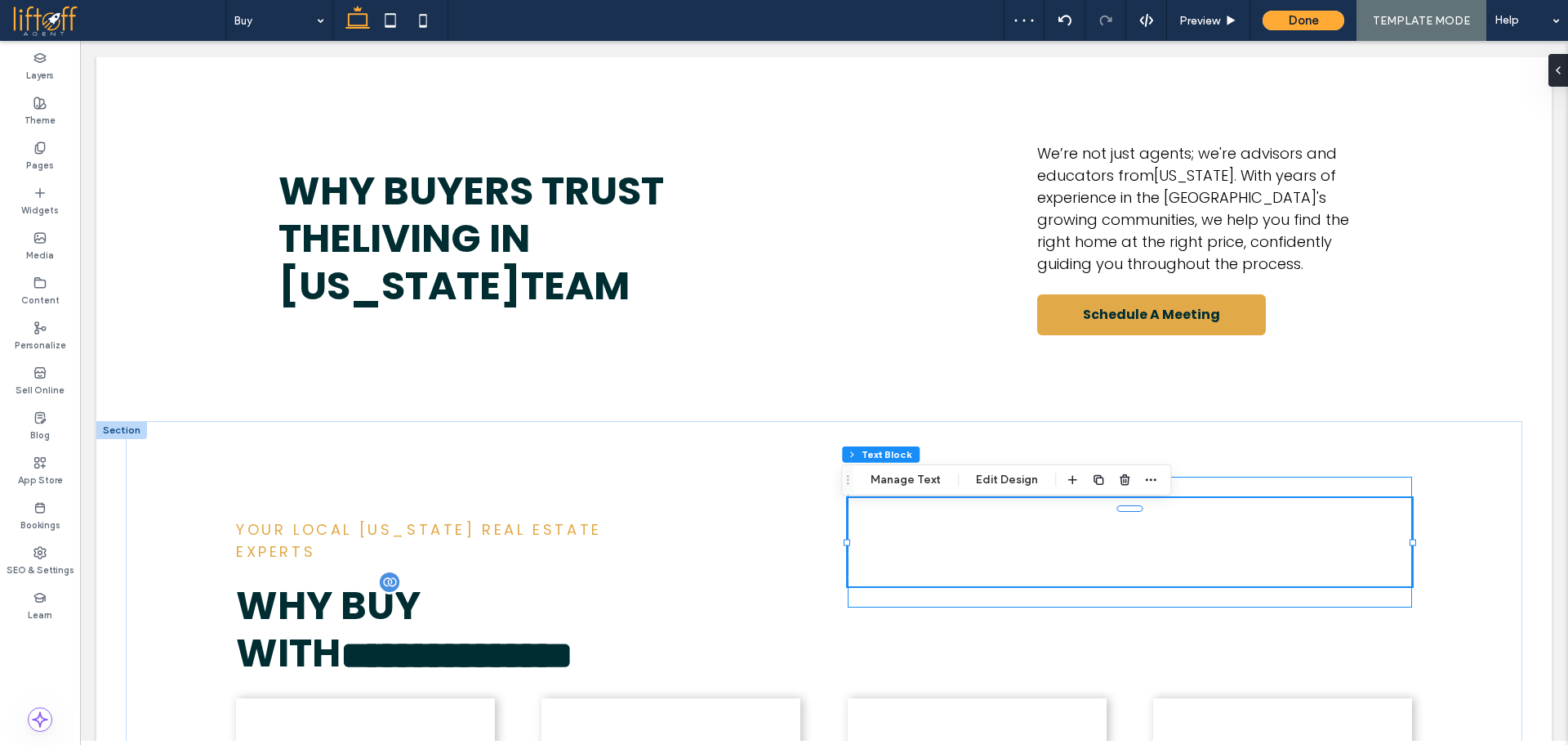
click at [1086, 531] on span "Buying a home in Lubbock, TX, is exciting yet potentially overwhelming. With ov…" at bounding box center [1126, 542] width 556 height 87
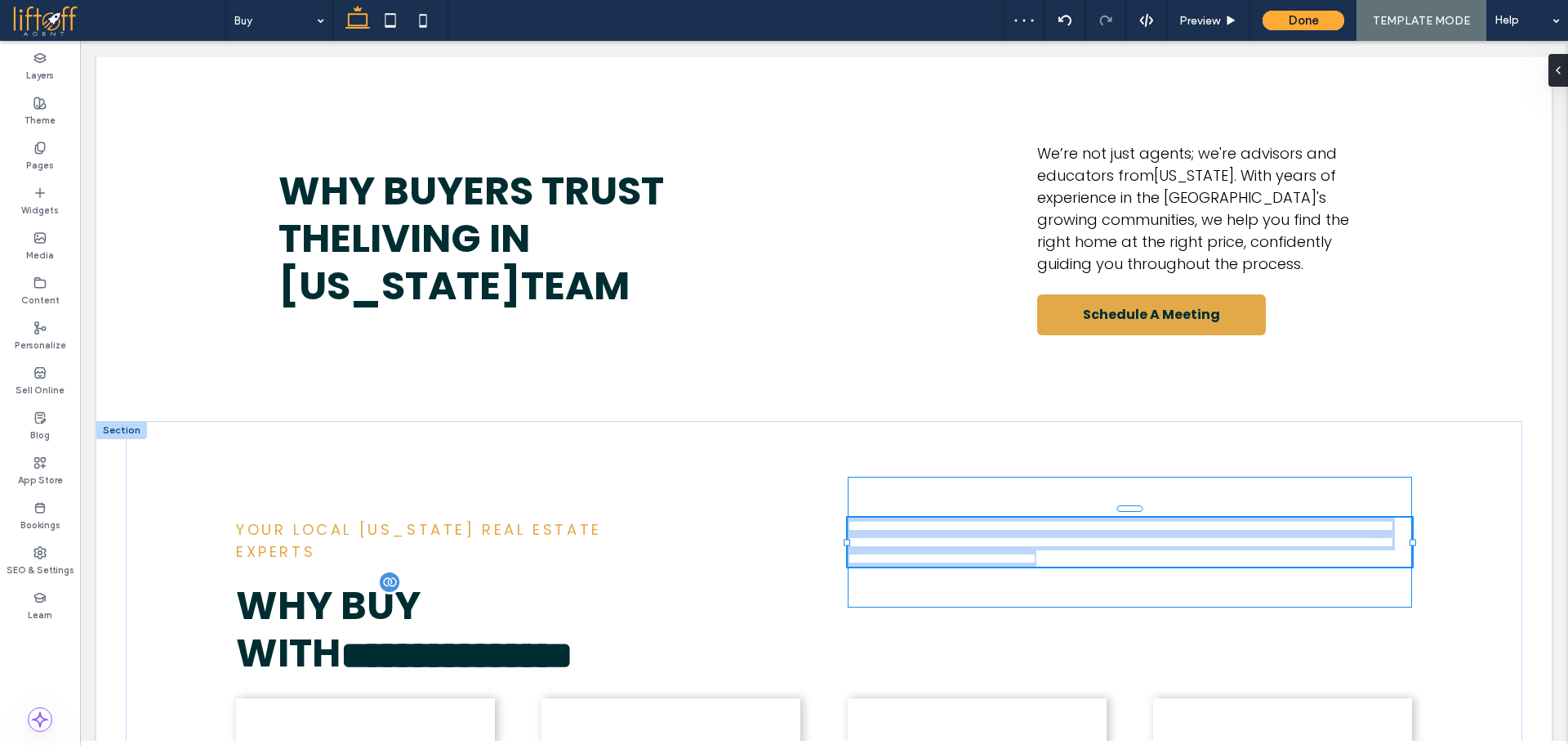
type input "*******"
type input "**"
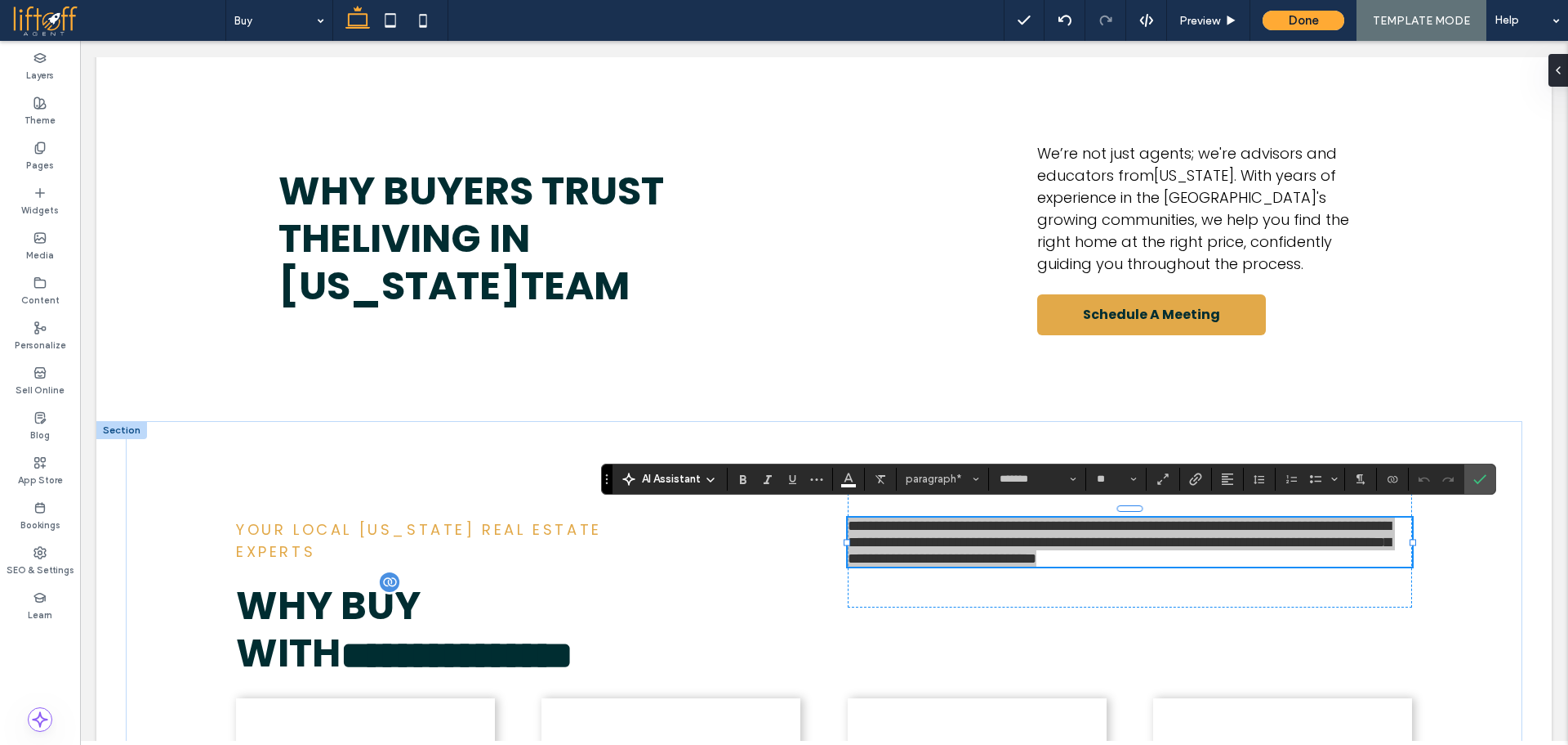
click at [673, 480] on span "AI Assistant" at bounding box center [671, 478] width 59 height 16
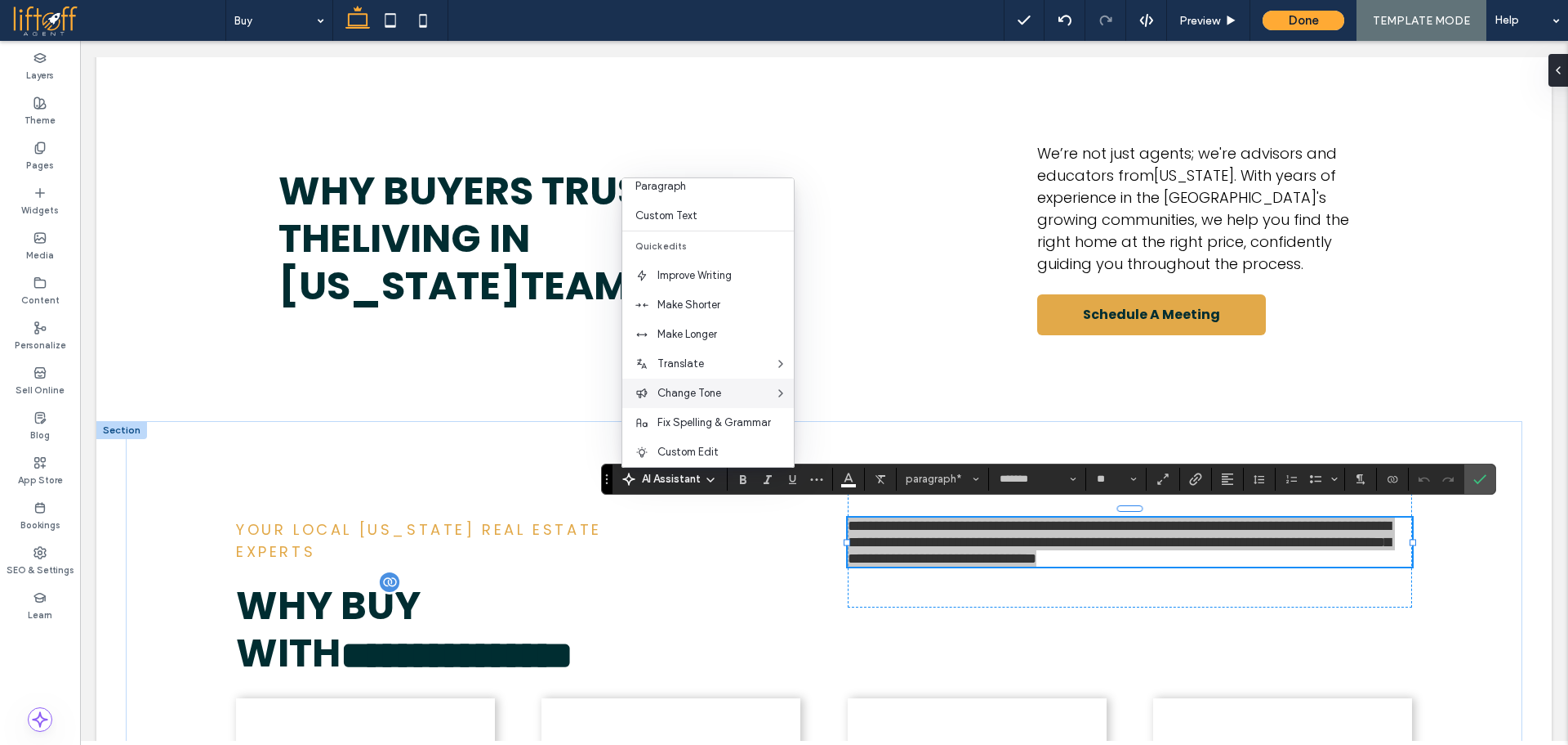
scroll to position [108, 0]
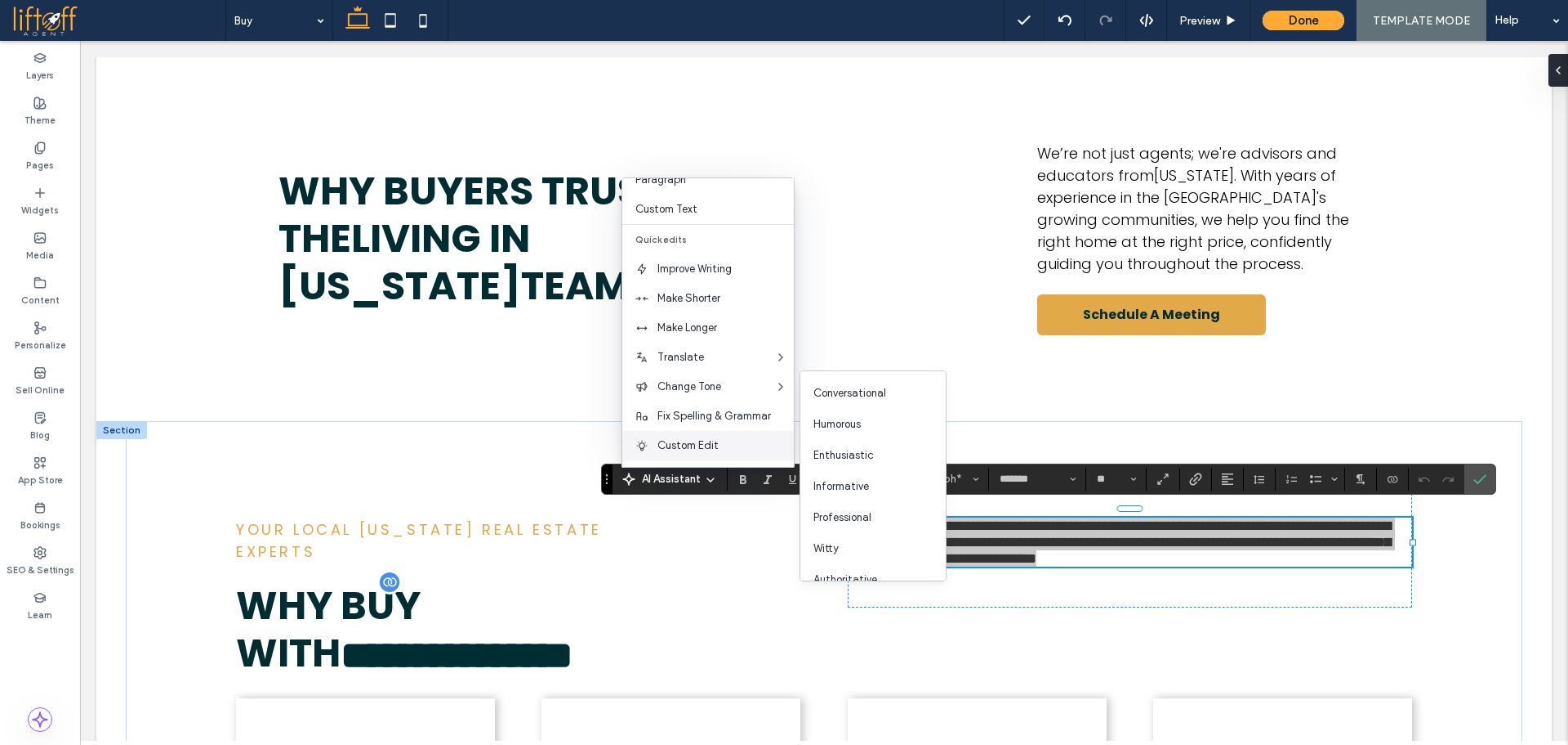
click at [699, 437] on span "Custom Edit" at bounding box center [726, 445] width 136 height 16
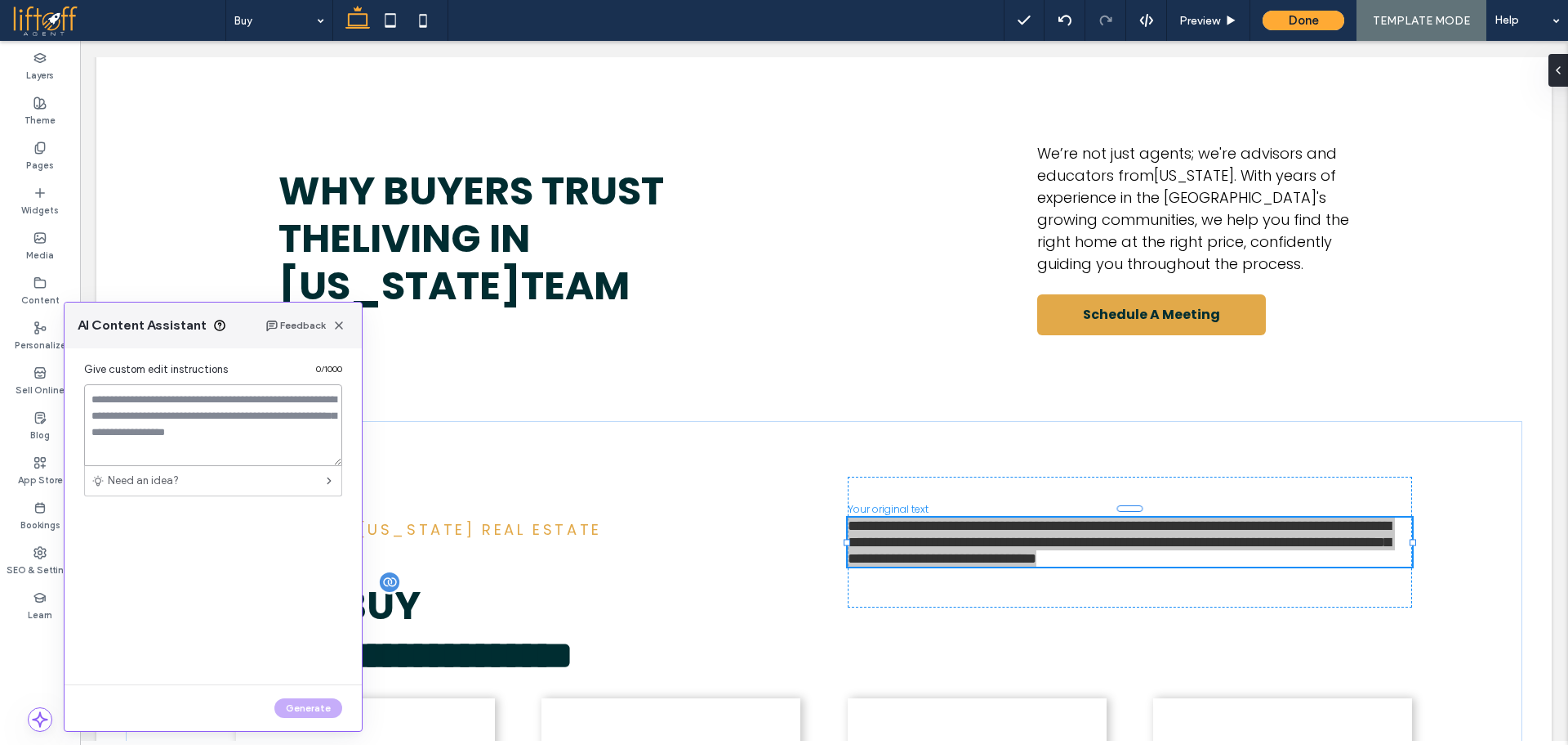
click at [229, 430] on textarea at bounding box center [213, 425] width 258 height 82
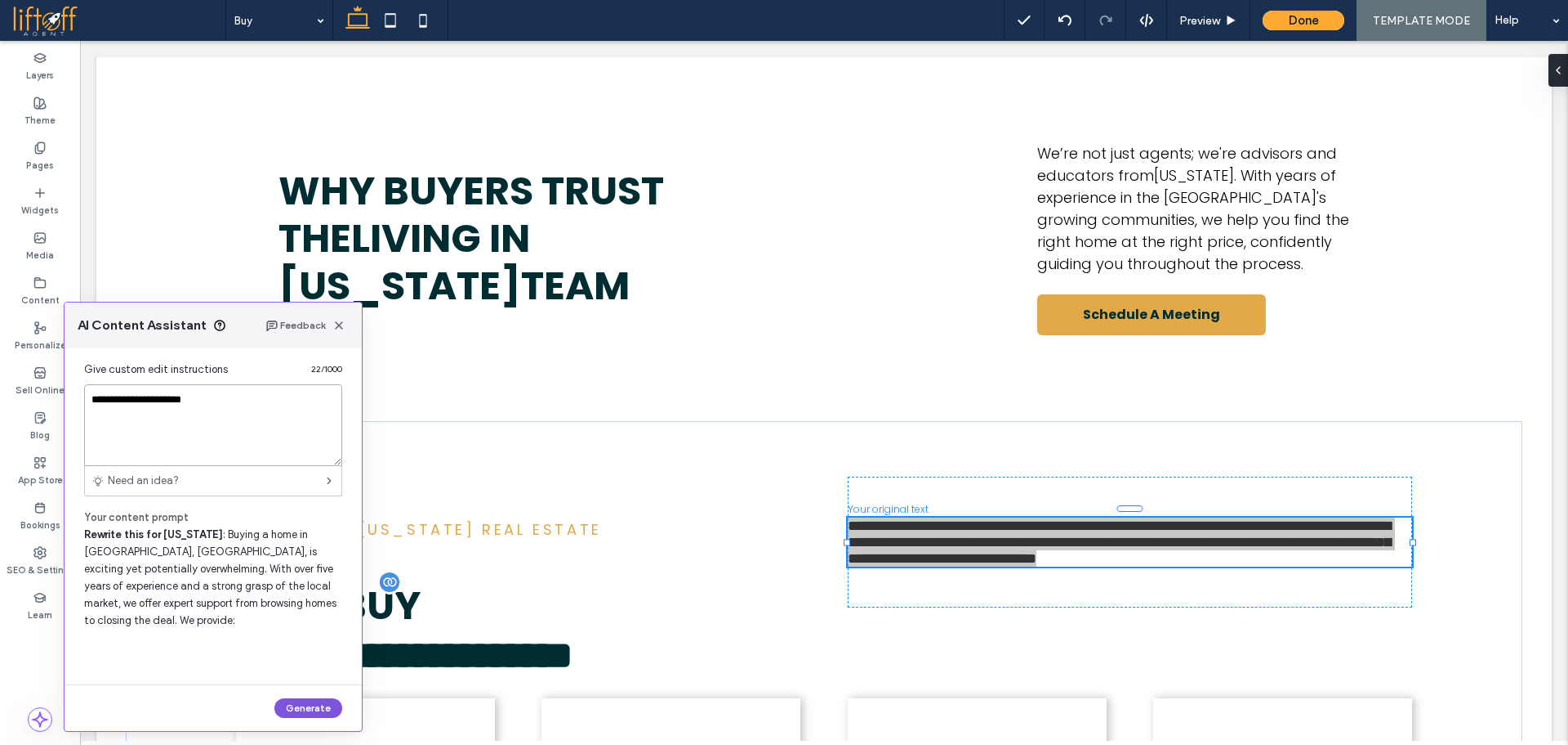
type textarea "**********"
click at [329, 705] on button "Generate" at bounding box center [308, 707] width 68 height 19
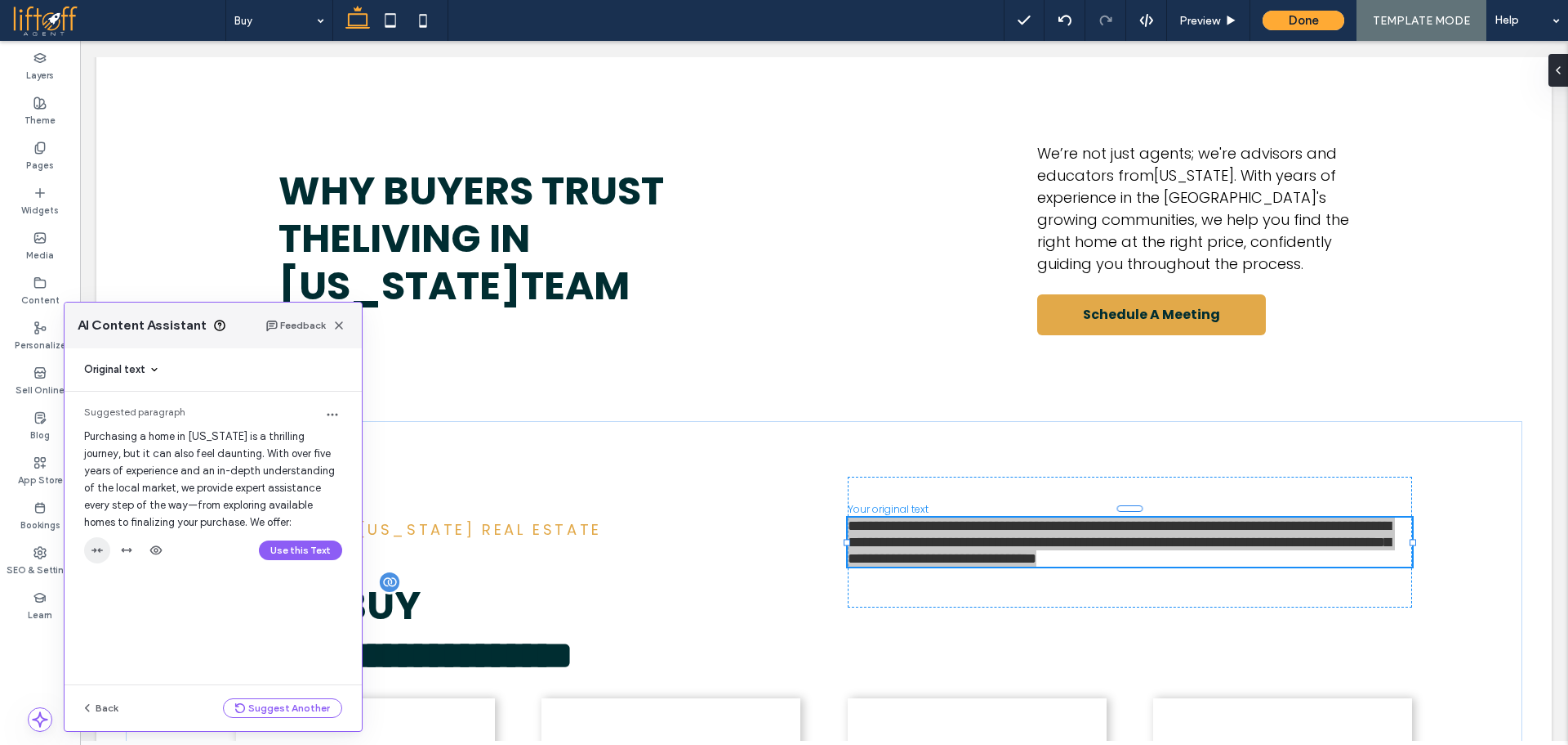
click at [95, 546] on icon "button" at bounding box center [97, 550] width 13 height 13
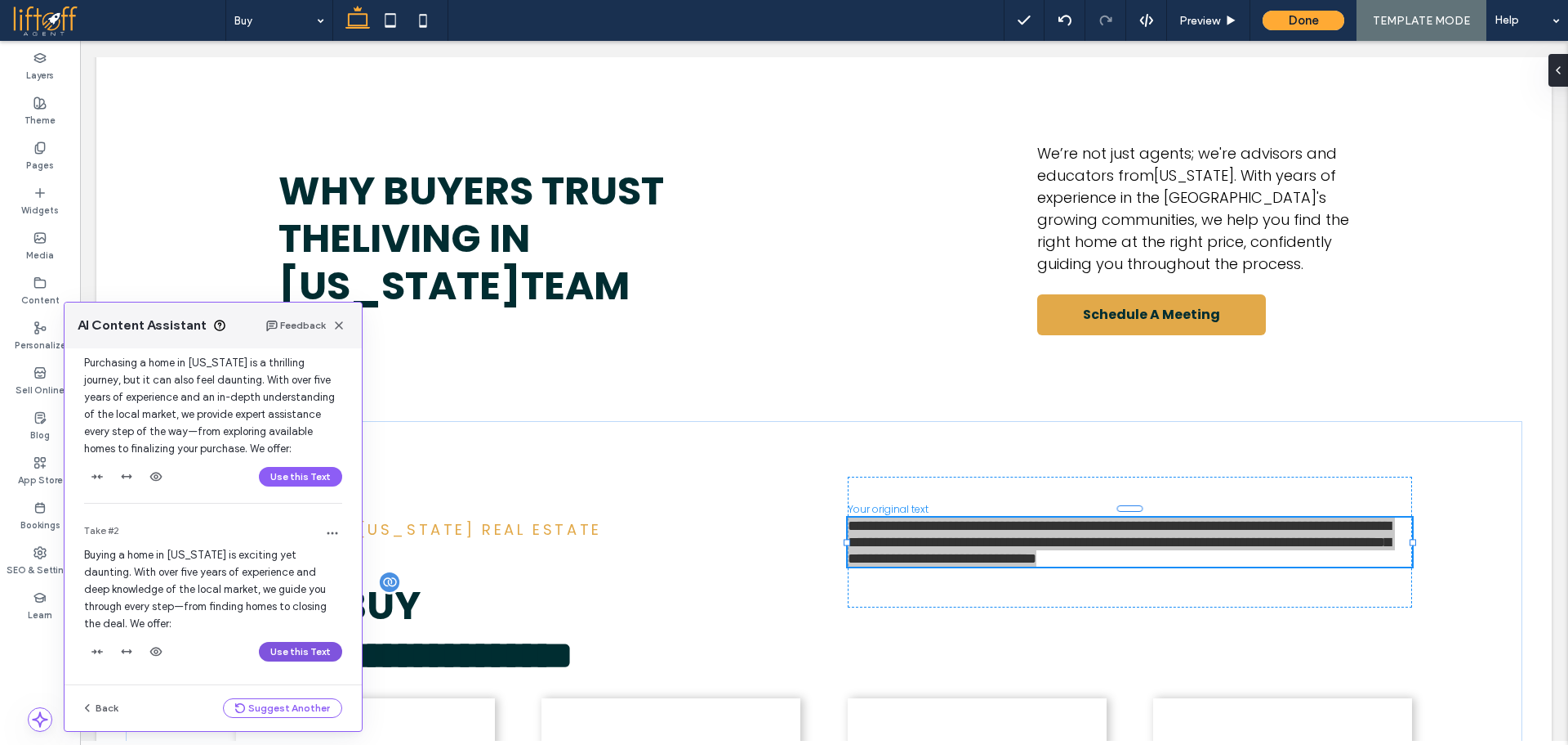
click at [308, 652] on button "Use this Text" at bounding box center [300, 651] width 83 height 19
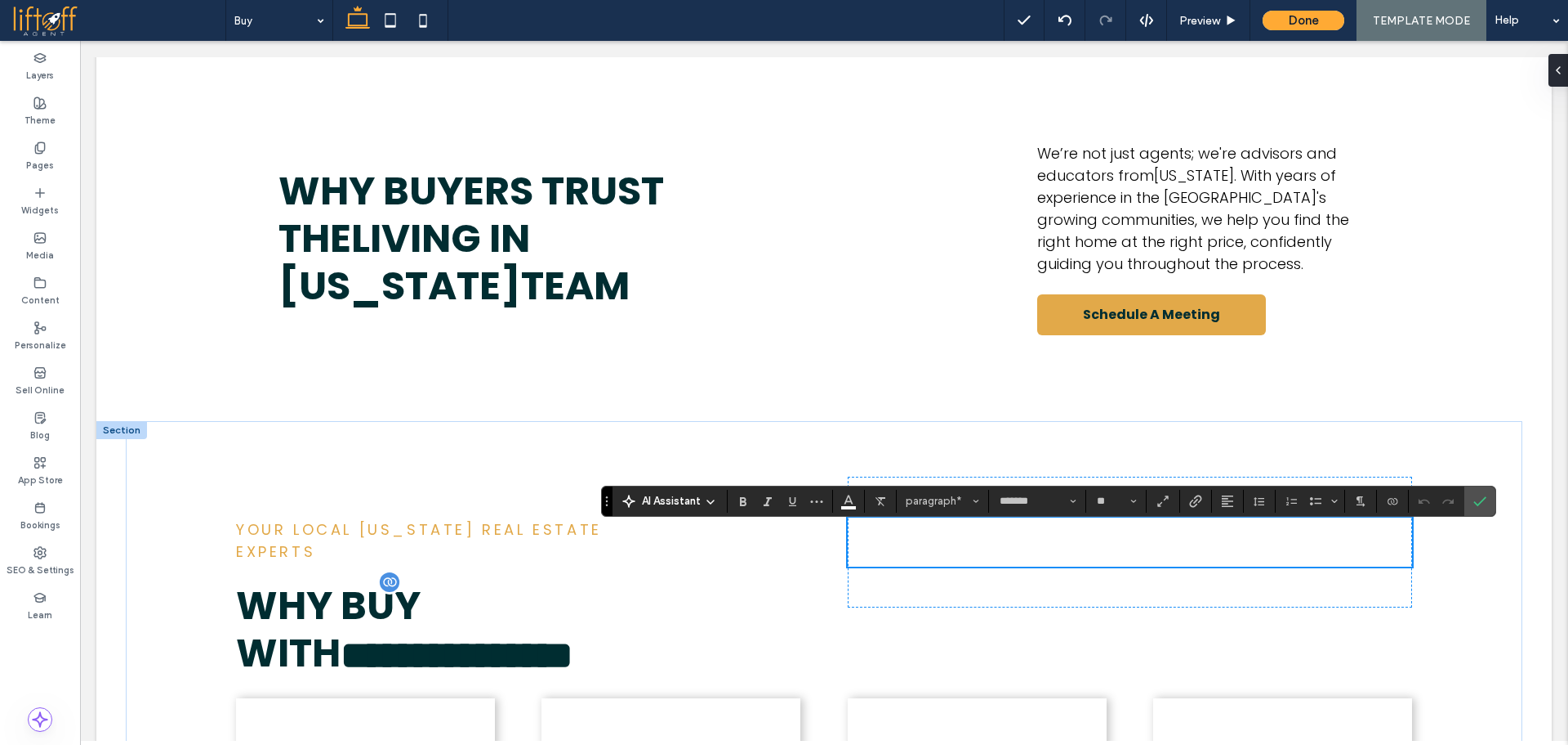
scroll to position [1392, 0]
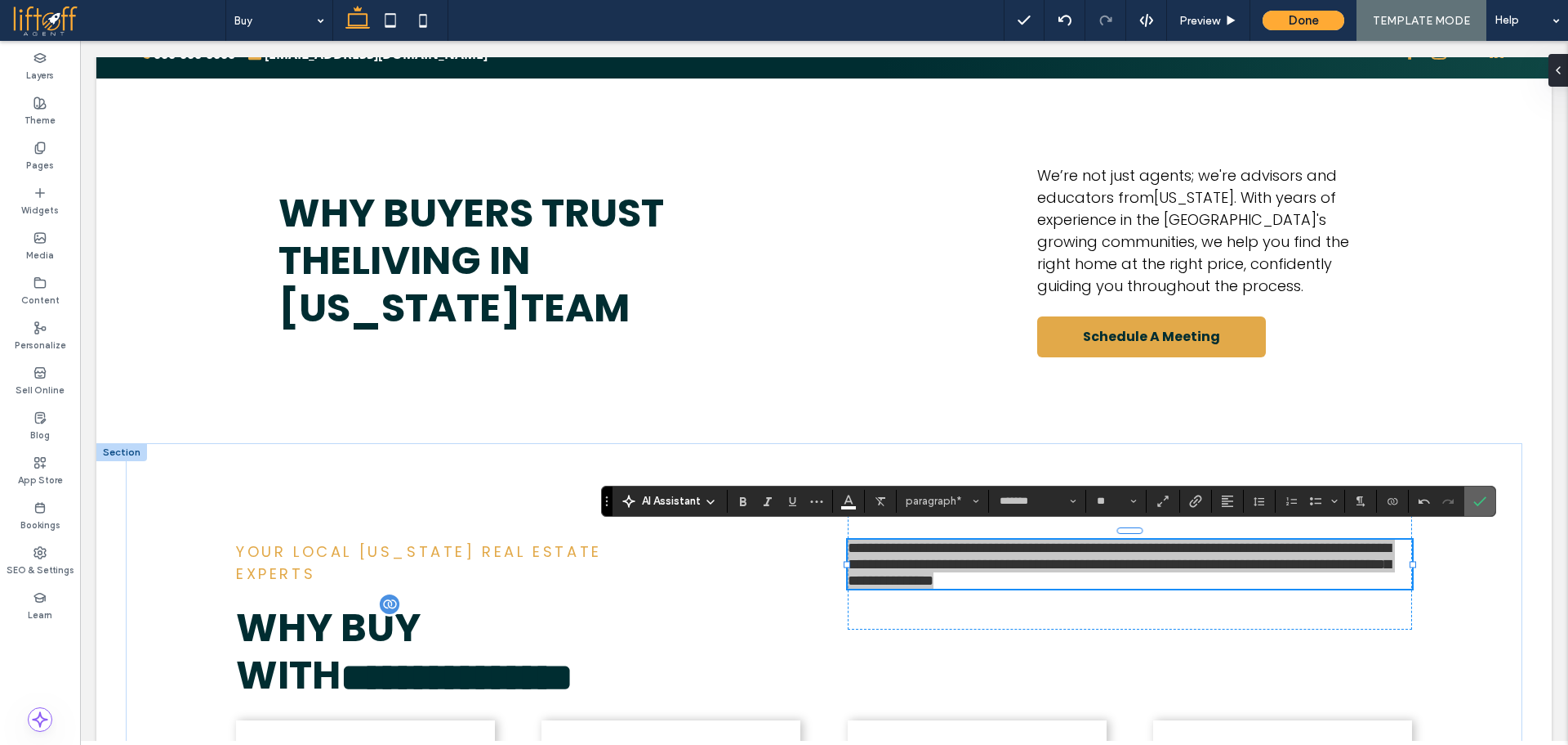
click at [1488, 501] on label "Confirm" at bounding box center [1480, 500] width 24 height 29
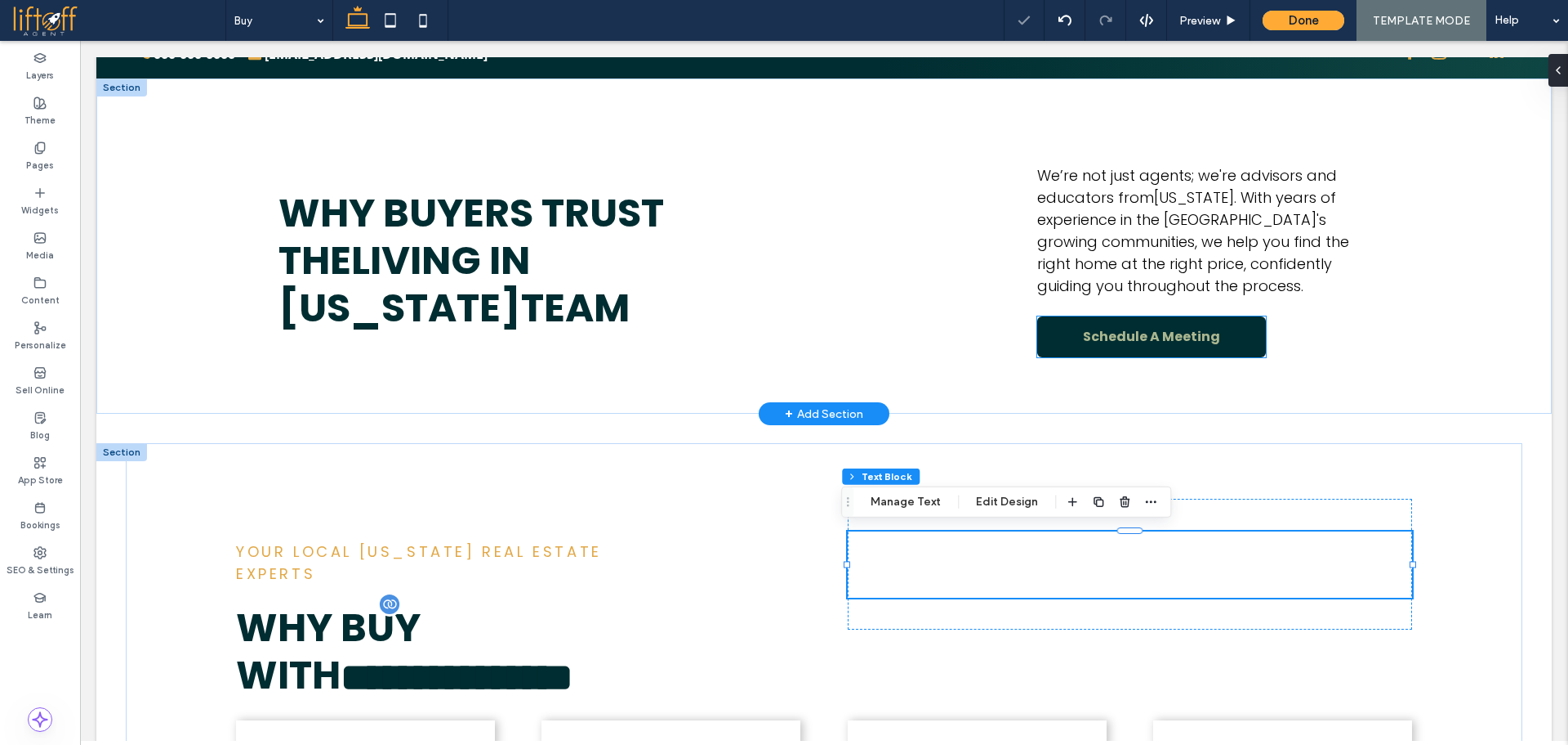
click at [1153, 336] on span "Schedule A Meeting" at bounding box center [1151, 336] width 137 height 20
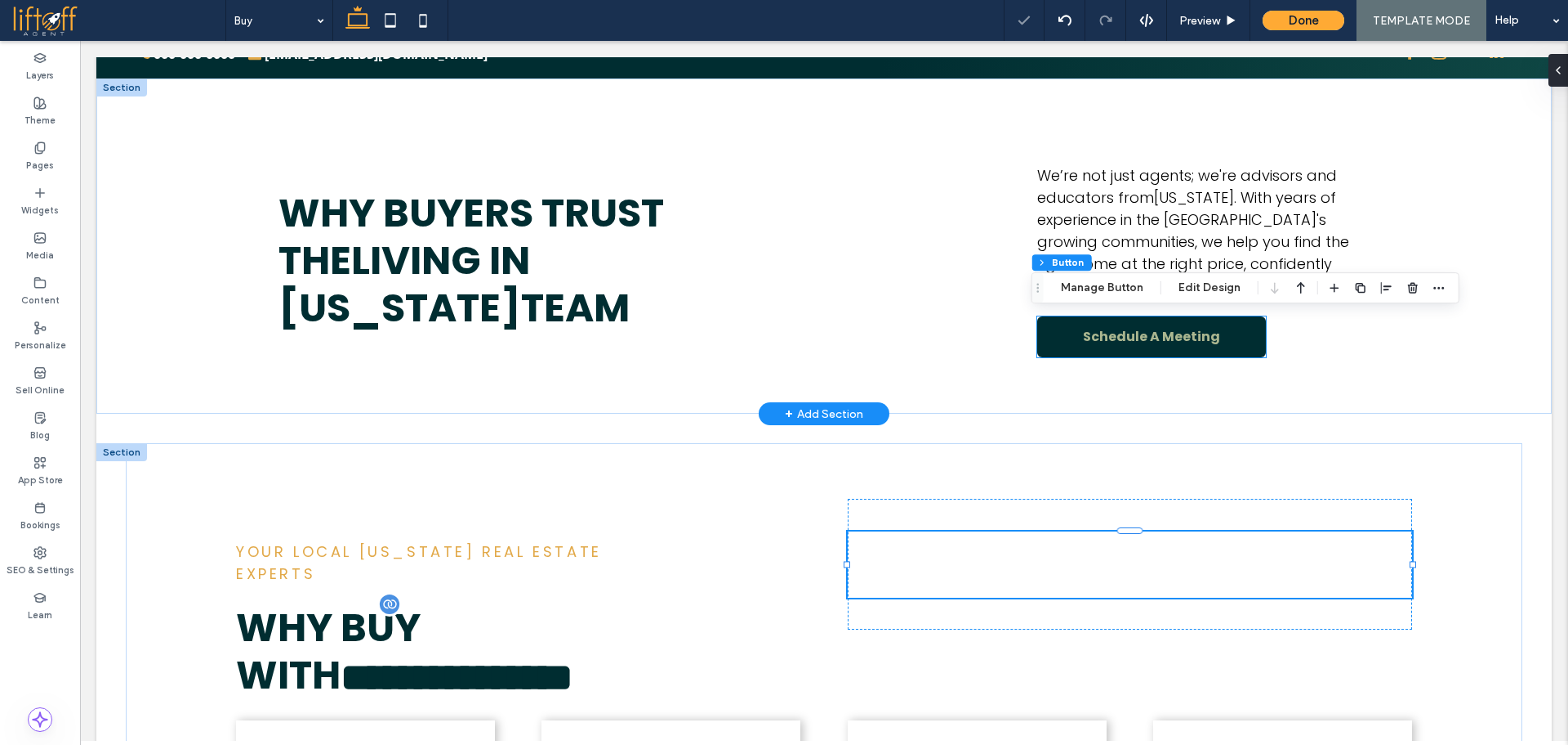
type input "**"
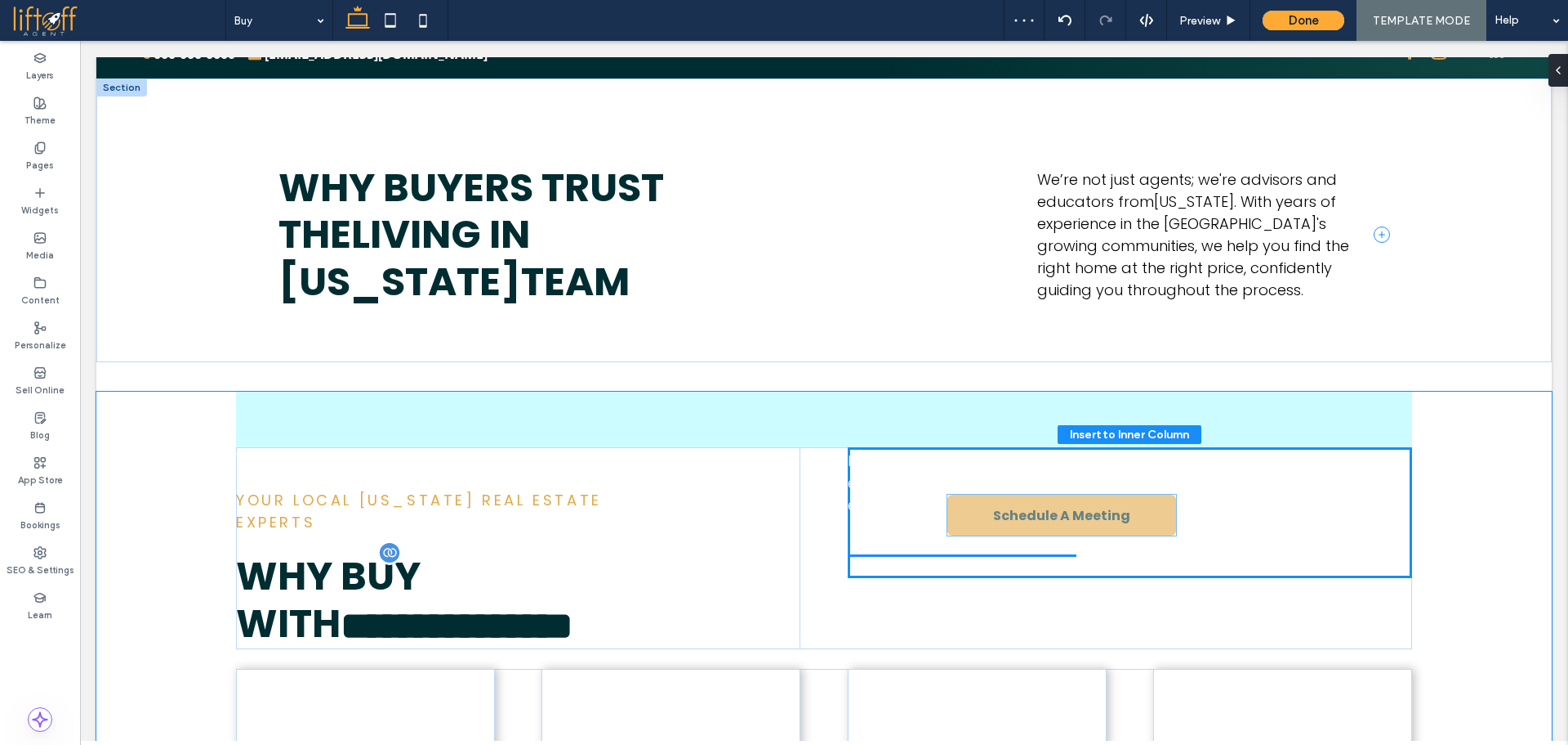
drag, startPoint x: 1136, startPoint y: 330, endPoint x: 1079, endPoint y: 566, distance: 242.8
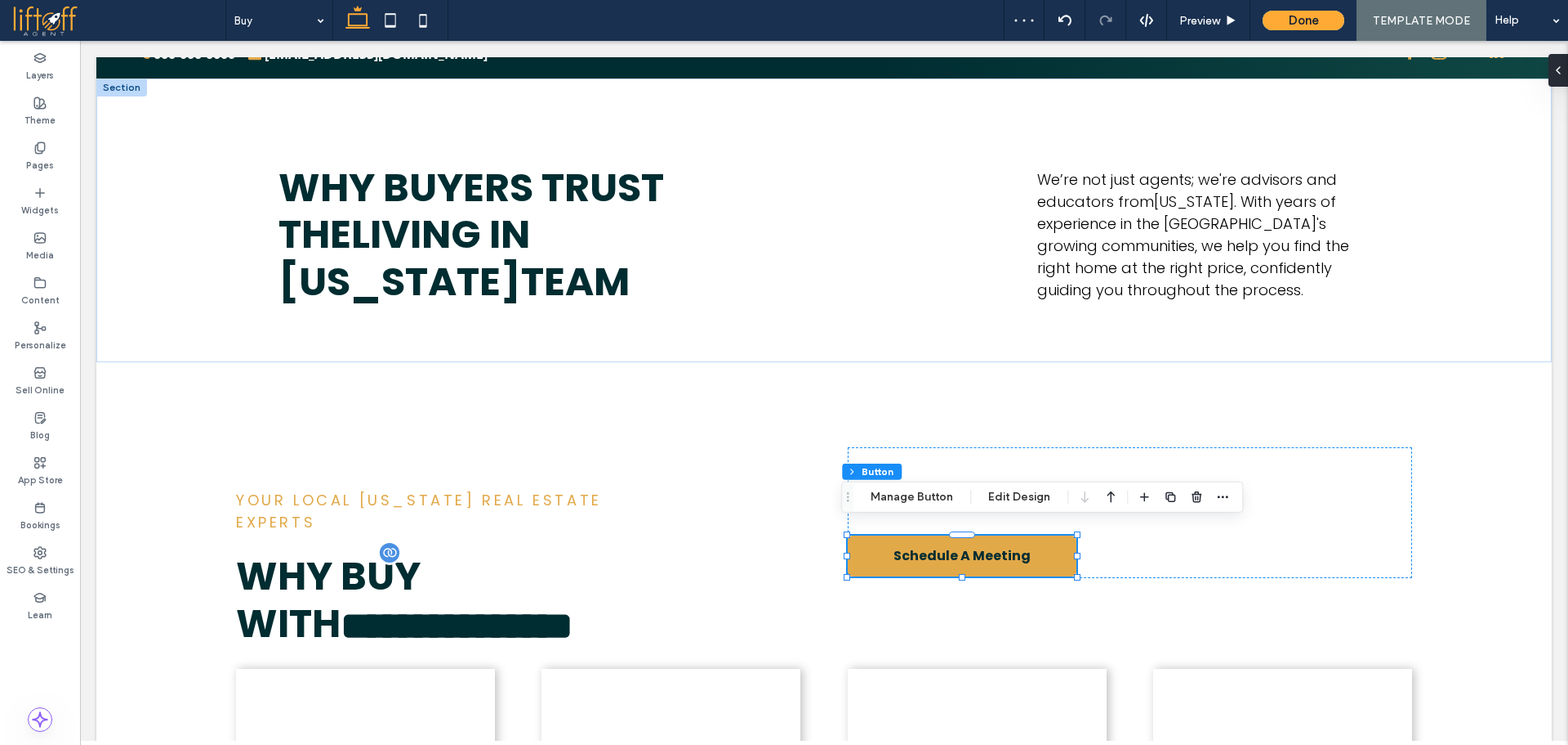
click at [1227, 482] on div "Section Column Inner Column Button Manage Button Edit Design" at bounding box center [1042, 497] width 402 height 31
click at [1271, 463] on span "Buying a home in [US_STATE] is exciting yet daunting. With over five years of e…" at bounding box center [1124, 483] width 554 height 65
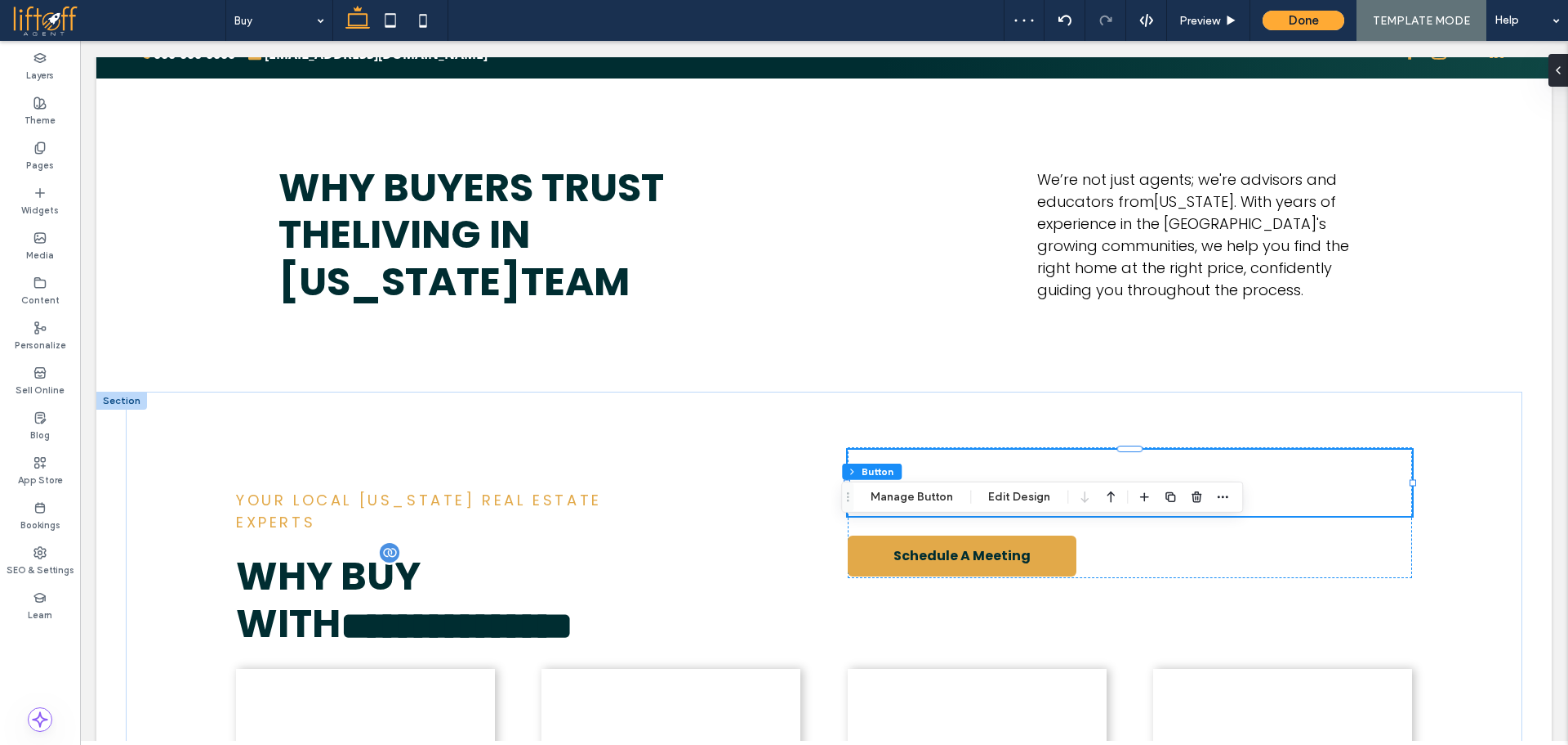
click at [1271, 463] on div "Buying a home in [US_STATE] is exciting yet daunting. With over five years of e…" at bounding box center [1130, 483] width 565 height 66
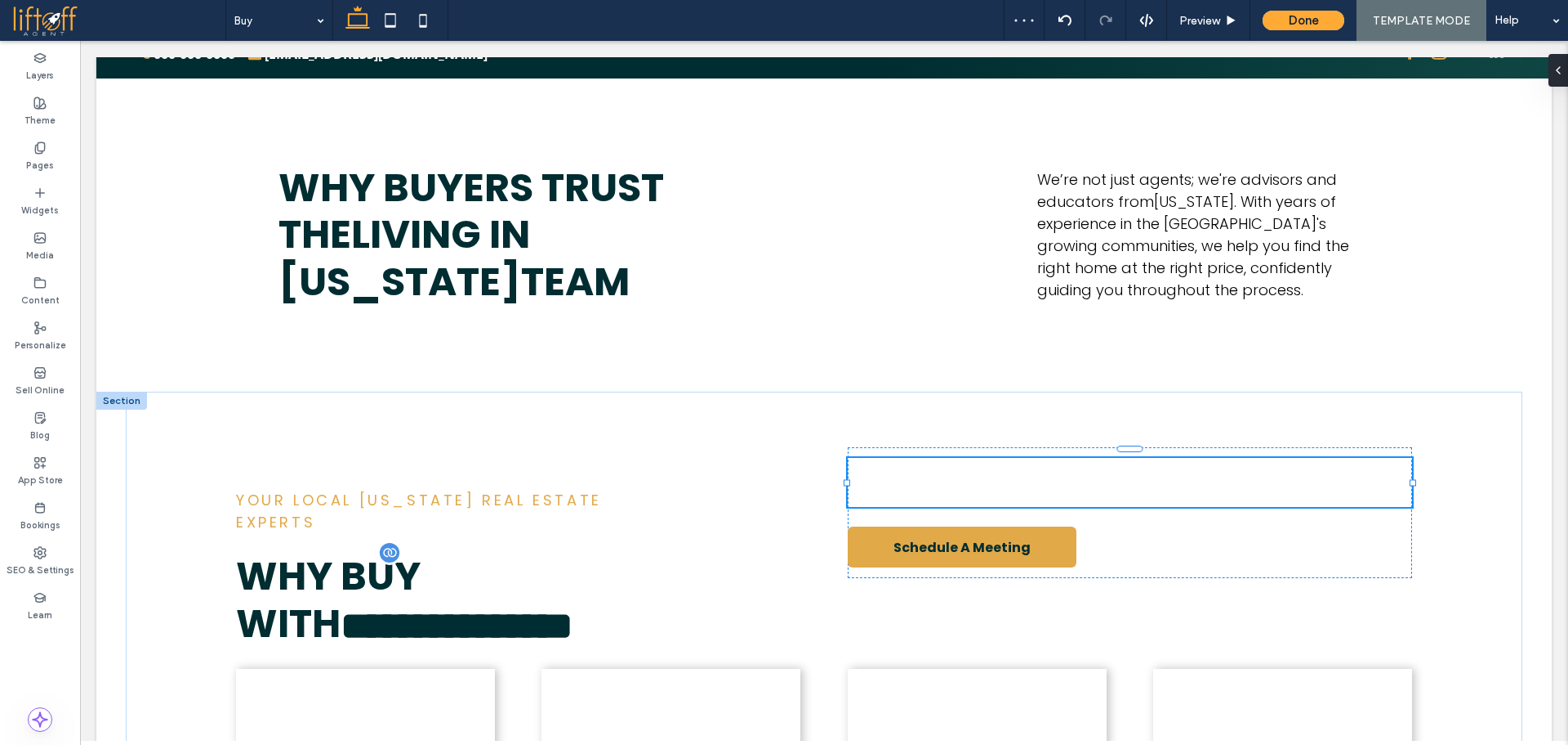
type input "*******"
type input "**"
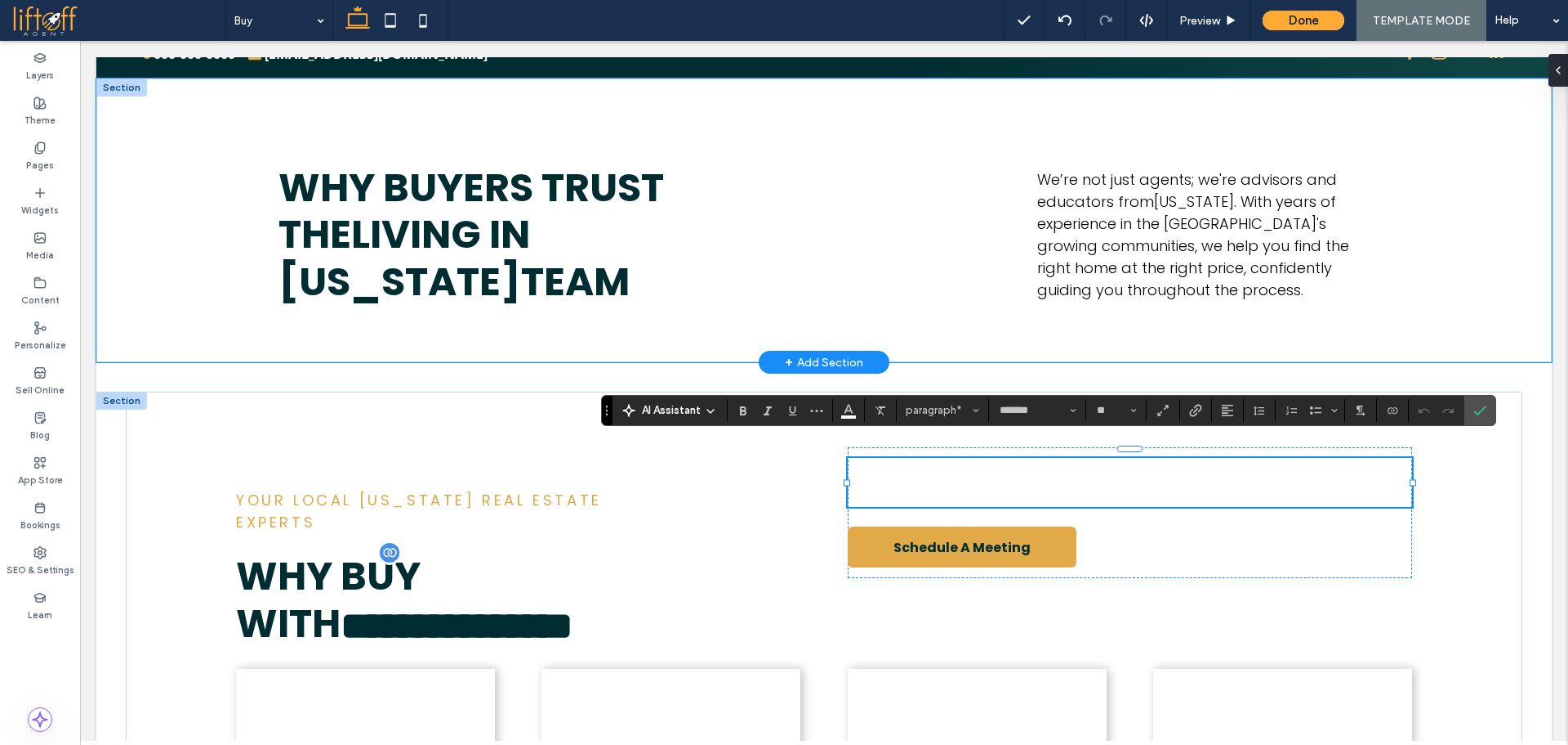
click at [120, 329] on div "Why Buyers Trust the Living In Idaho Team We’re not just agents; we're advisors…" at bounding box center [824, 219] width 1455 height 283
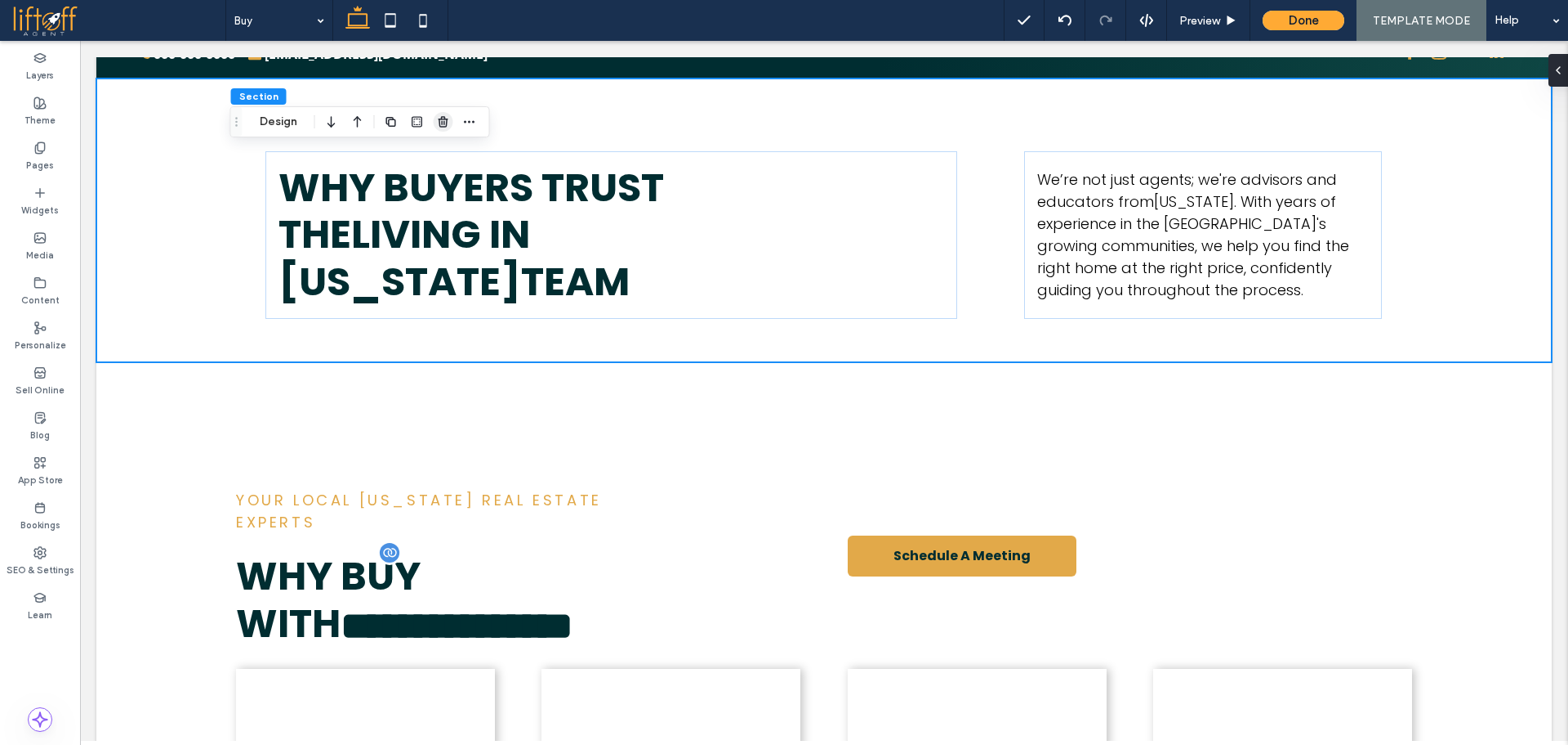
click at [442, 120] on icon "button" at bounding box center [444, 122] width 13 height 13
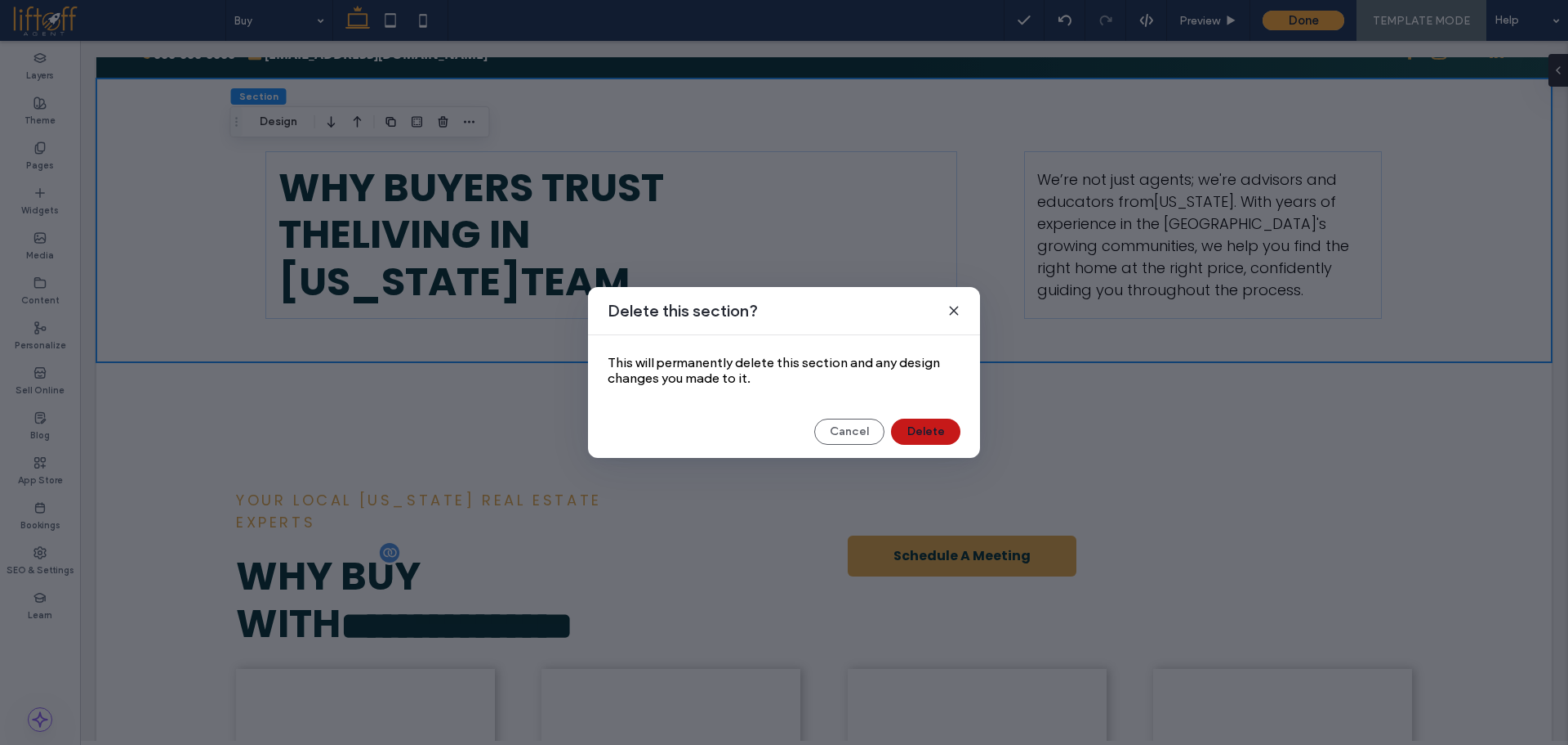
click at [929, 431] on button "Delete" at bounding box center [926, 431] width 70 height 26
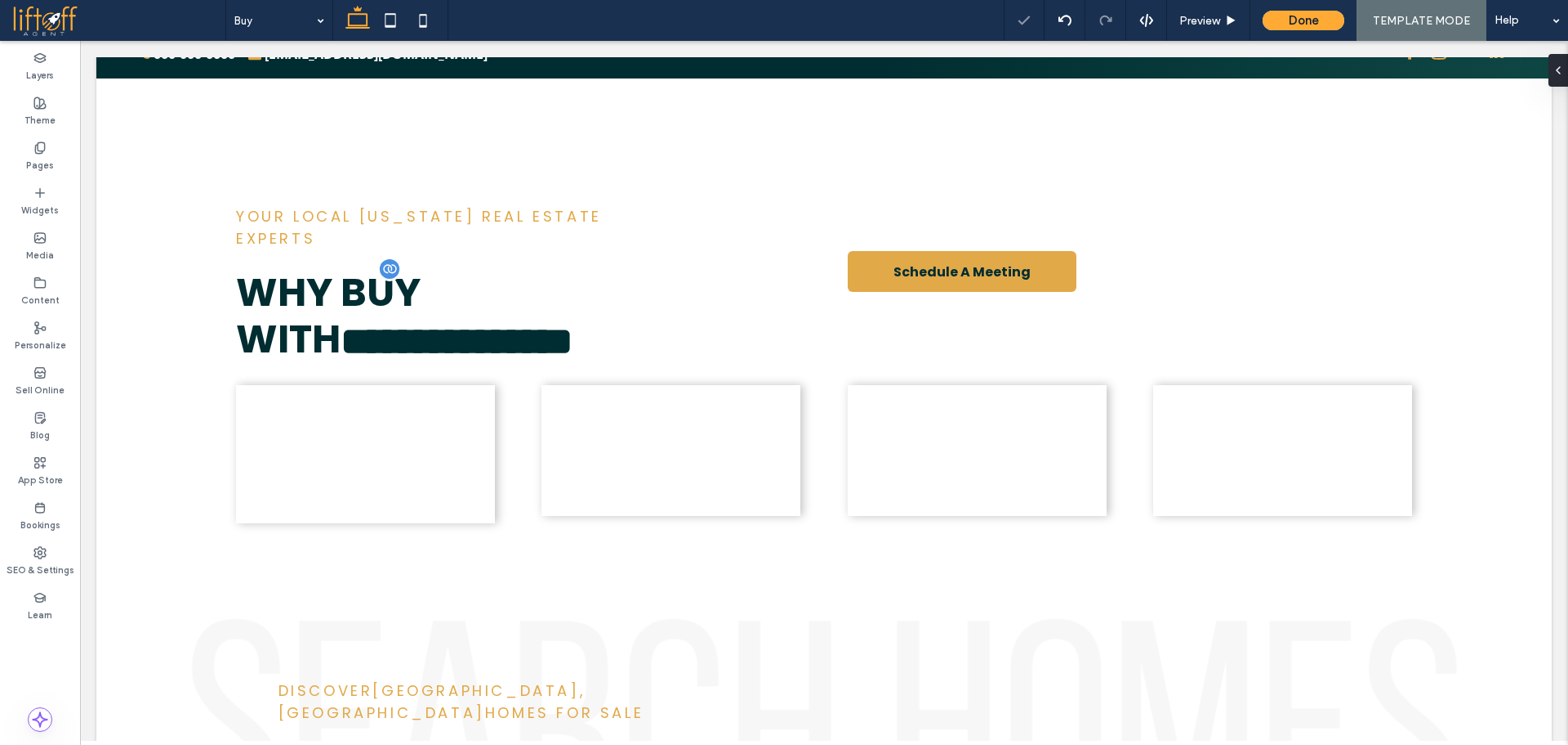
click at [121, 124] on div at bounding box center [122, 115] width 50 height 18
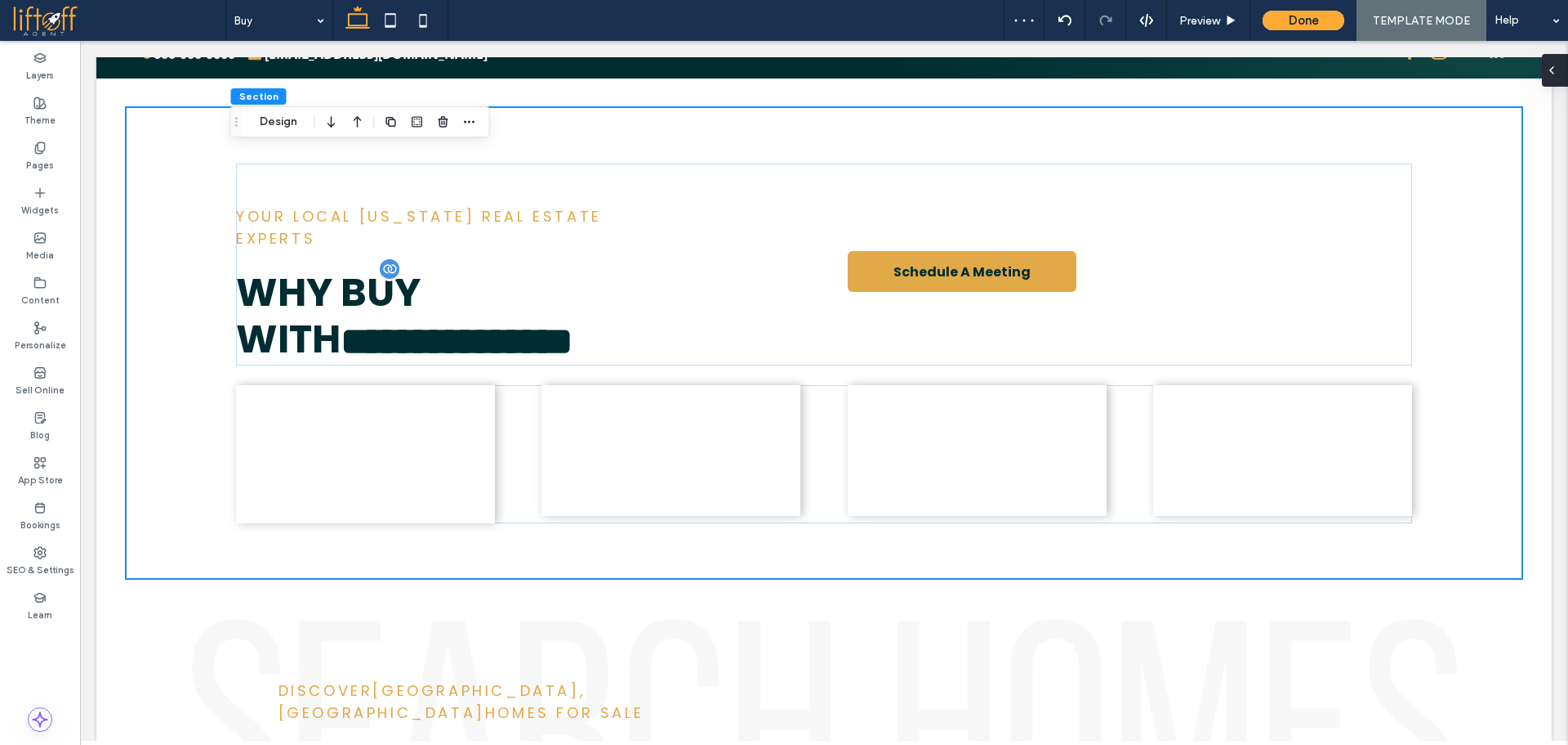
click at [1560, 62] on div at bounding box center [1555, 70] width 26 height 33
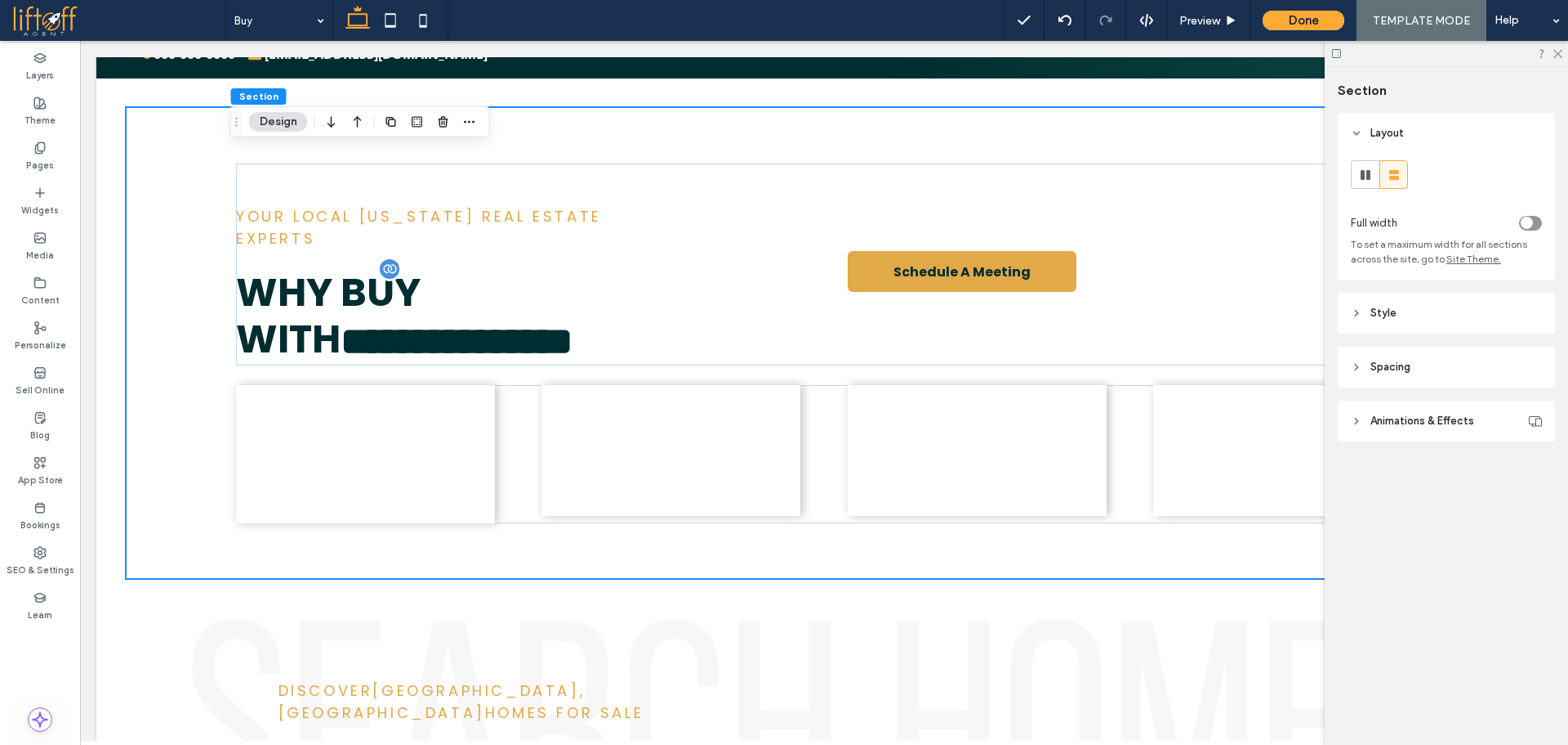
click at [1437, 365] on header "Spacing" at bounding box center [1446, 367] width 218 height 41
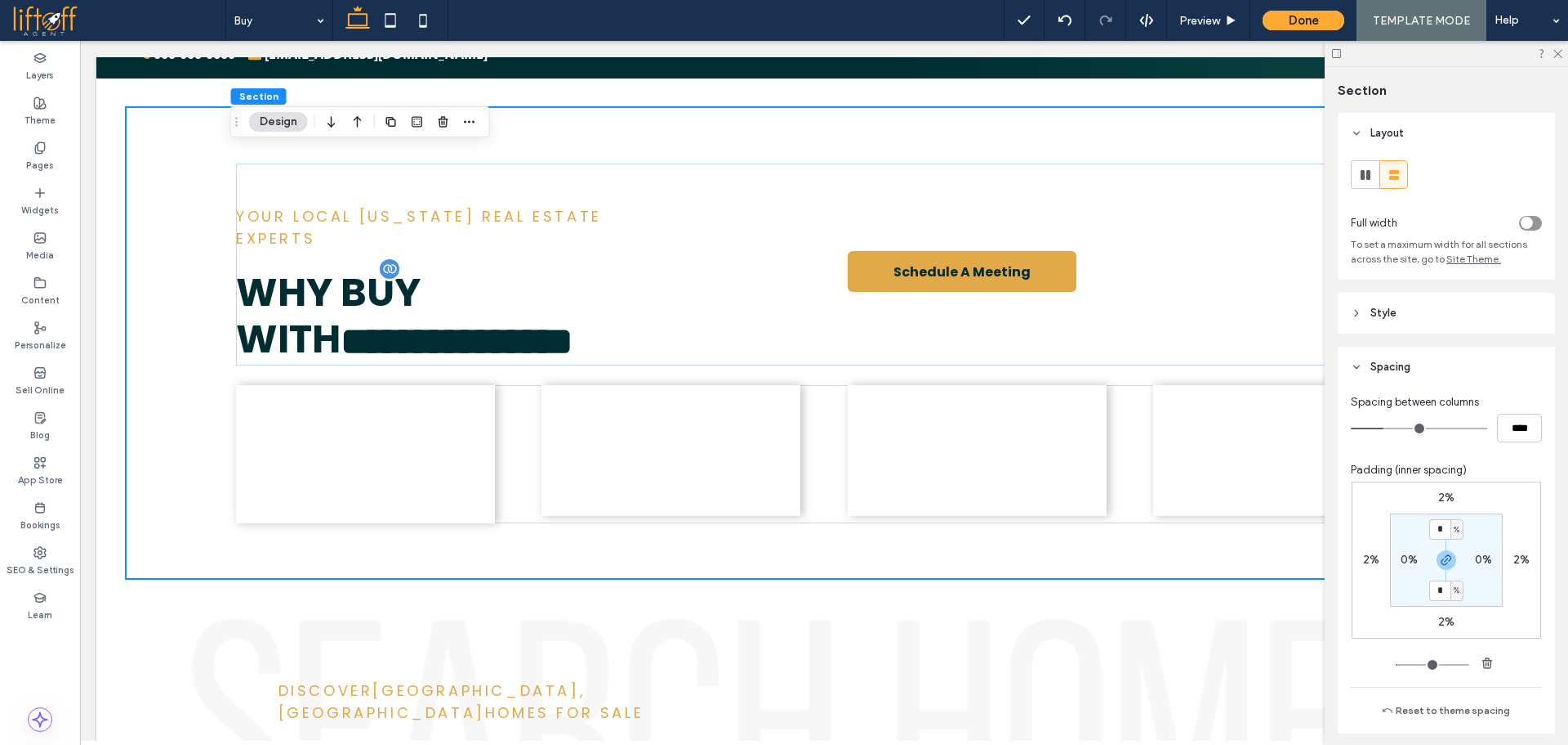
click at [1442, 493] on label "2%" at bounding box center [1446, 497] width 16 height 14
type input "*"
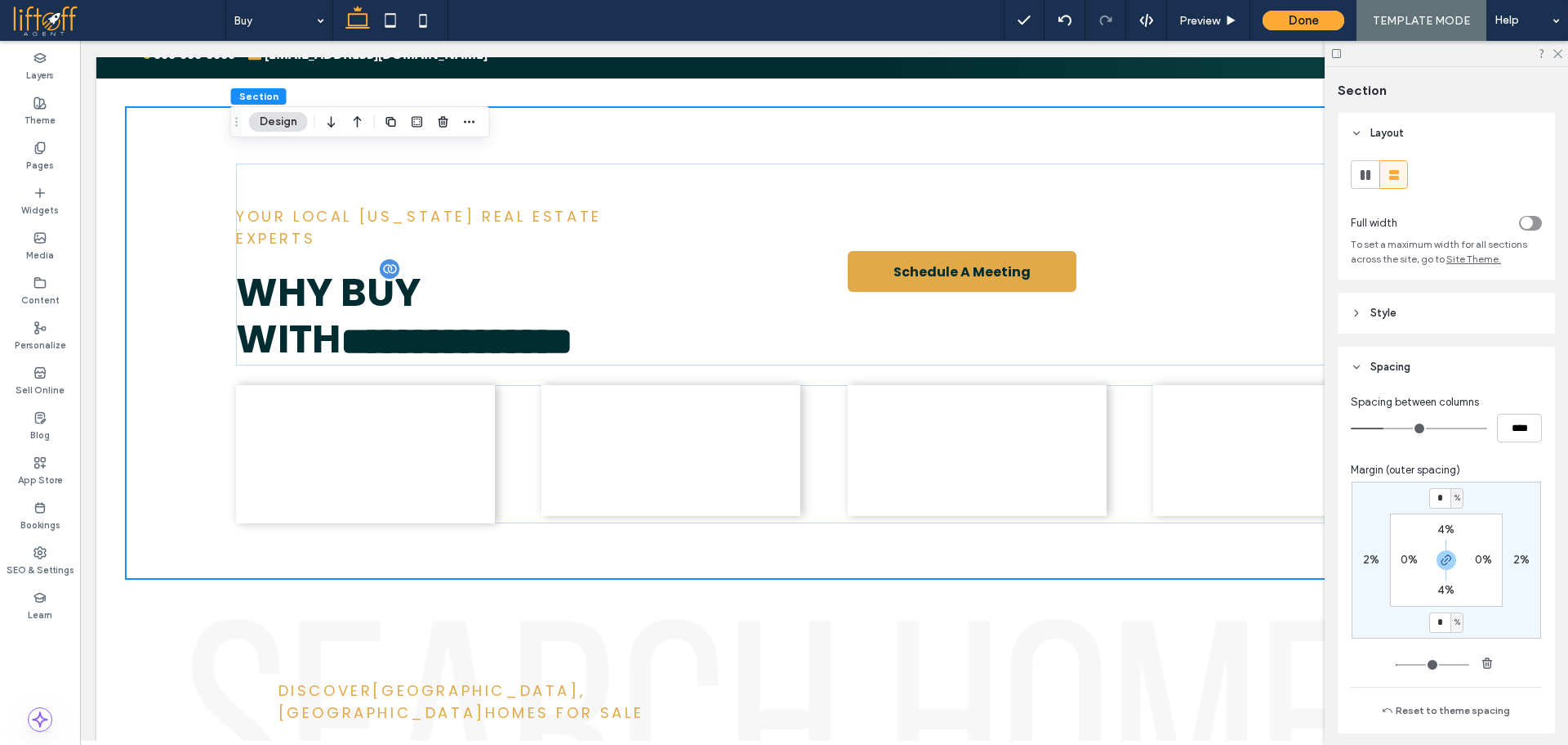
type input "*"
click at [1479, 507] on div "* % 2% * % 2% 4% 0% 4% 0%" at bounding box center [1447, 560] width 190 height 157
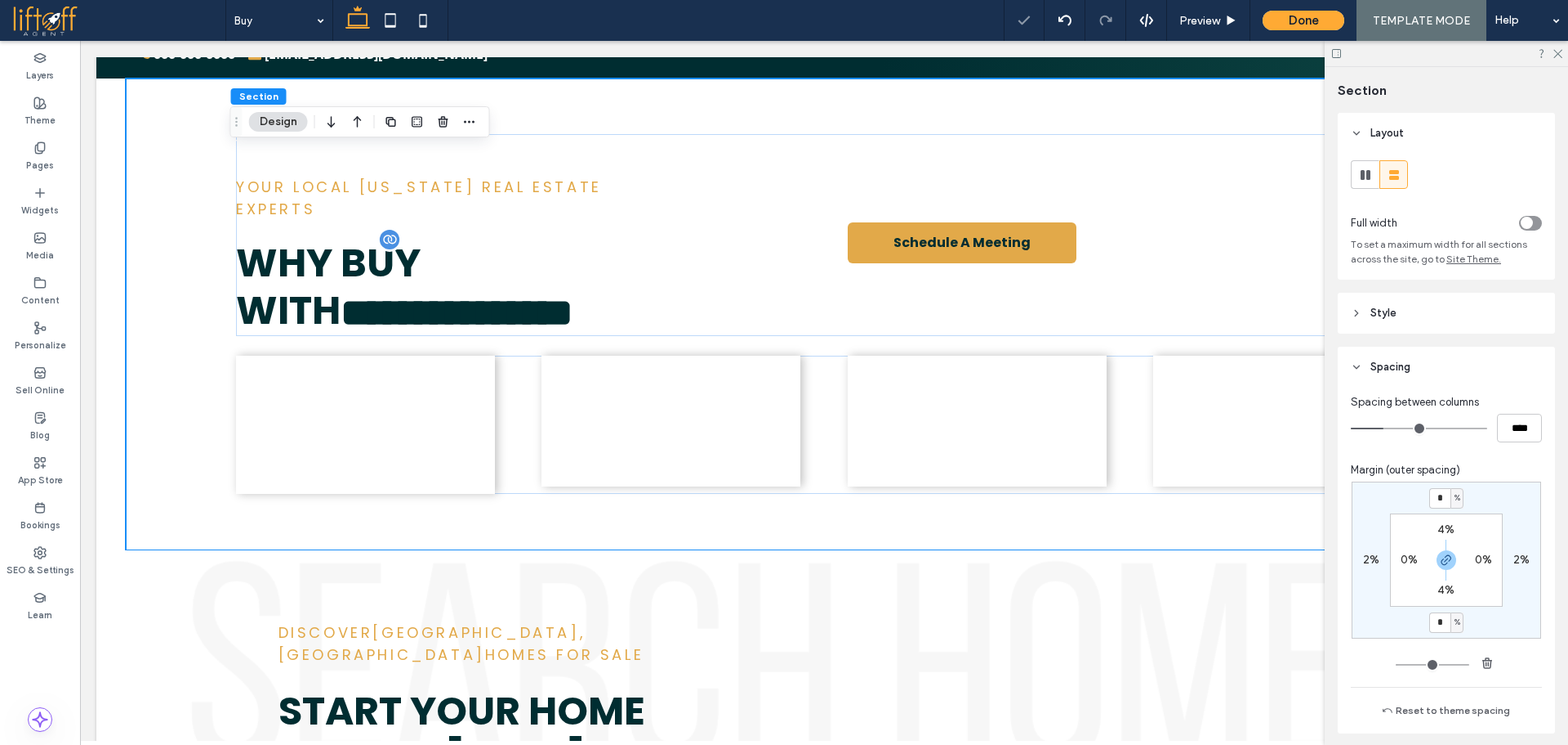
click at [1446, 526] on label "4%" at bounding box center [1446, 529] width 17 height 14
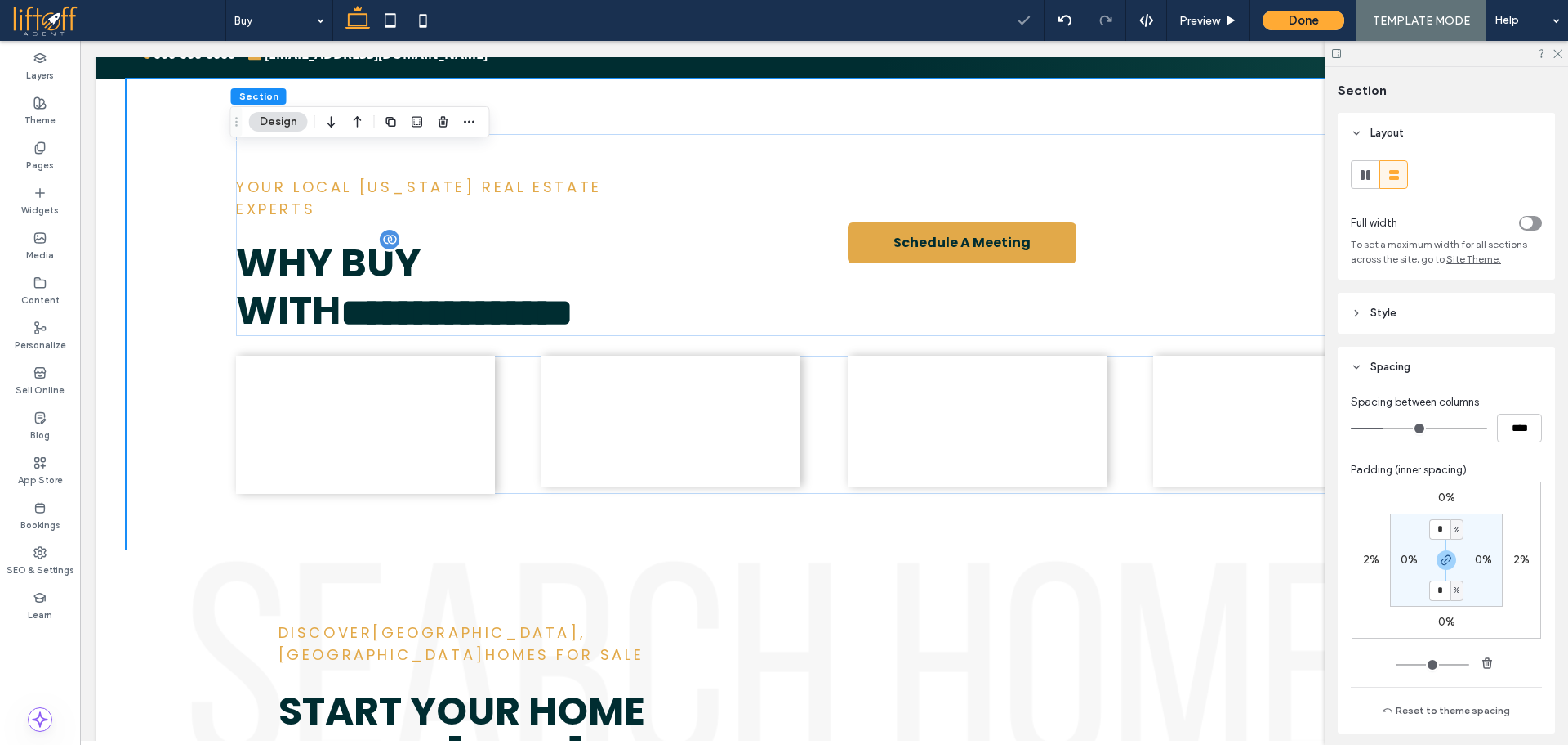
type input "*"
click at [1504, 528] on div "0% 2% 0% 2% * % 0% * % 0%" at bounding box center [1447, 560] width 190 height 157
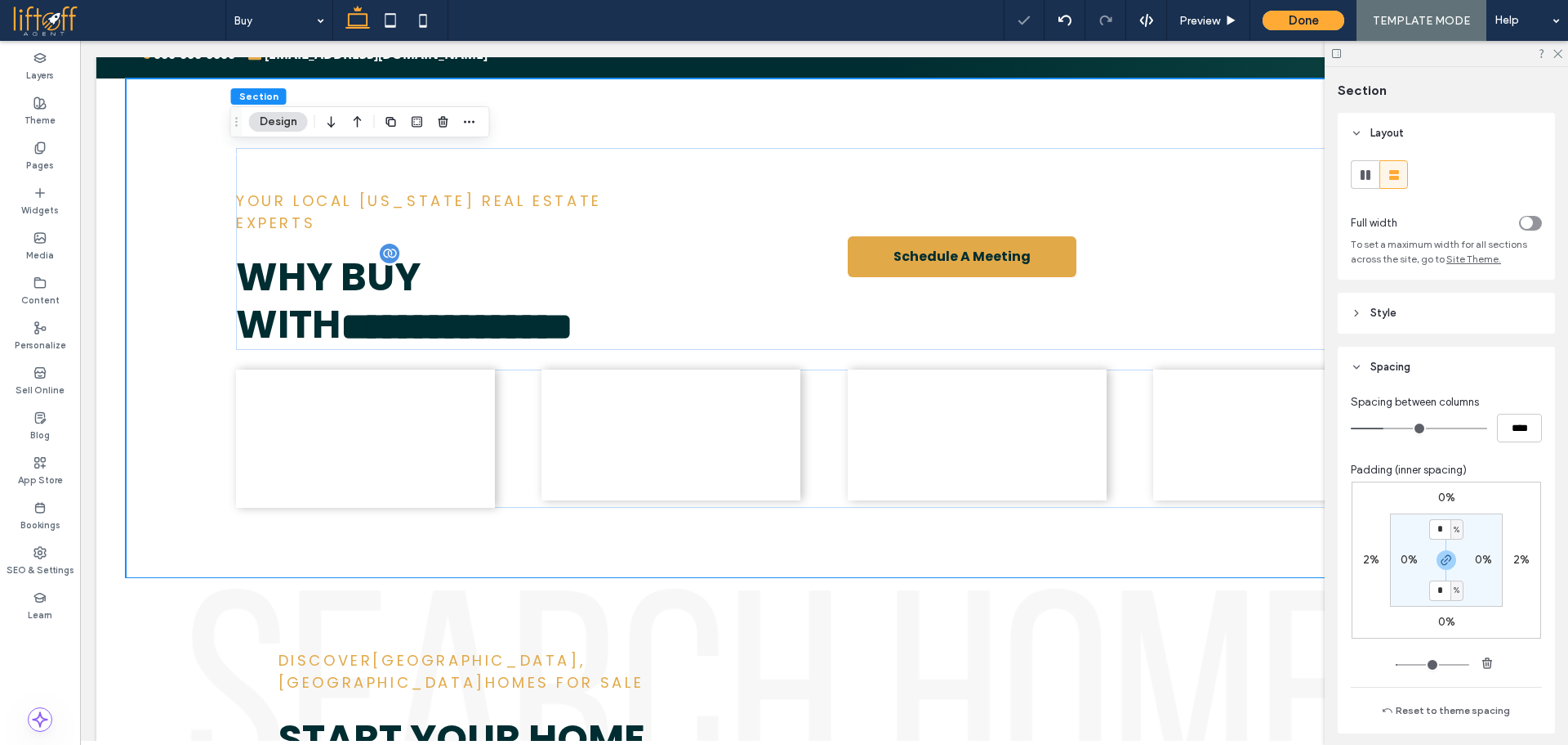
click at [1401, 553] on label "0%" at bounding box center [1409, 559] width 17 height 14
type input "*"
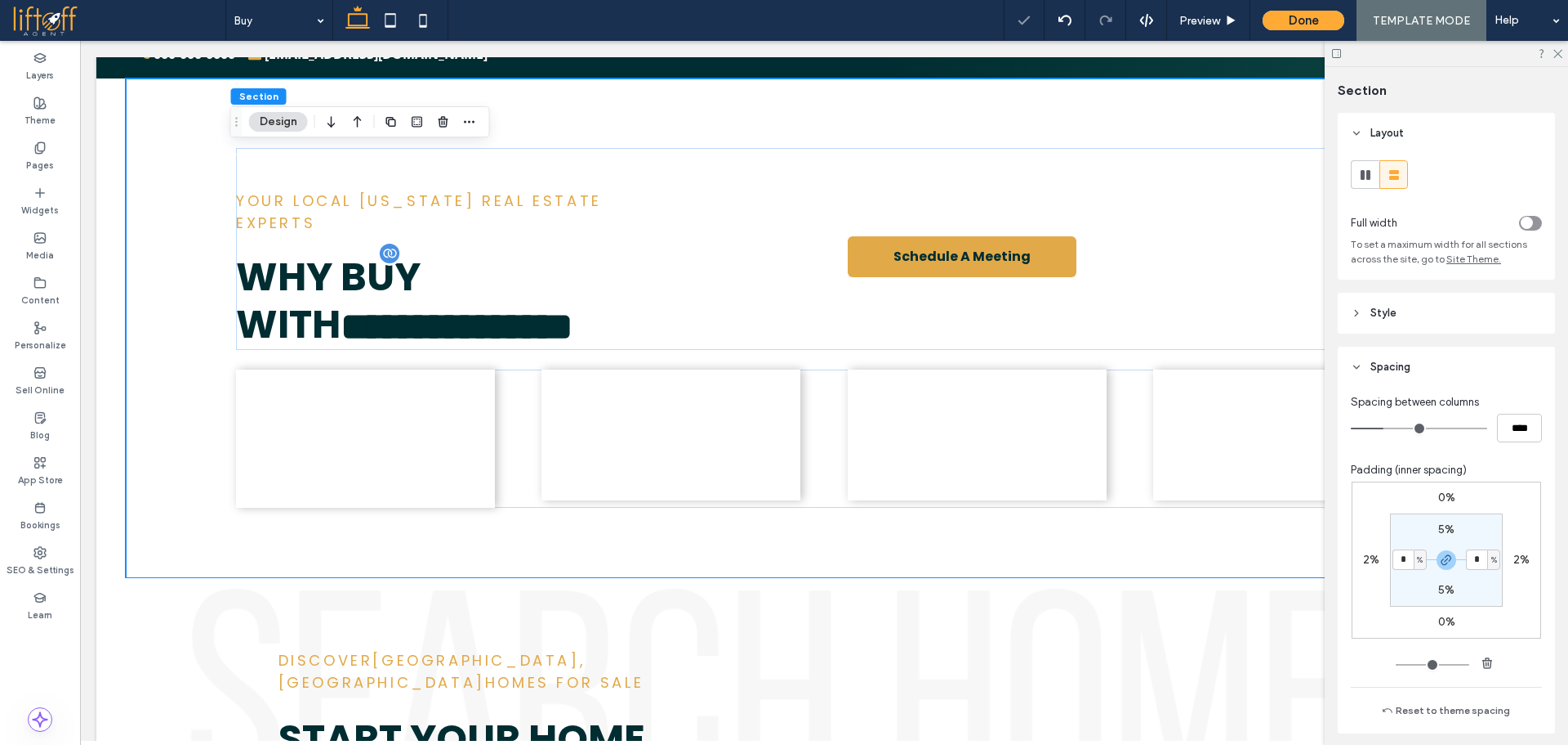
click at [1398, 522] on section "5% * % 5% * %" at bounding box center [1447, 559] width 113 height 93
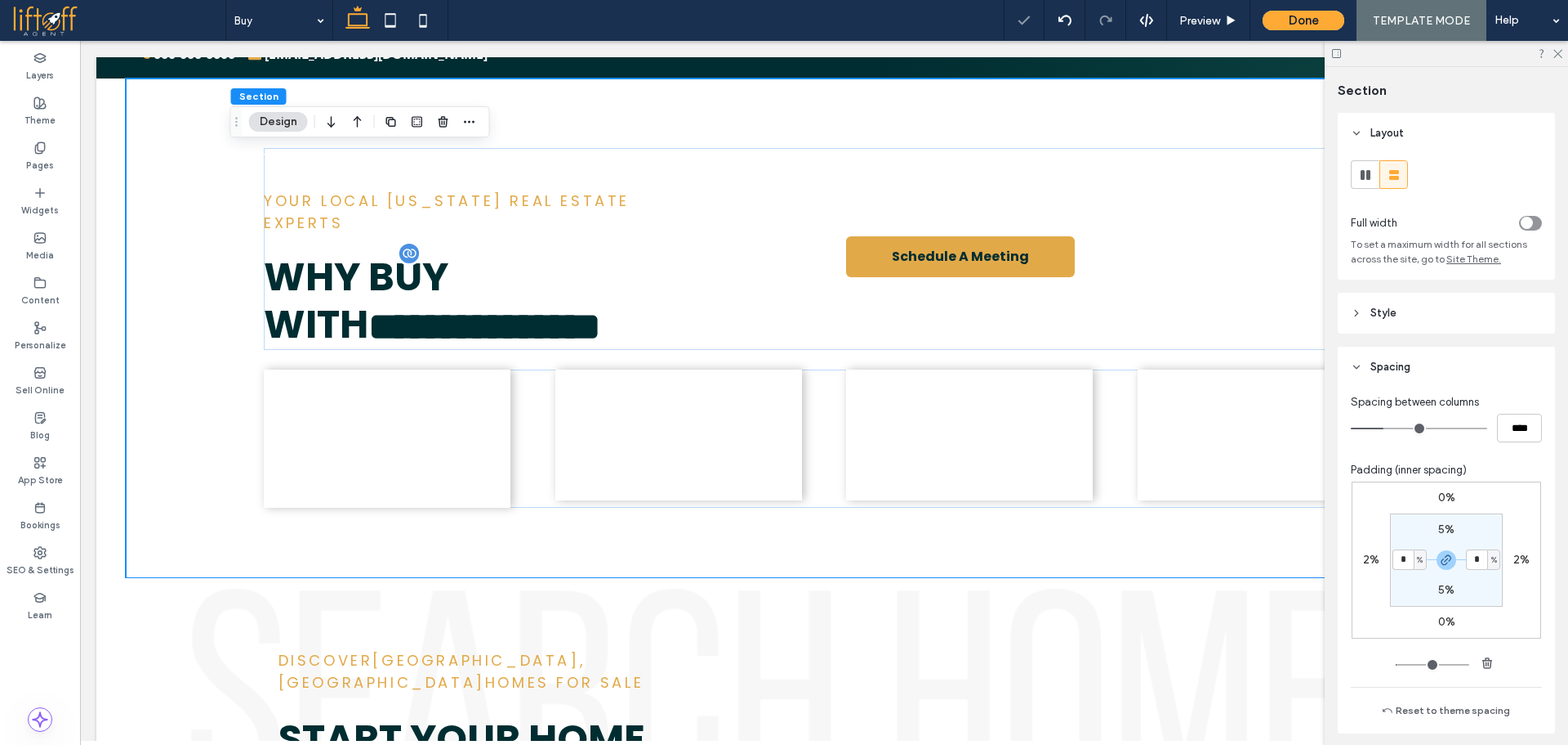
click at [1368, 564] on label "2%" at bounding box center [1371, 559] width 16 height 14
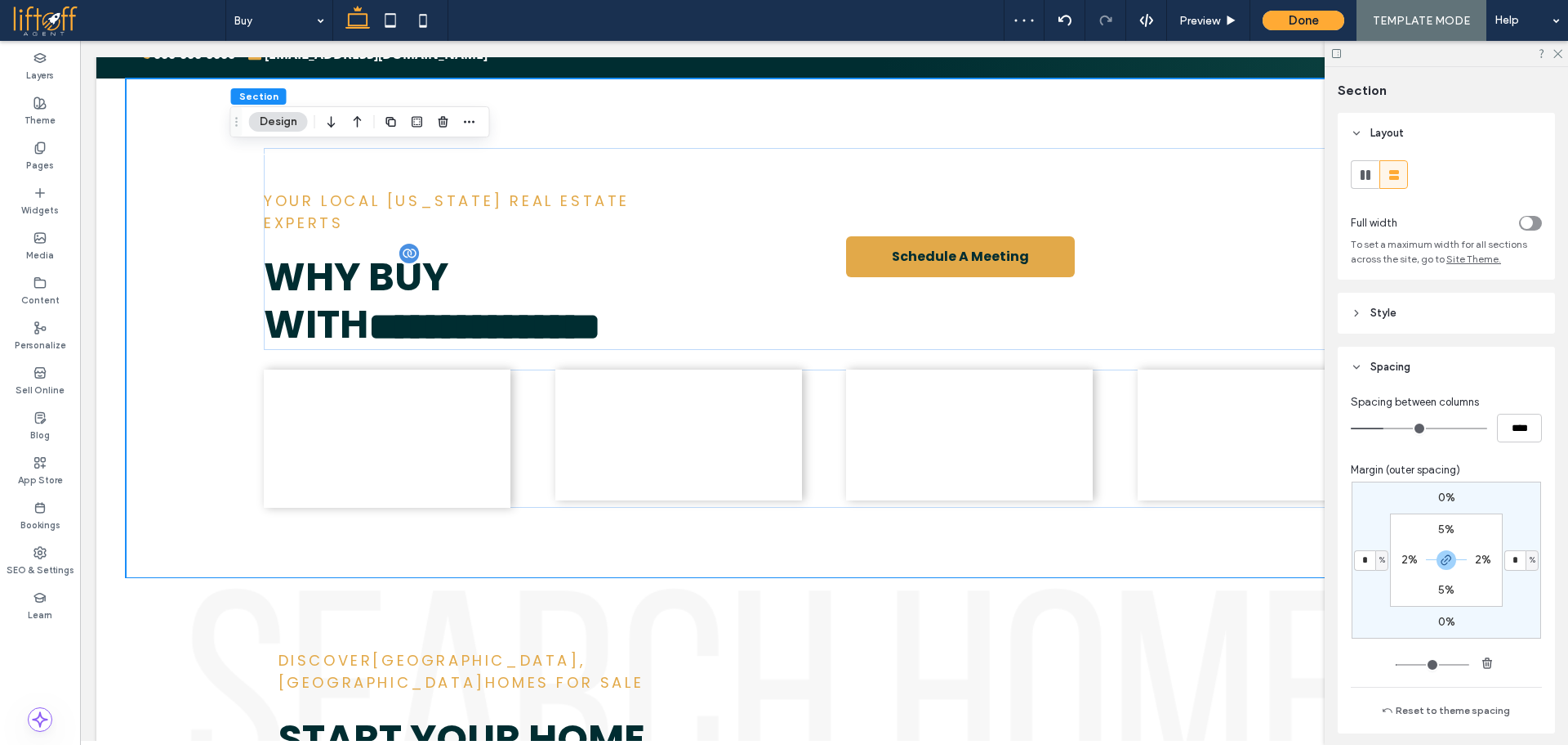
type input "*"
click at [1358, 523] on div "0% * % 0% * % 5% 2% 5% 2%" at bounding box center [1447, 560] width 190 height 157
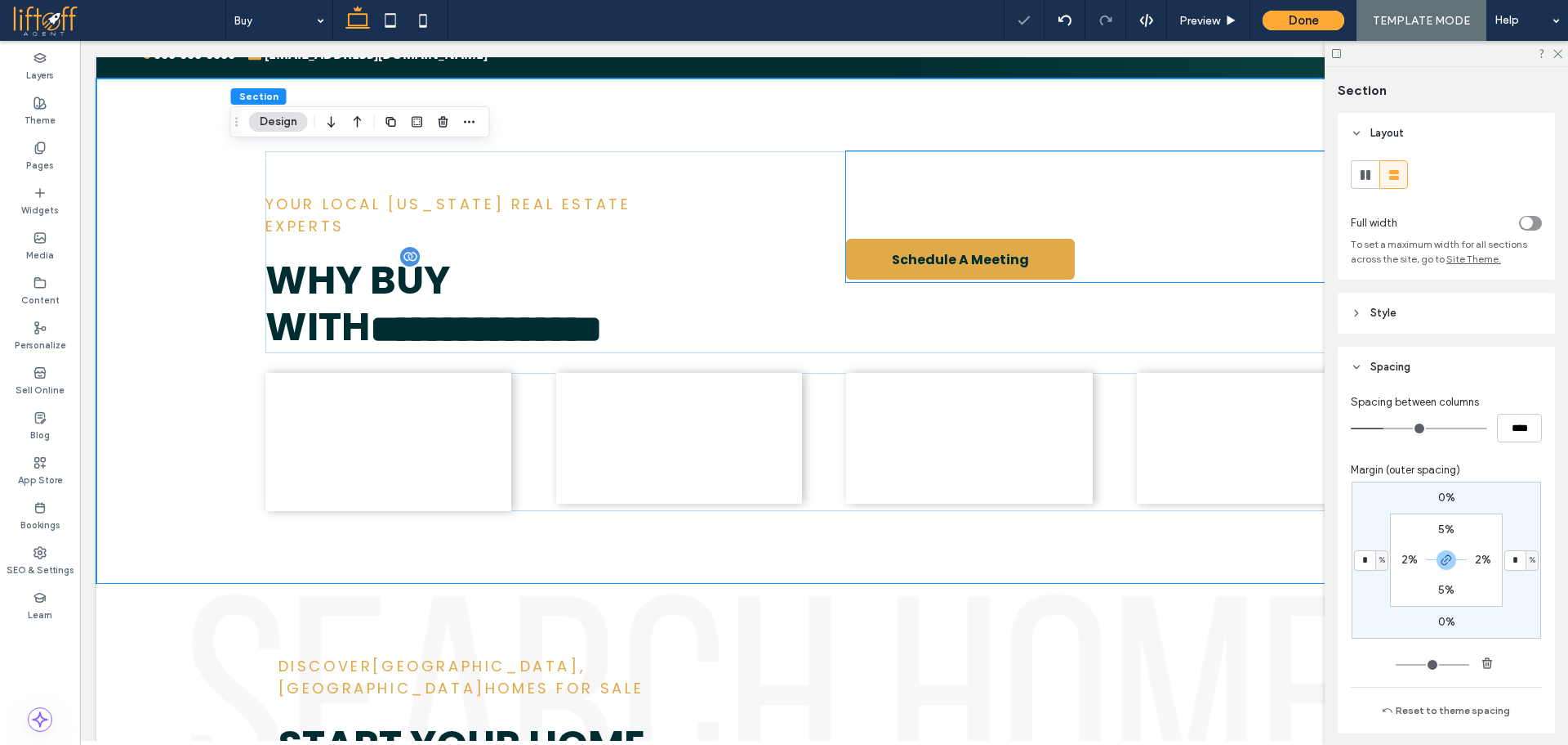
click at [1069, 185] on span "Buying a home in [US_STATE] is exciting yet daunting. With over five years of e…" at bounding box center [1110, 186] width 529 height 65
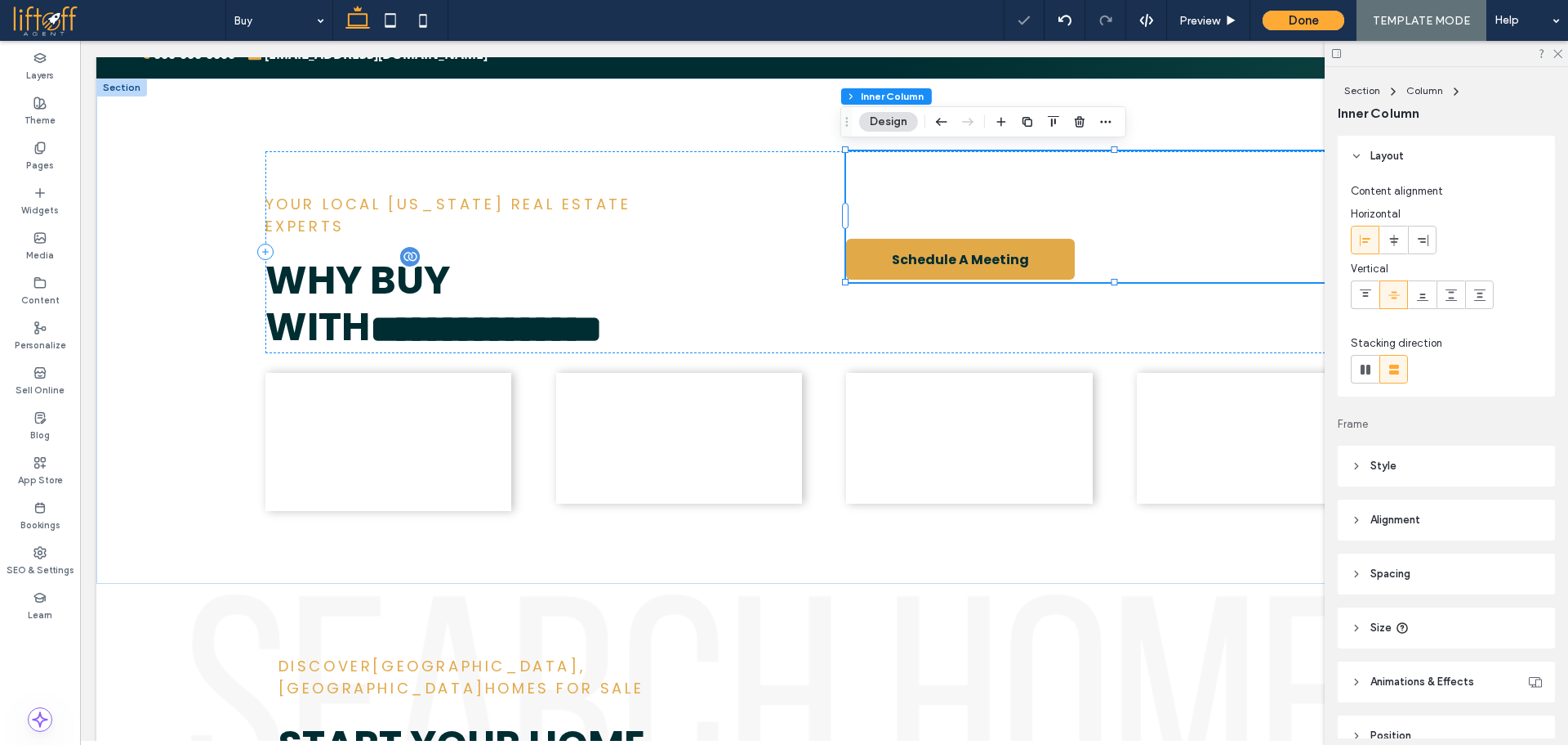
click at [1069, 185] on span "Buying a home in [US_STATE] is exciting yet daunting. With over five years of e…" at bounding box center [1110, 186] width 529 height 65
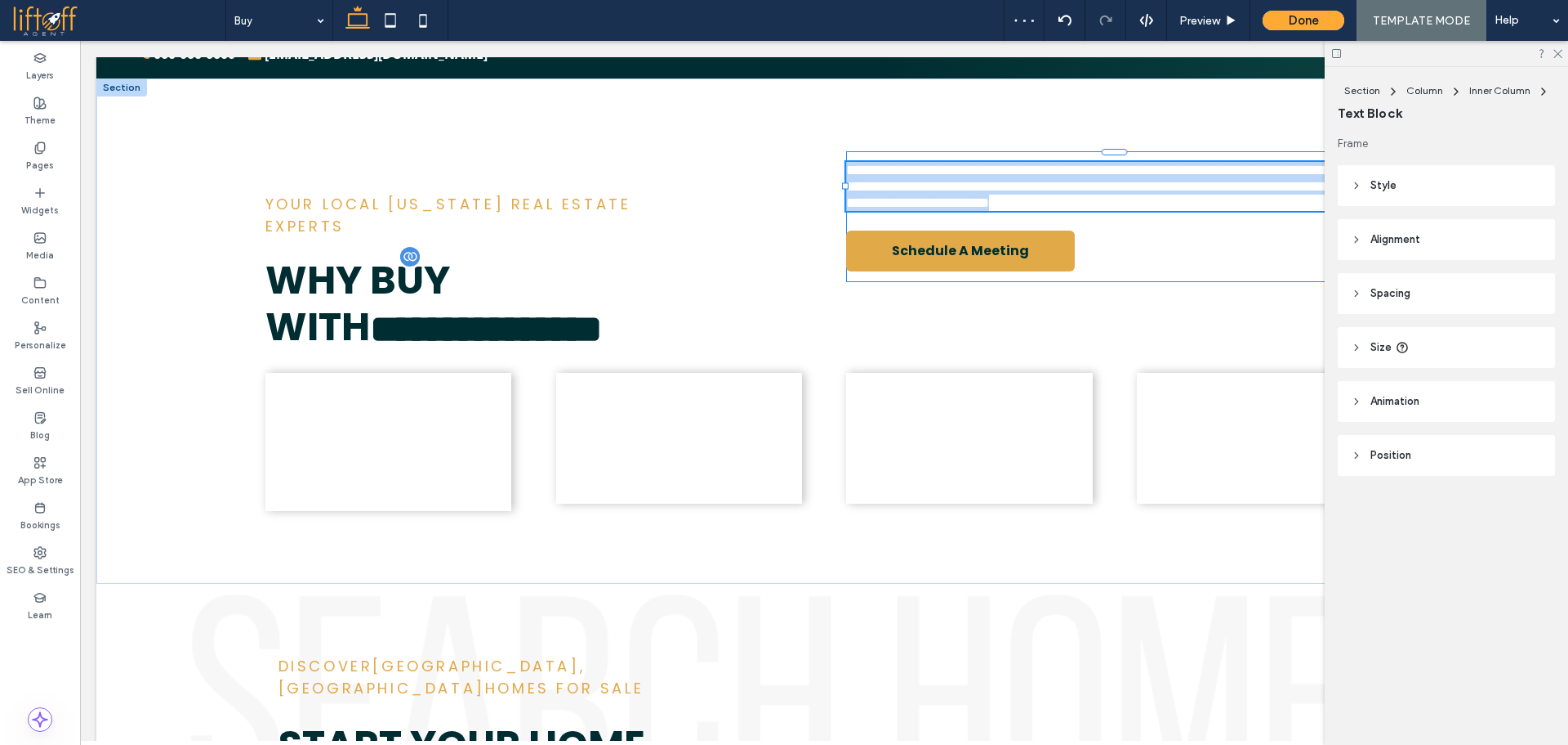
type input "*******"
type input "**"
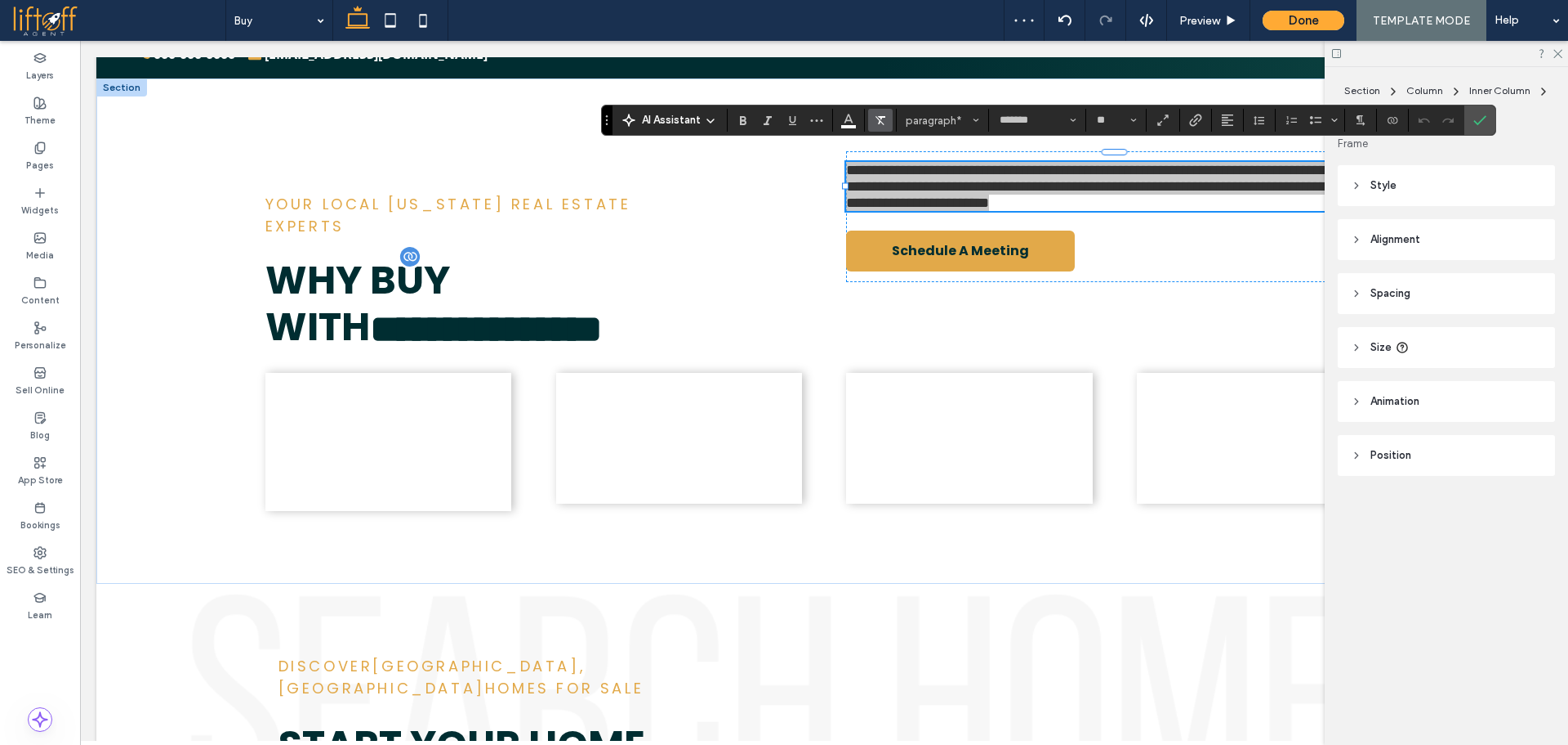
click at [871, 121] on label "Clear Format" at bounding box center [880, 119] width 24 height 23
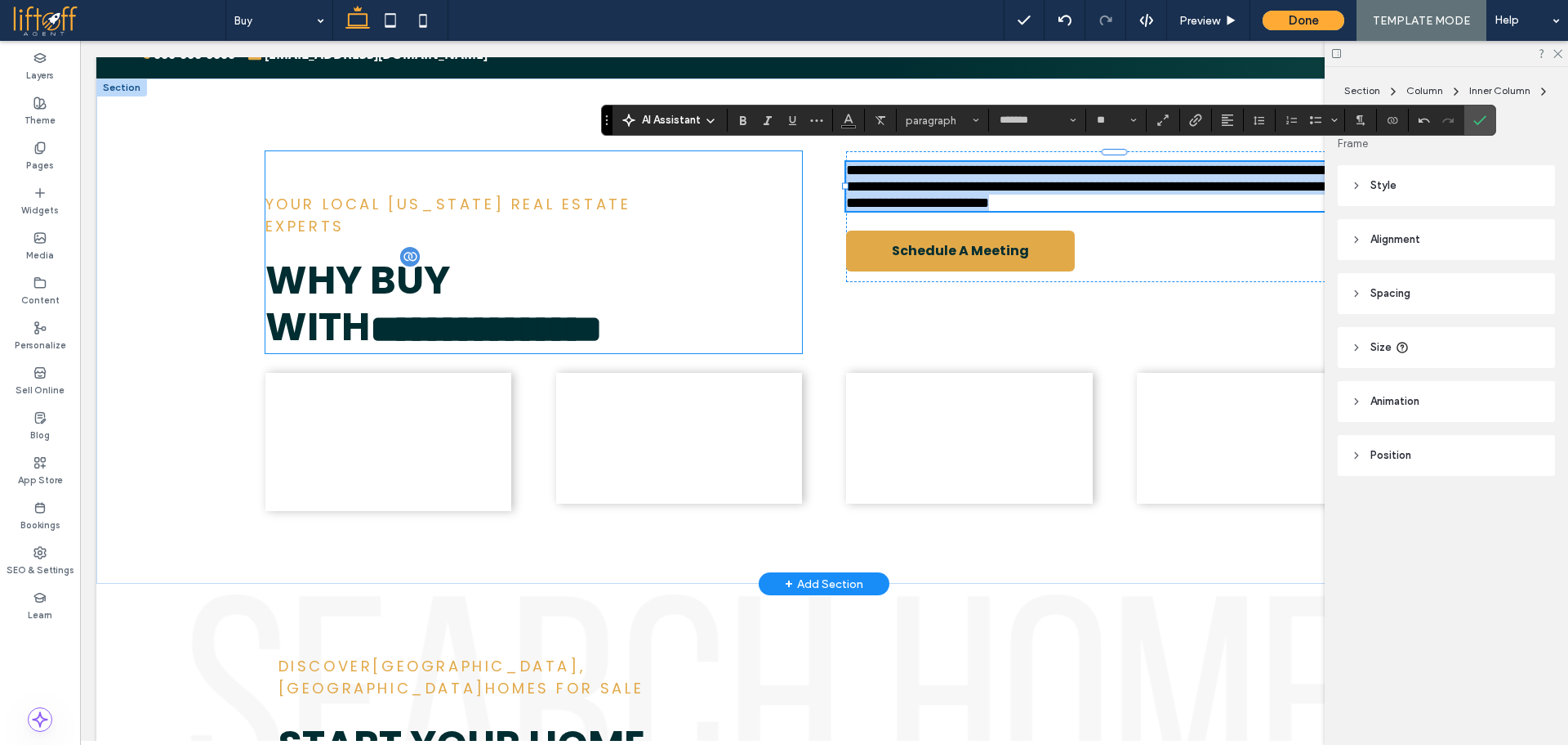
click at [681, 238] on div "**********" at bounding box center [534, 252] width 537 height 202
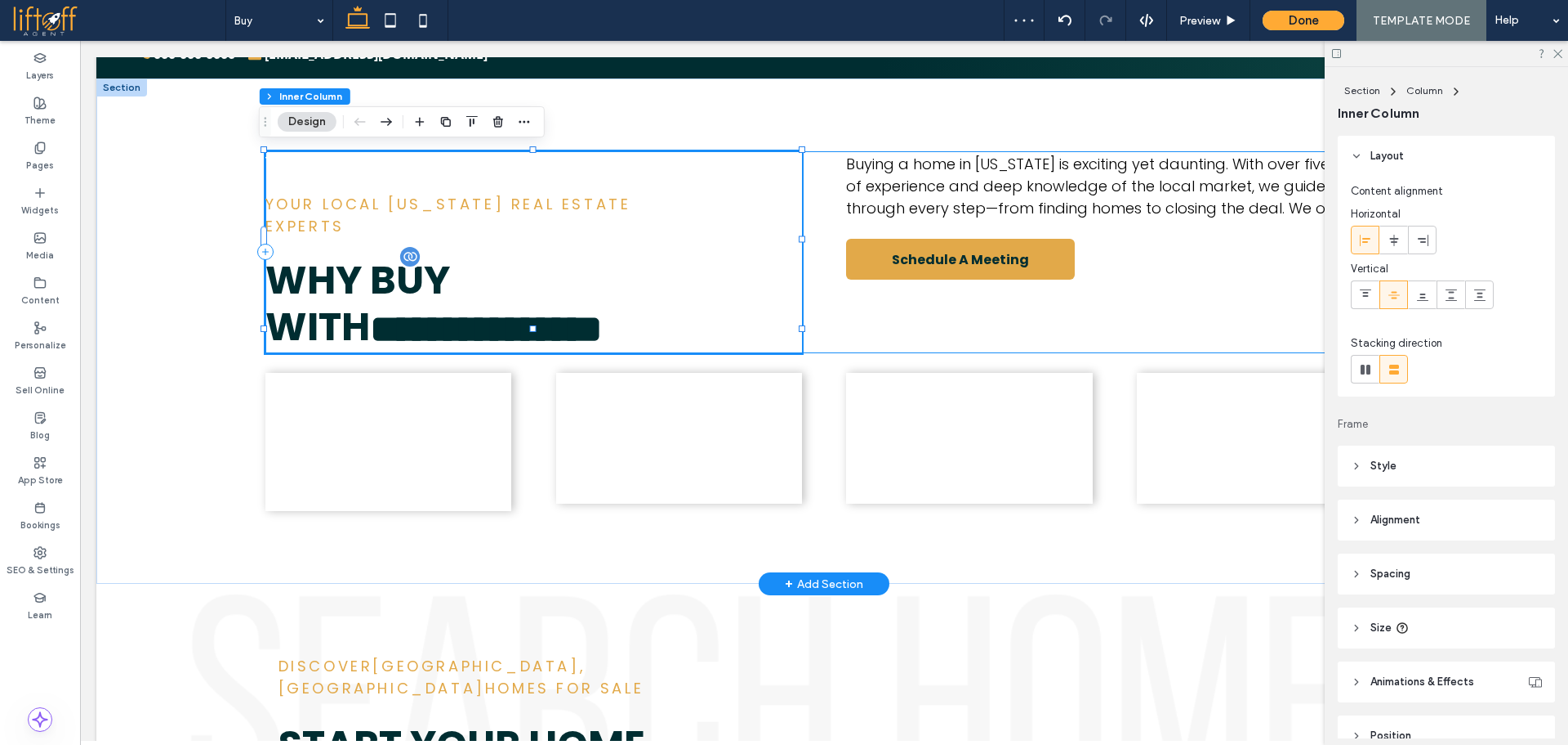
click at [1141, 281] on div "**********" at bounding box center [824, 252] width 1118 height 202
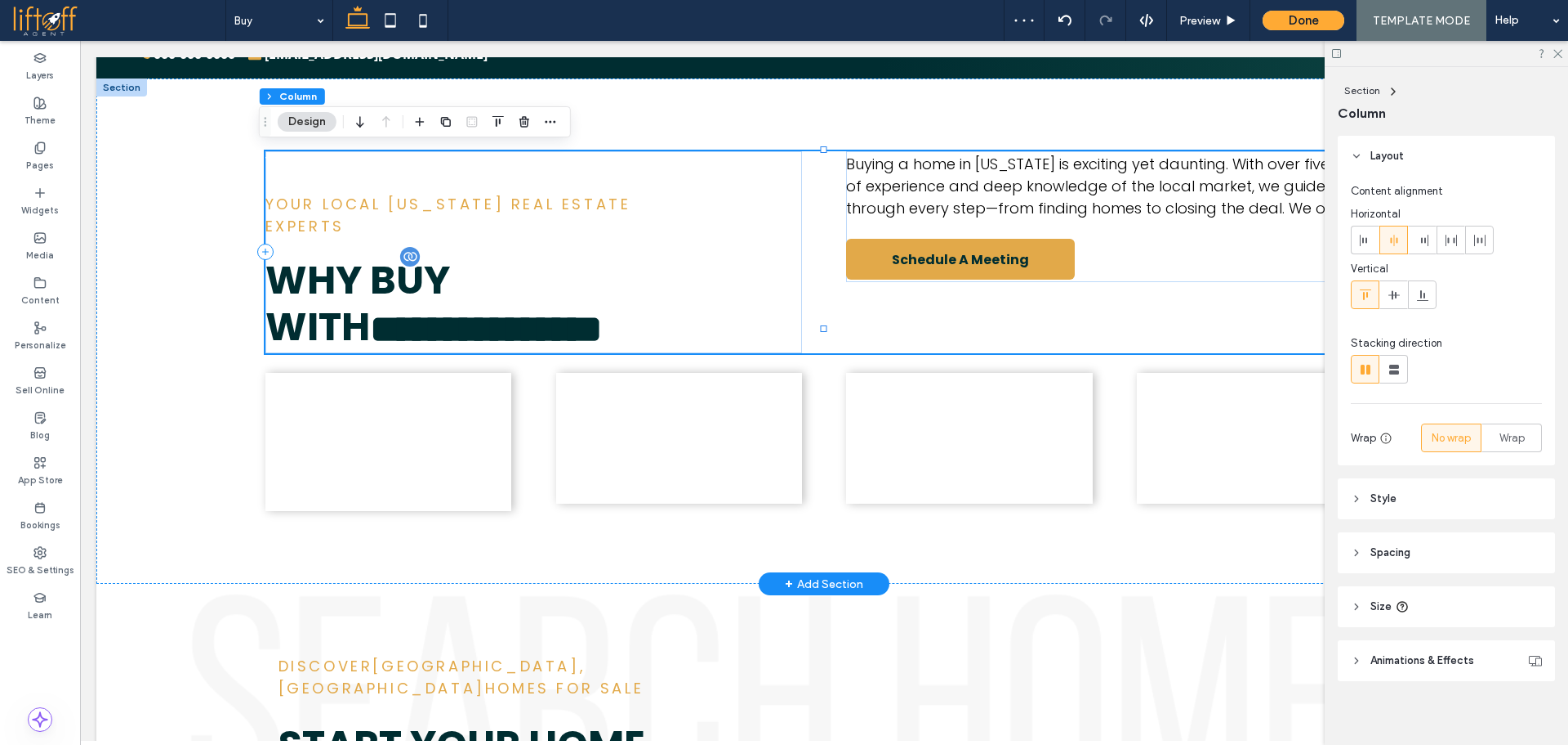
click at [1004, 308] on div "**********" at bounding box center [824, 252] width 1118 height 202
click at [1393, 296] on icon at bounding box center [1395, 295] width 13 height 13
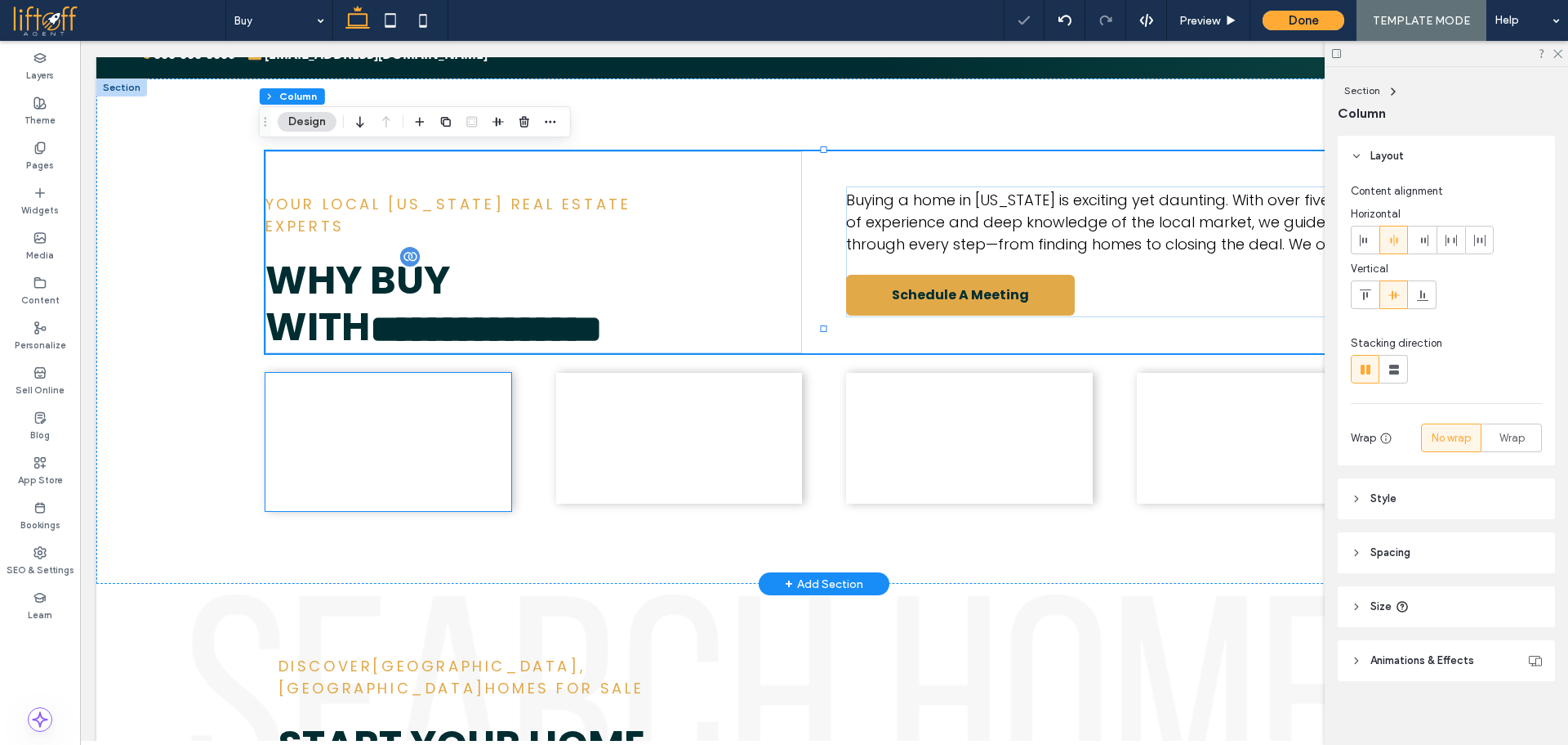
click at [455, 372] on div "Icon of a house with a magnifying glass, representing home search. Personalized…" at bounding box center [388, 441] width 246 height 138
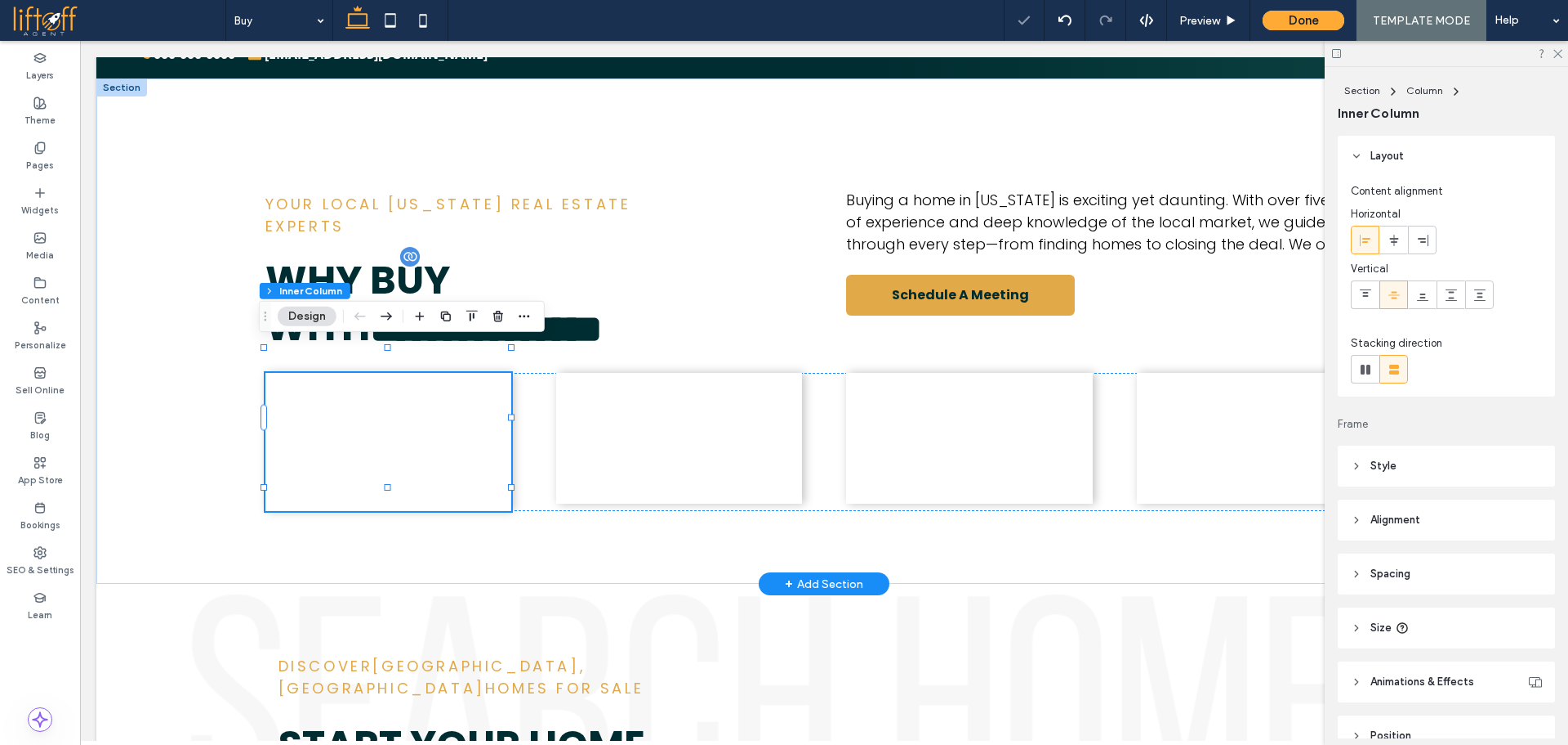
click at [455, 372] on div "Icon of a house with a magnifying glass, representing home search. Personalized…" at bounding box center [388, 441] width 246 height 138
click at [1483, 471] on header "Style" at bounding box center [1446, 466] width 218 height 41
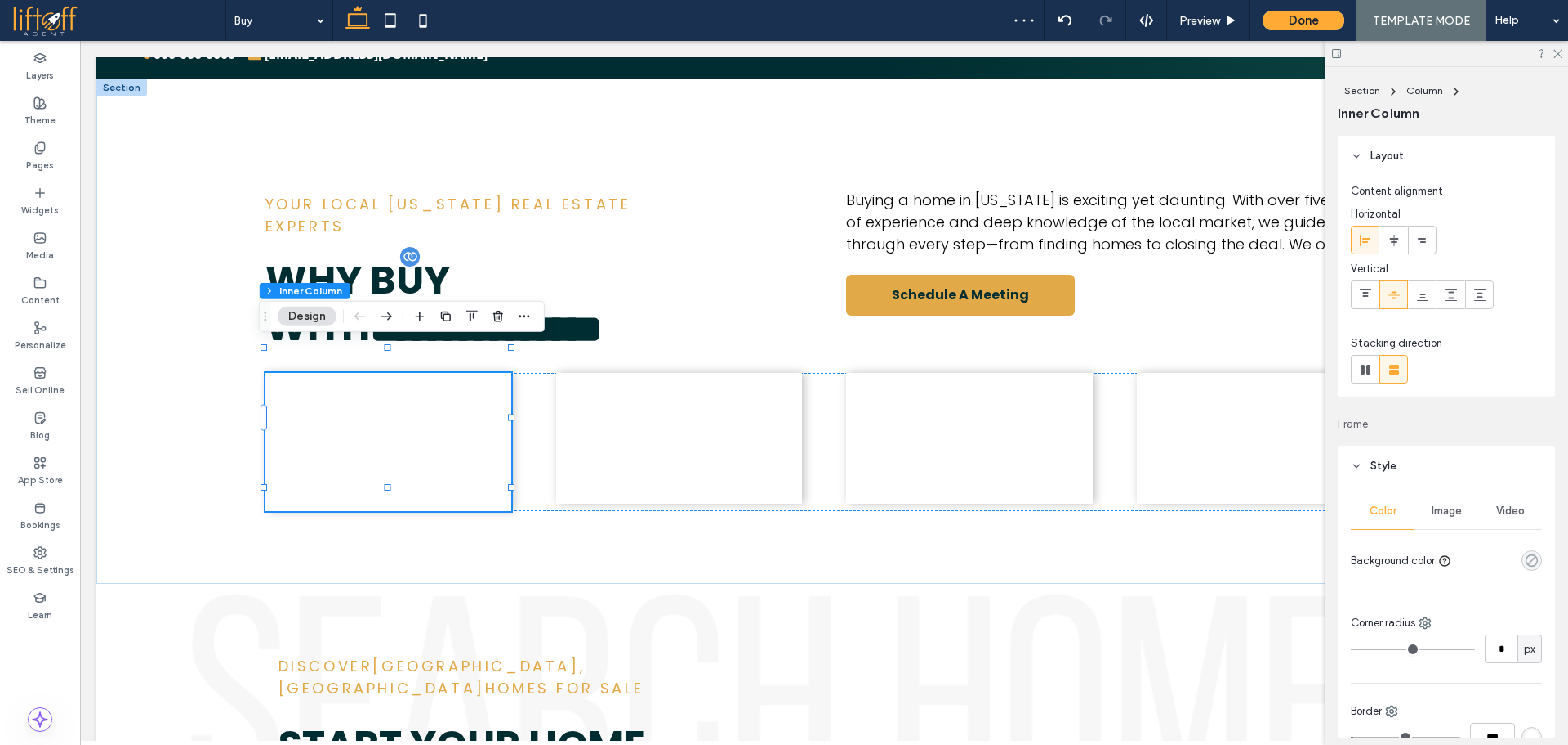
click at [1525, 561] on icon "rgba(0, 0, 0, 0)" at bounding box center [1532, 560] width 14 height 14
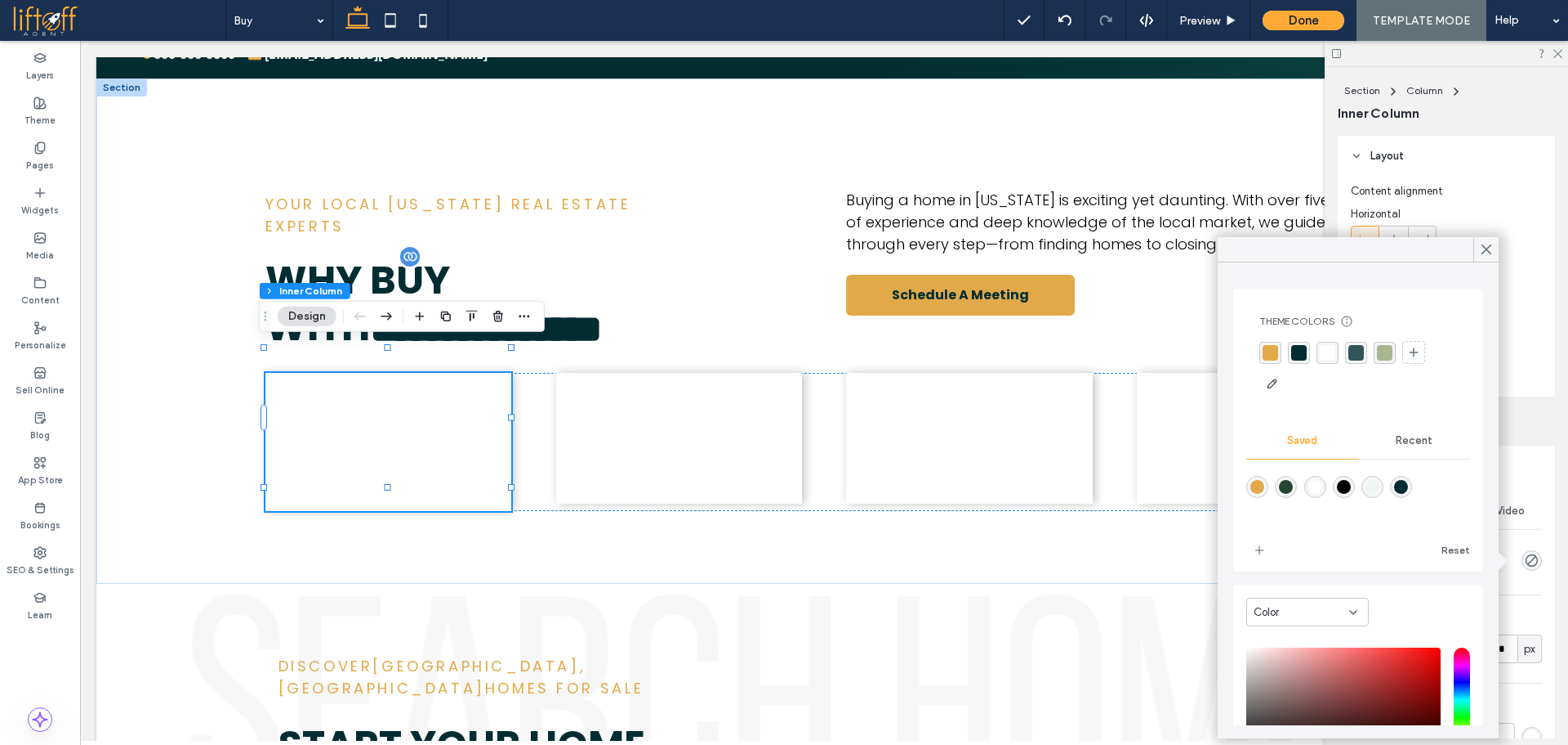
click at [1380, 487] on div "rgba(238,246,242,1)" at bounding box center [1372, 487] width 14 height 14
type input "*******"
type input "***"
type input "****"
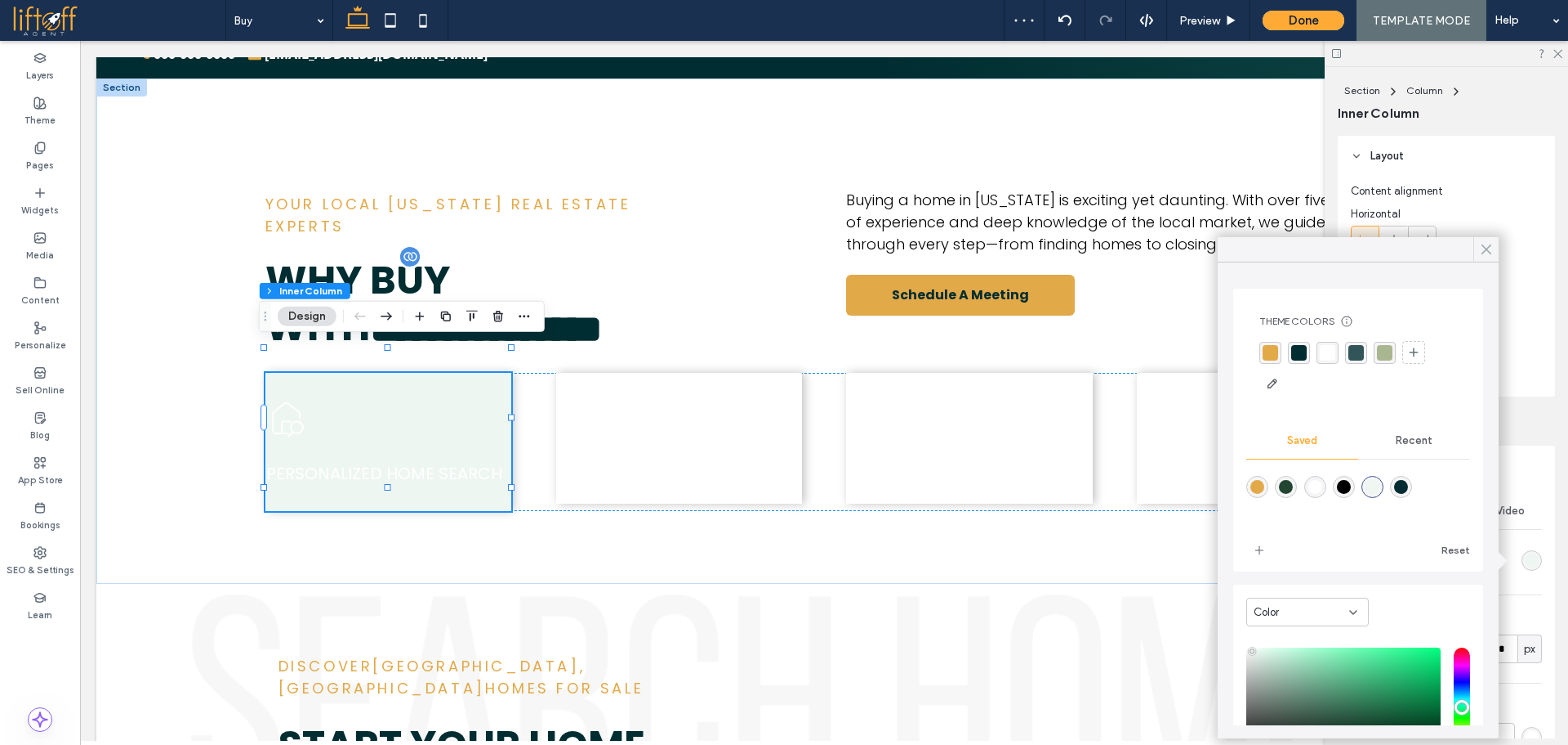
click at [1486, 248] on use at bounding box center [1486, 250] width 8 height 9
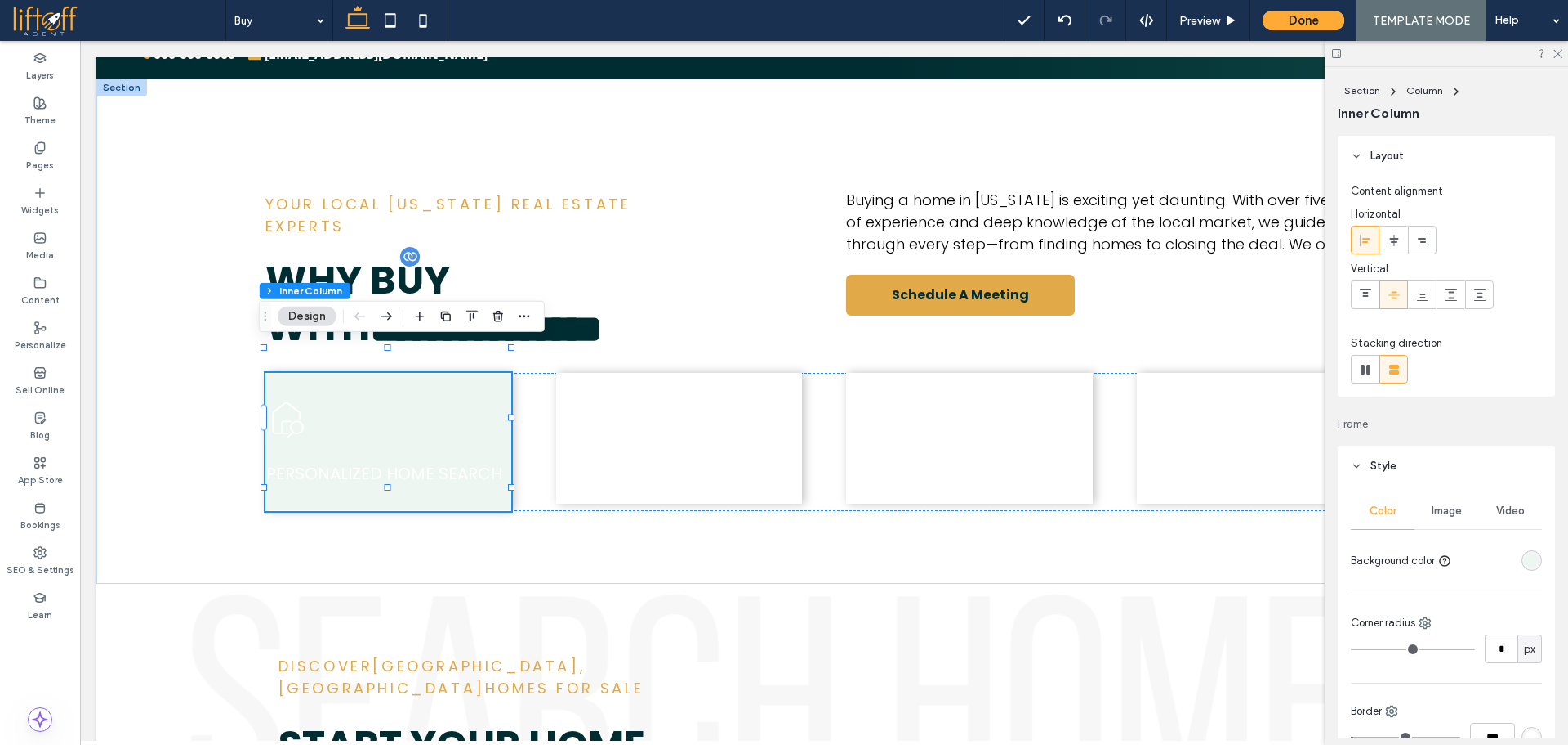
click at [1525, 558] on div "rgba(238,246,242,1)" at bounding box center [1532, 560] width 14 height 14
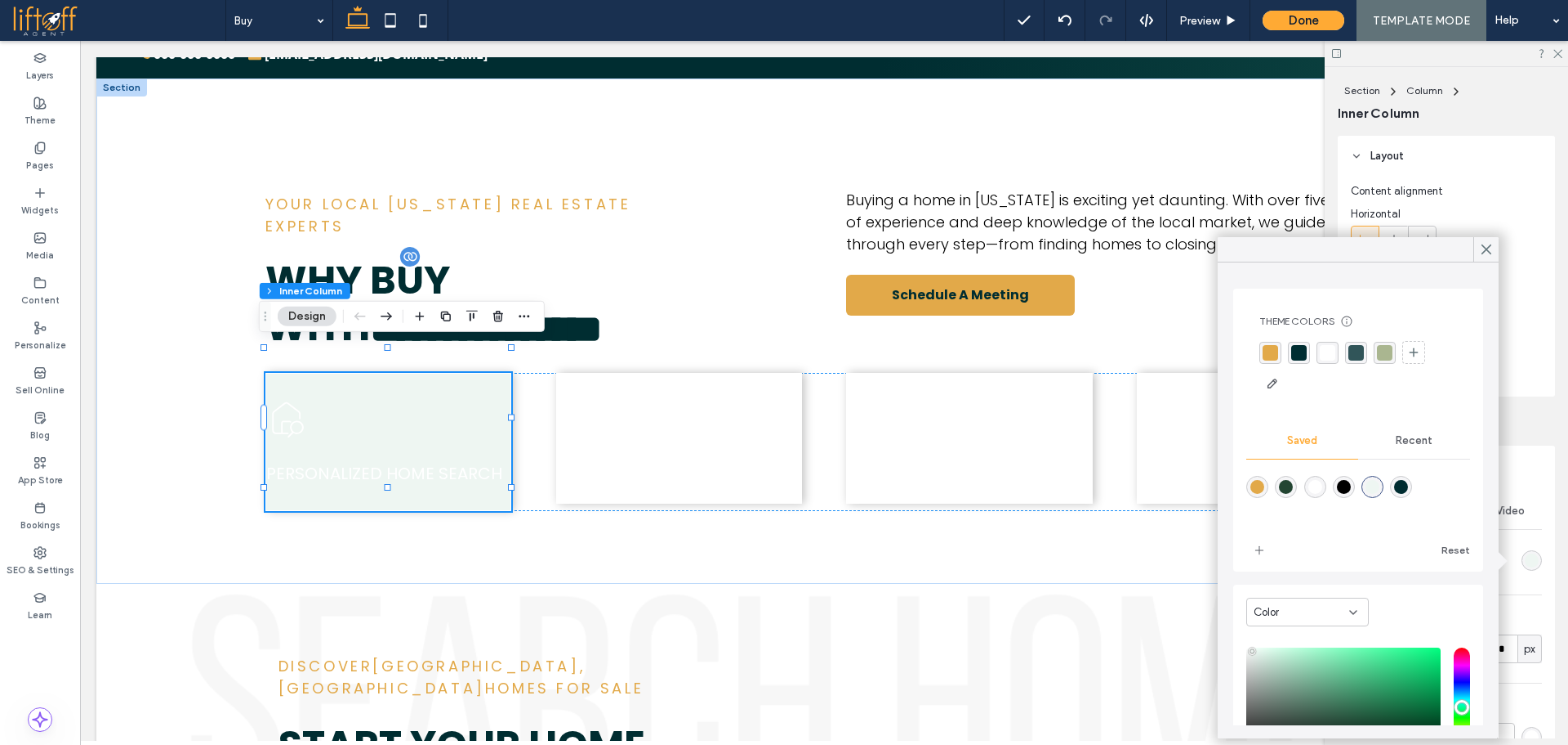
click at [1297, 349] on div "rgba(0, 45, 49, 1)" at bounding box center [1299, 352] width 15 height 15
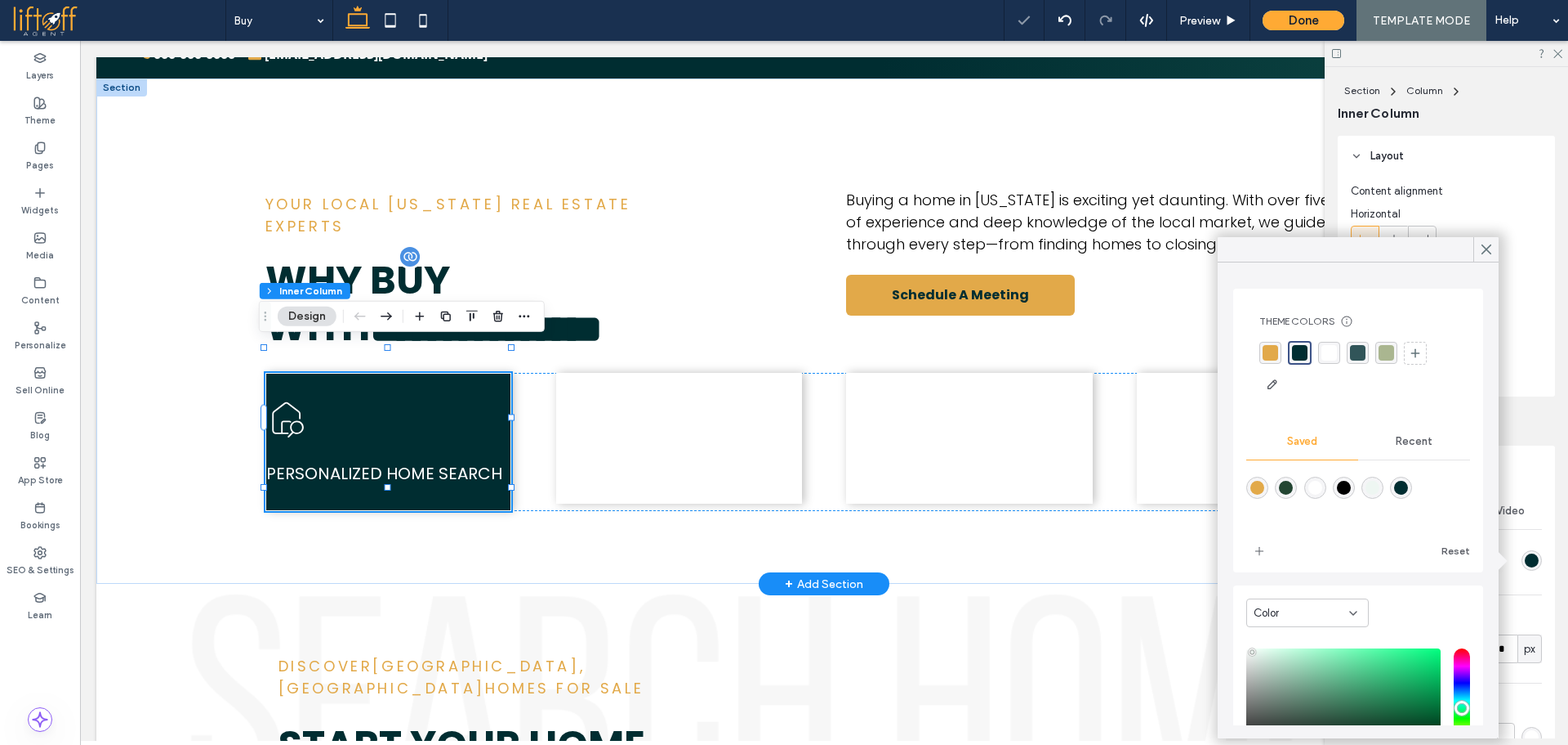
click at [480, 372] on div "Icon of a house with a magnifying glass, representing home search. Personalized…" at bounding box center [388, 441] width 246 height 138
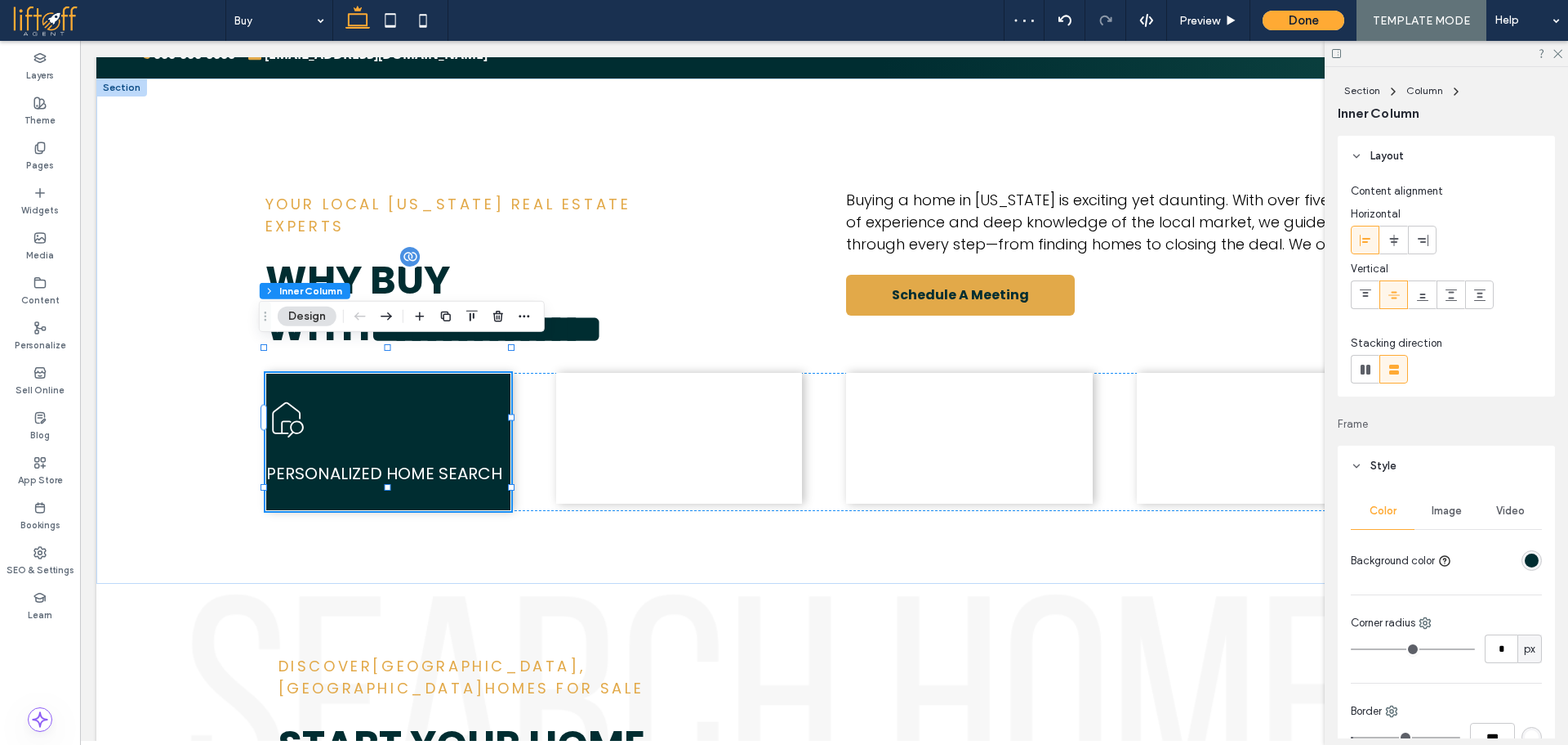
scroll to position [527, 0]
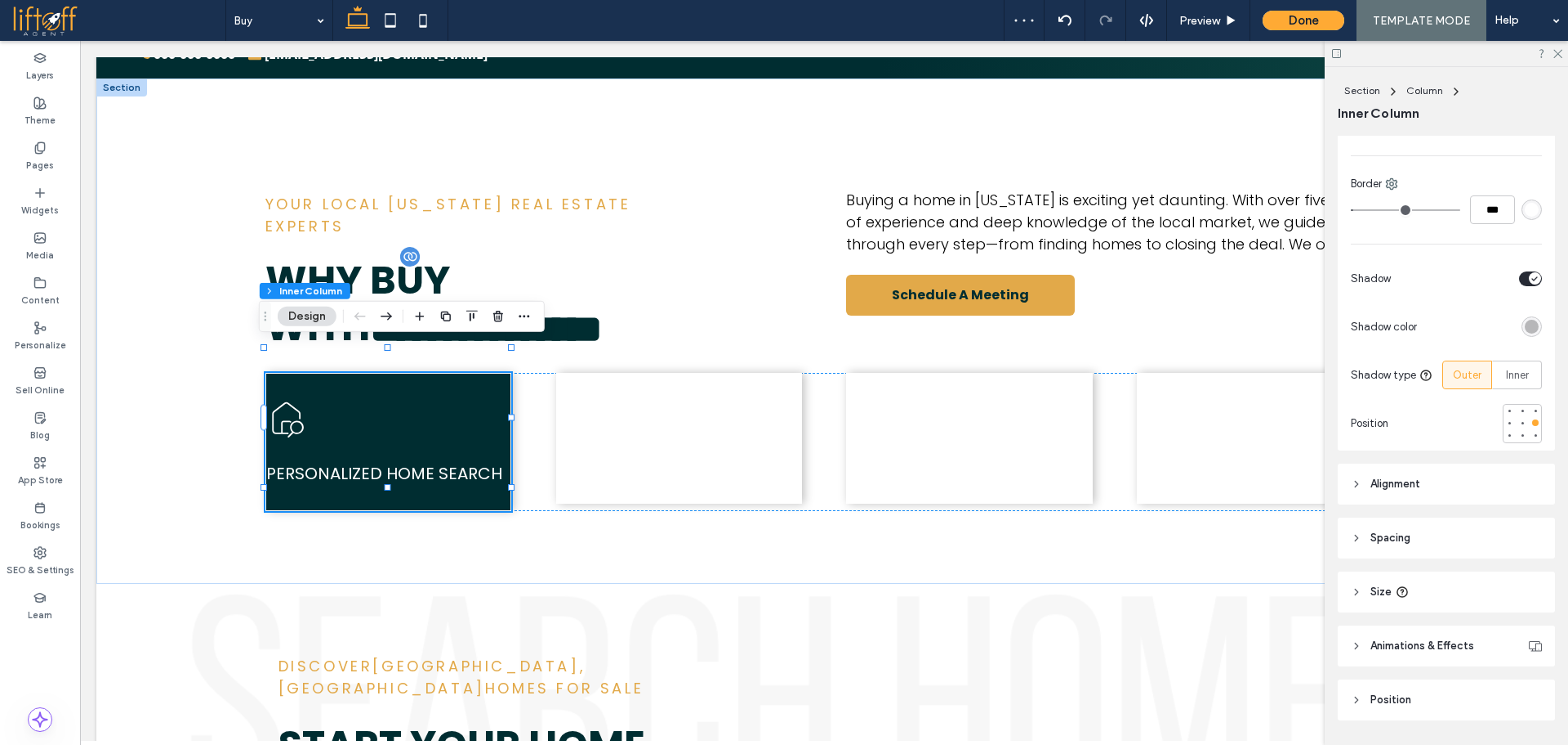
click at [1440, 483] on header "Alignment" at bounding box center [1446, 483] width 218 height 41
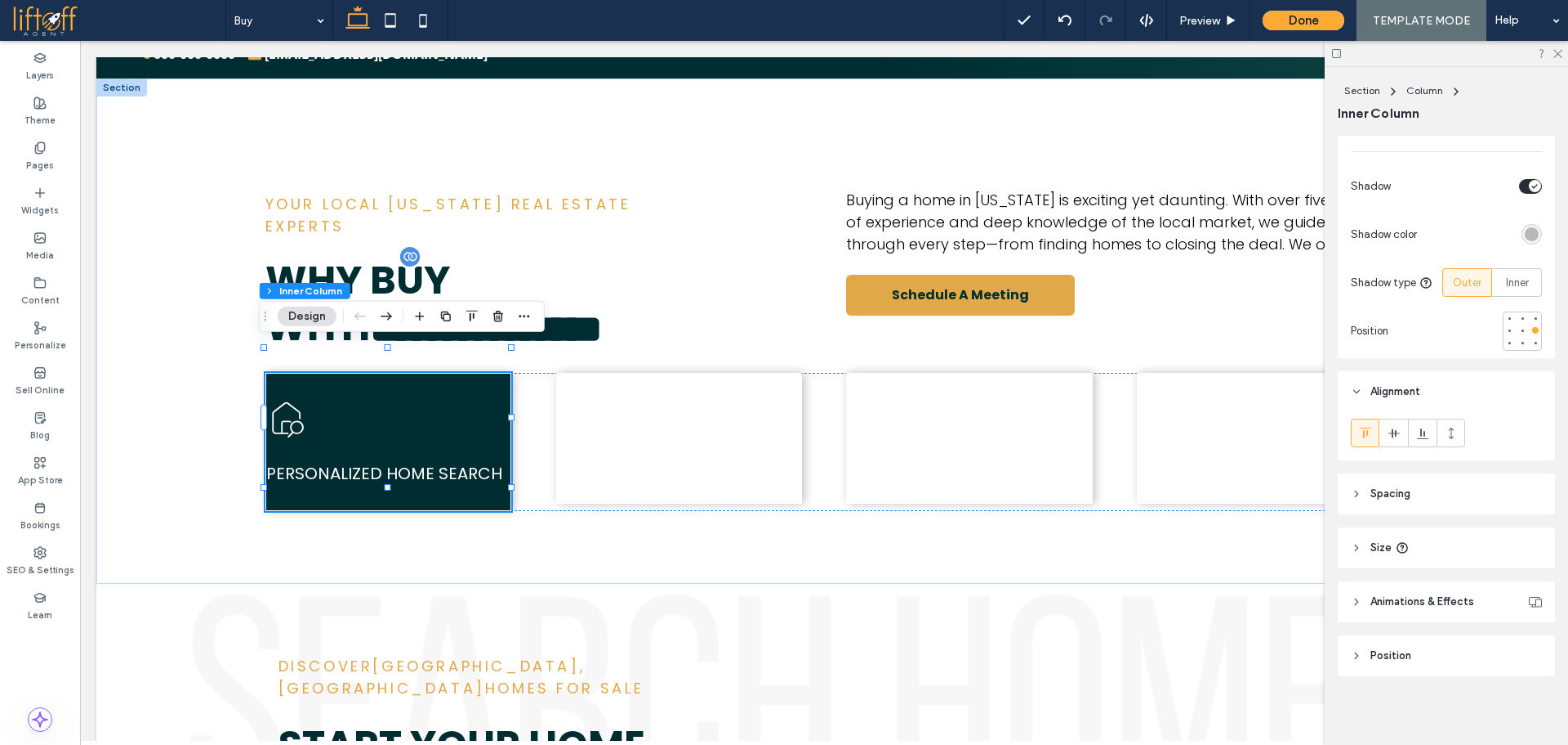
scroll to position [623, 0]
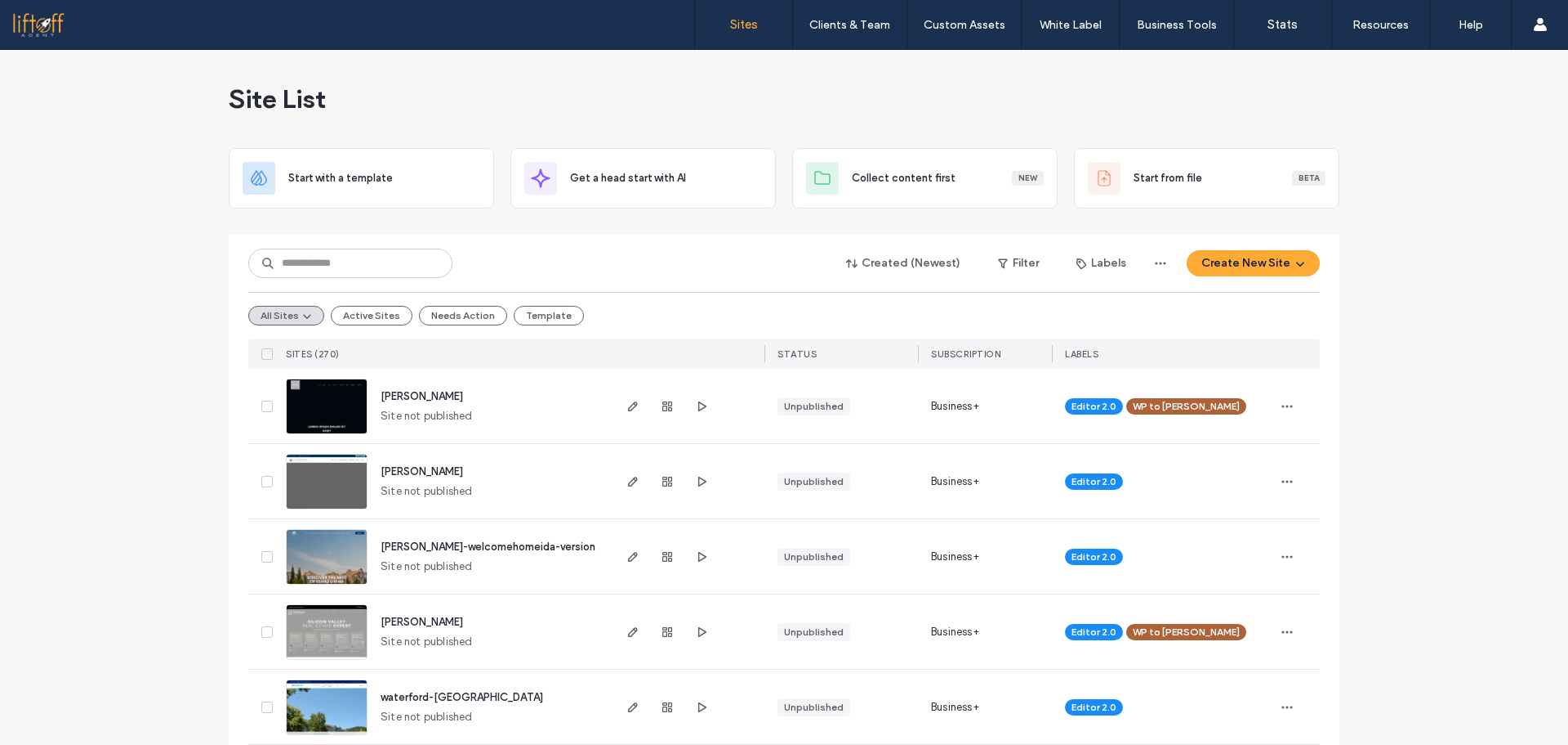
click at [674, 268] on div "Created (Newest) Filter Labels Create New Site" at bounding box center [784, 263] width 1071 height 31
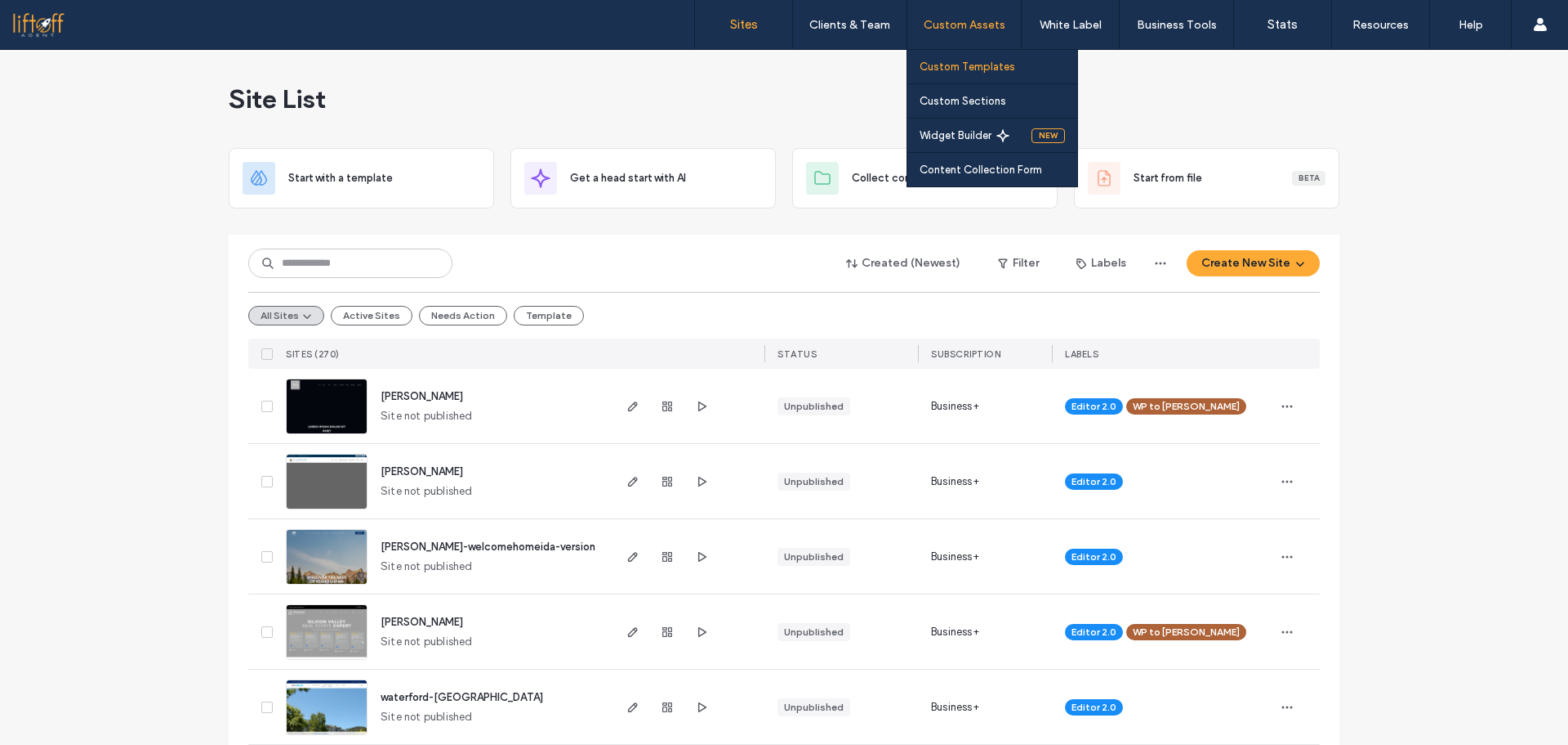
click at [996, 70] on label "Custom Templates" at bounding box center [968, 66] width 96 height 13
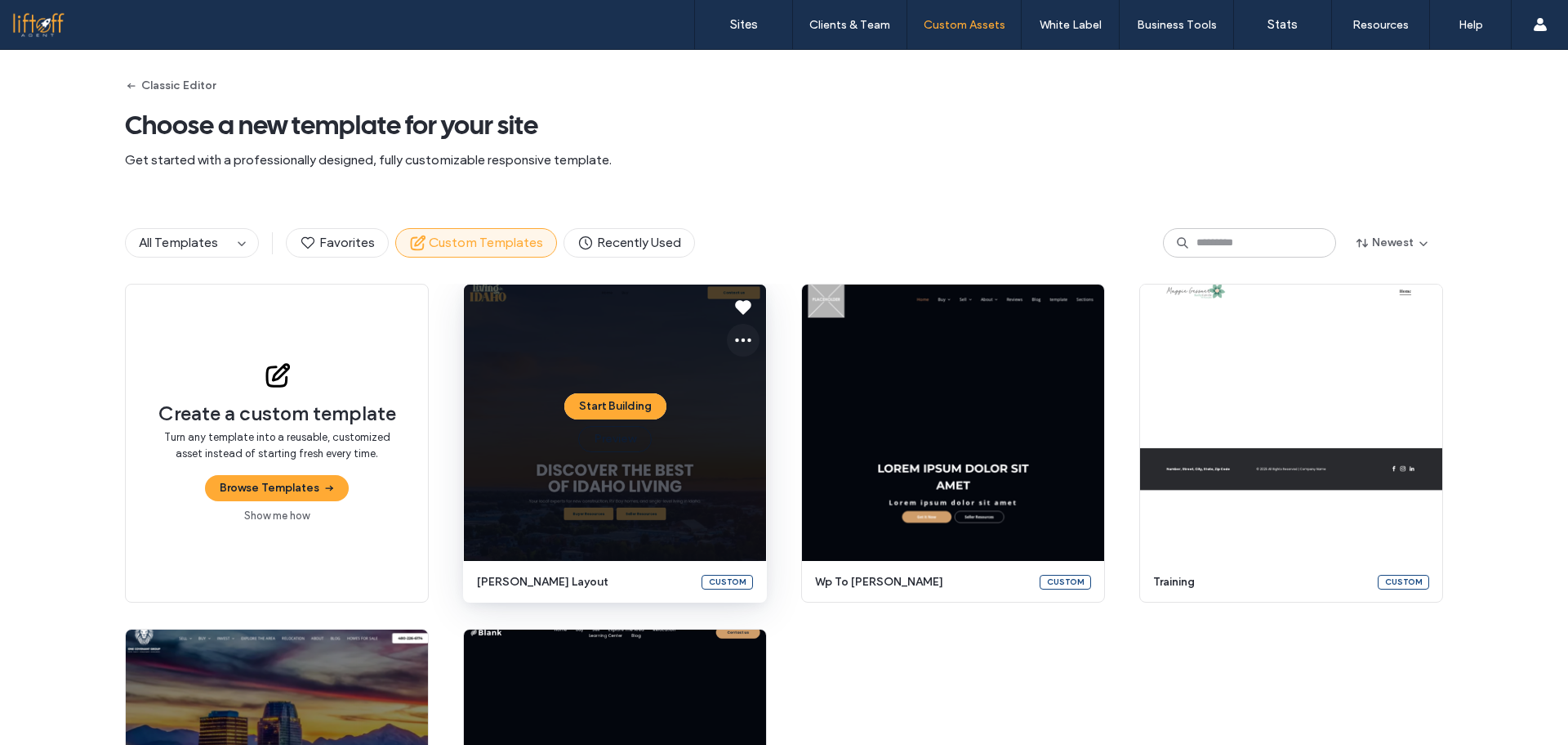
click at [740, 341] on icon at bounding box center [743, 340] width 19 height 19
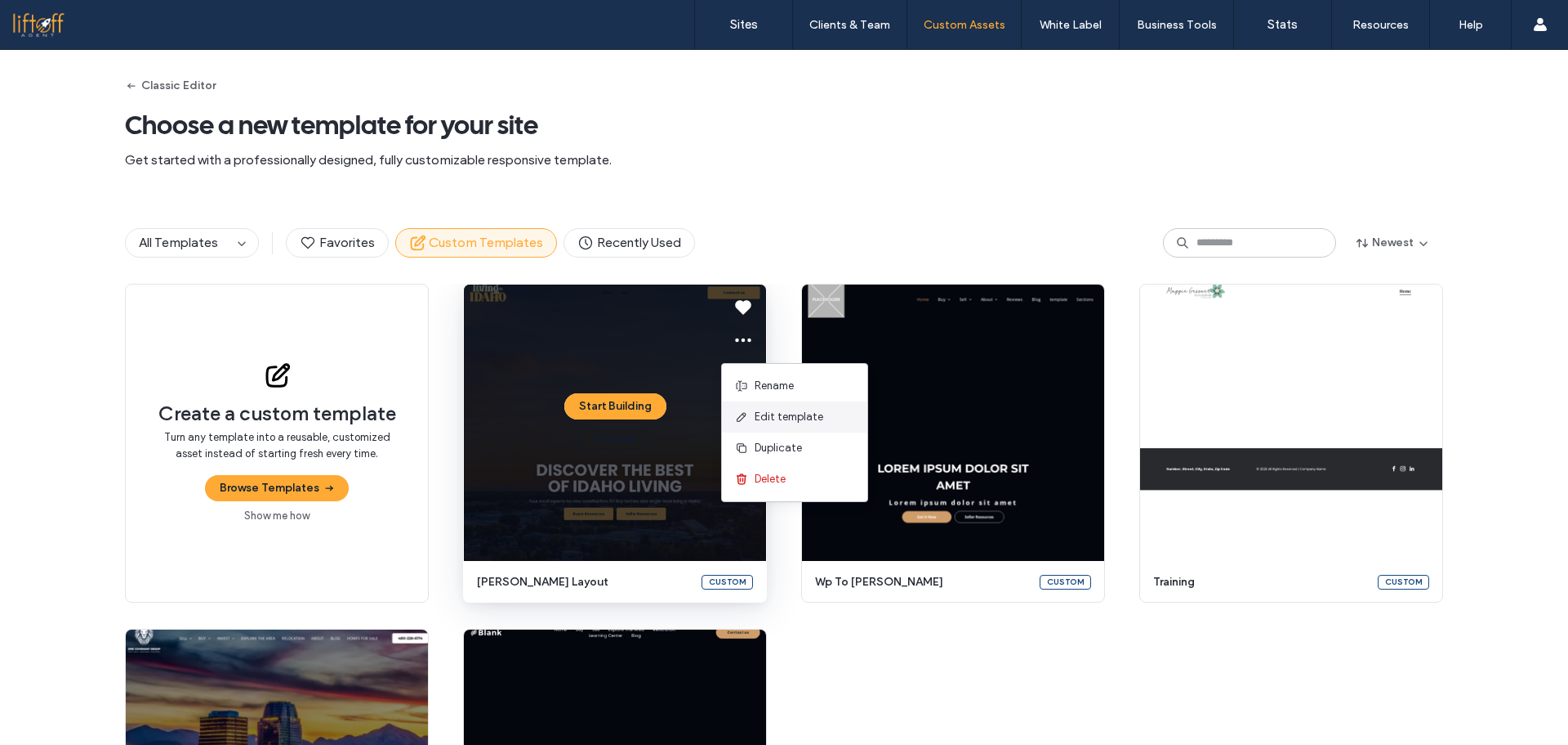
click at [776, 422] on span "Edit template" at bounding box center [789, 416] width 69 height 16
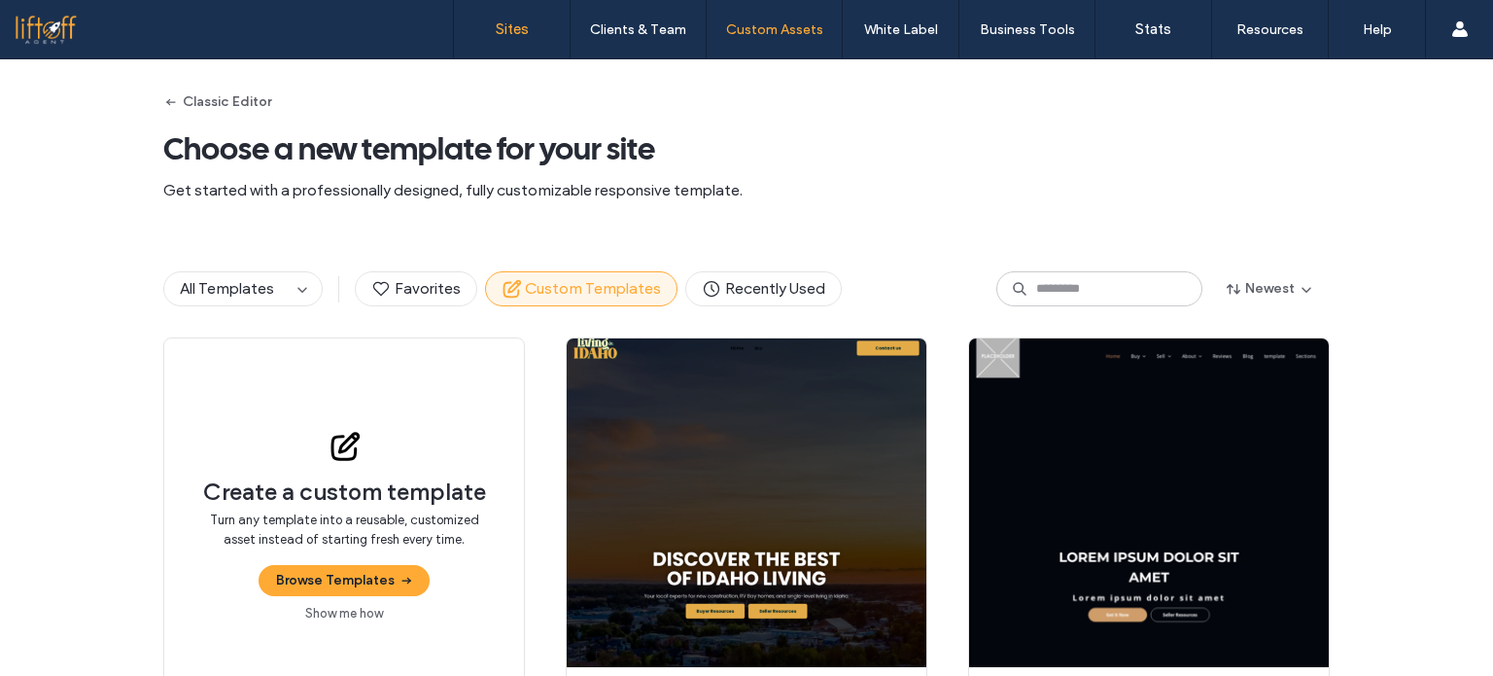
drag, startPoint x: 508, startPoint y: 24, endPoint x: 470, endPoint y: 37, distance: 40.9
click at [508, 24] on label "Sites" at bounding box center [512, 28] width 33 height 17
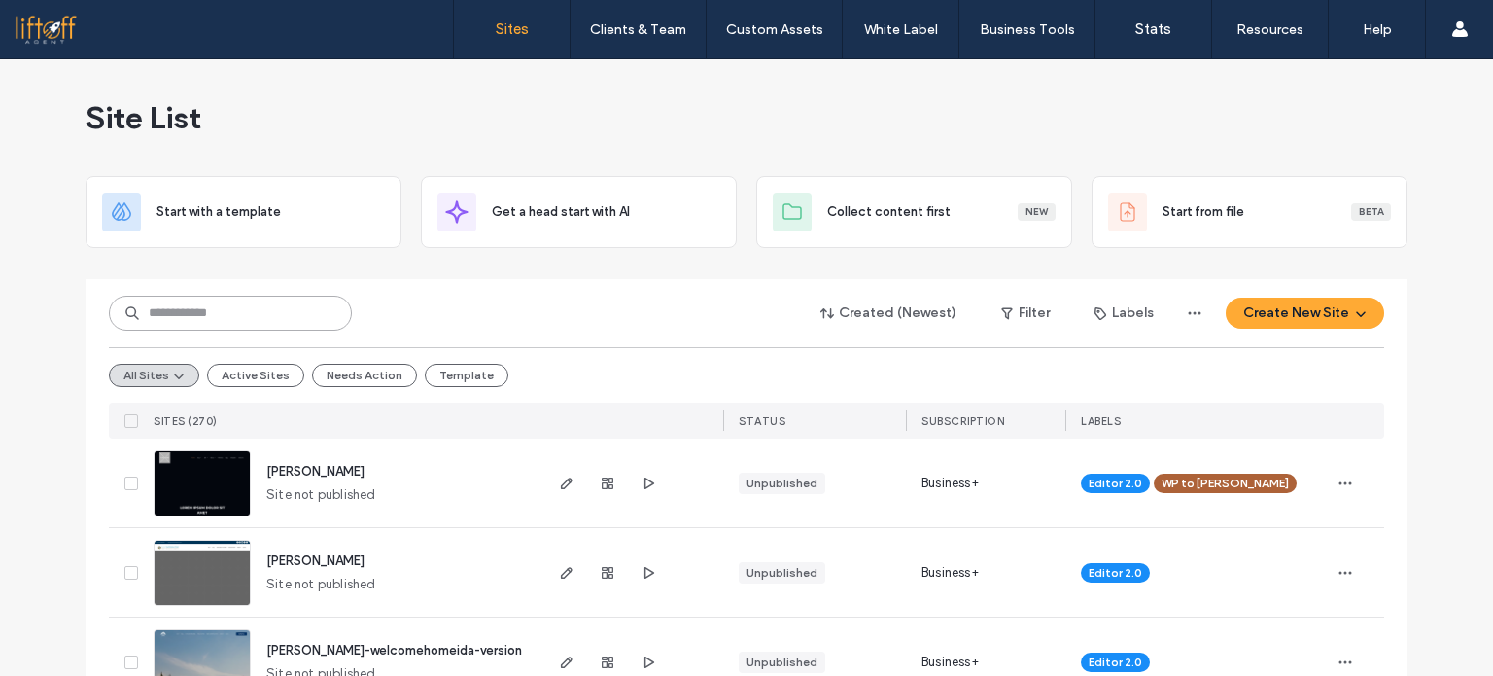
click at [159, 311] on input at bounding box center [230, 313] width 243 height 35
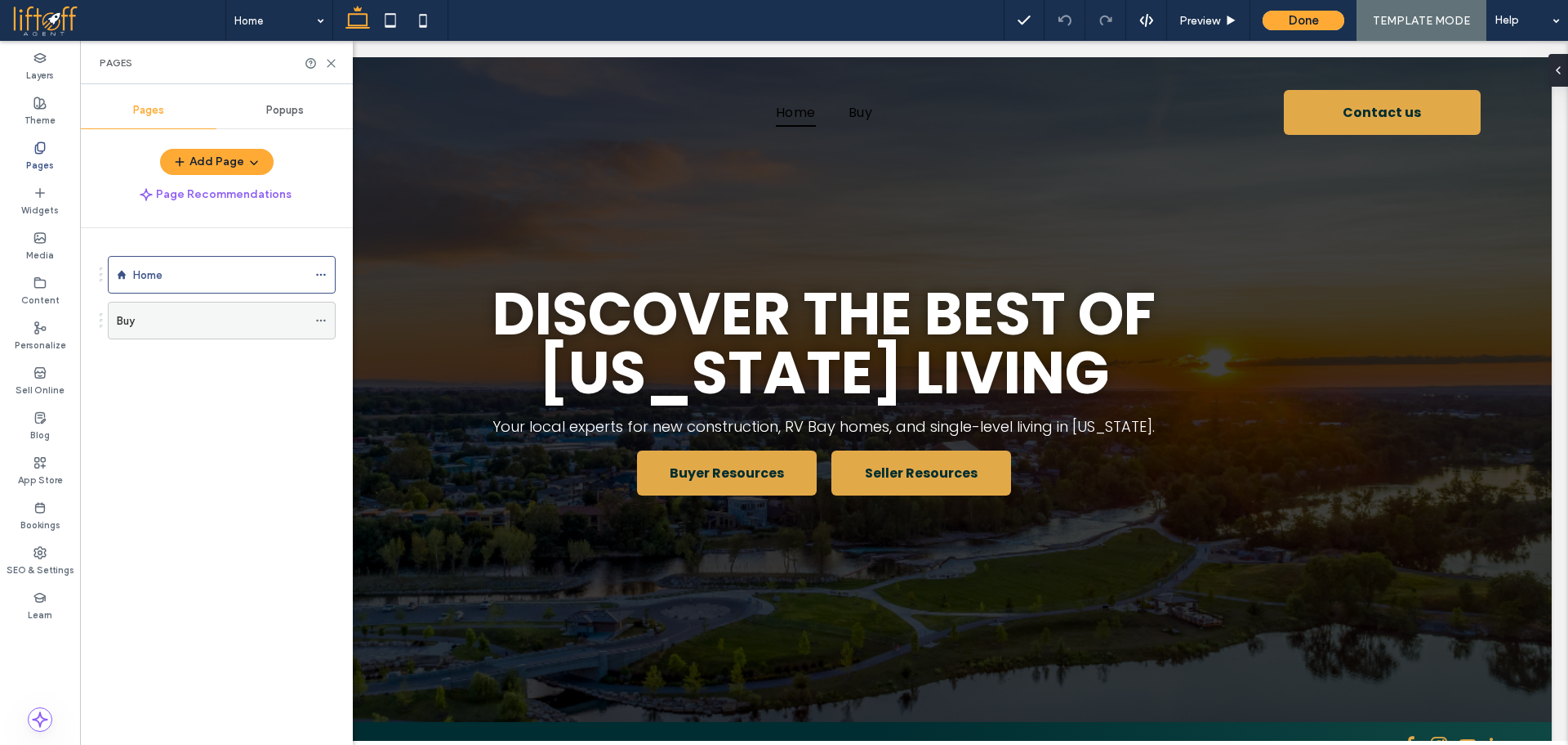
click at [172, 332] on div "Buy" at bounding box center [212, 320] width 191 height 36
click at [333, 62] on use at bounding box center [331, 63] width 8 height 8
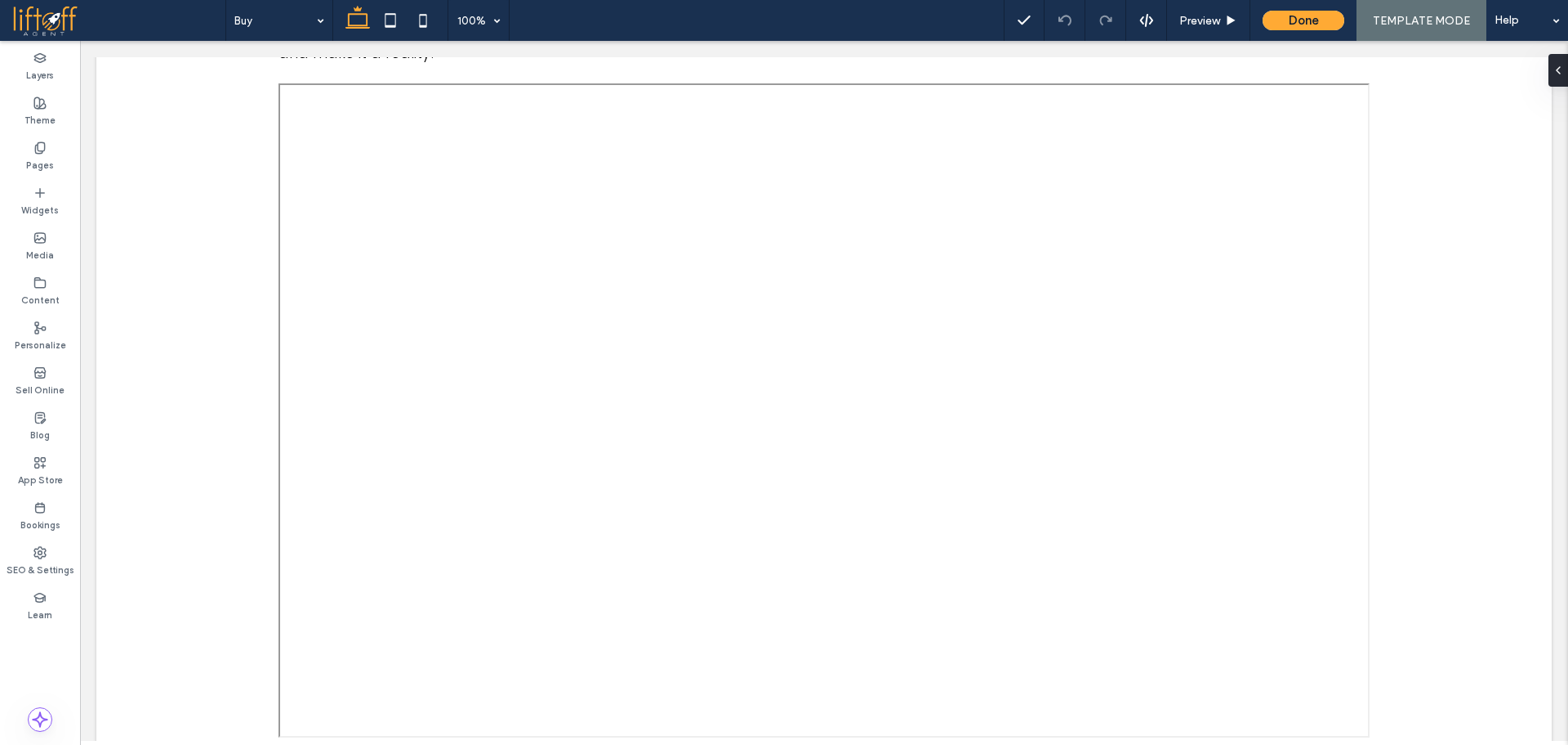
scroll to position [2741, 0]
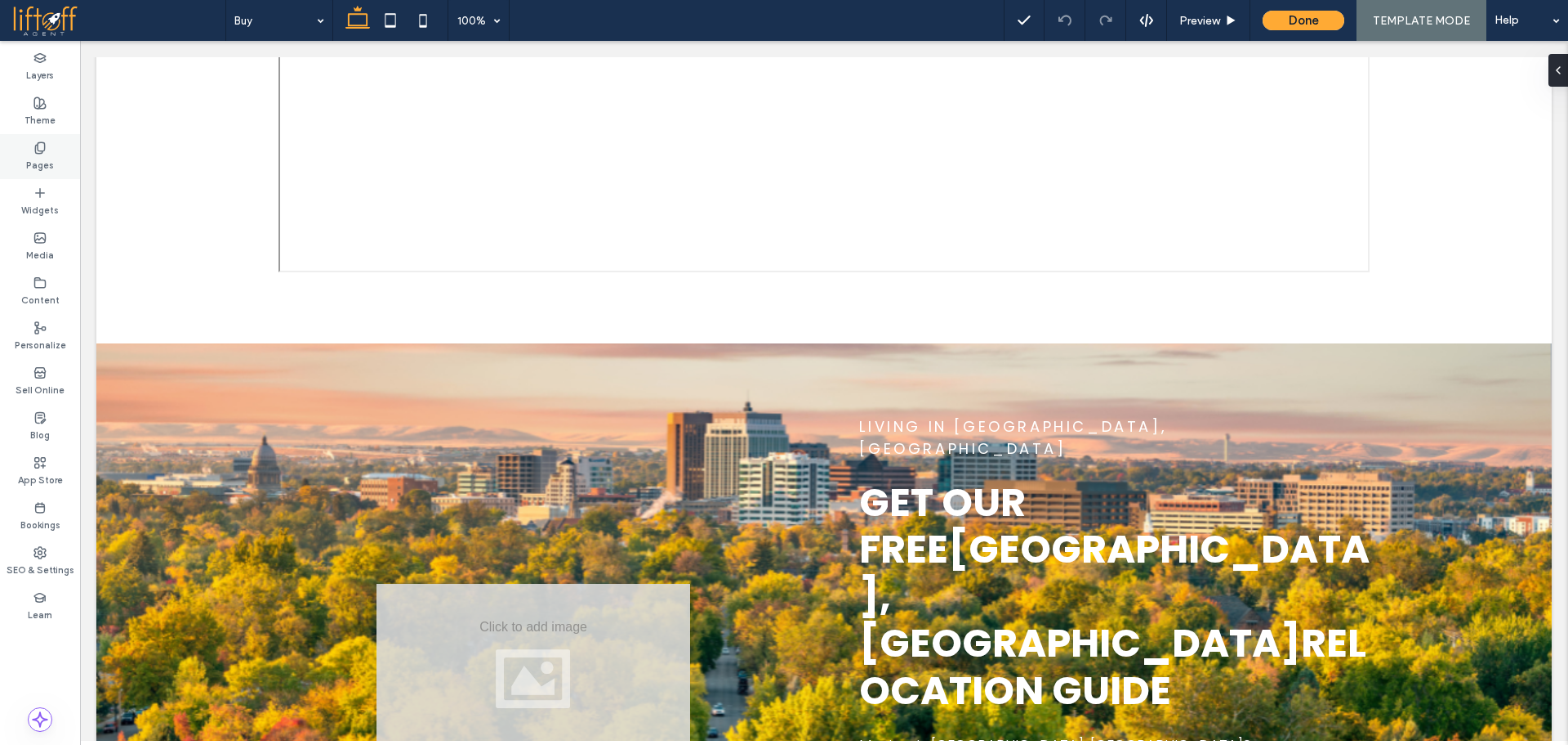
click at [44, 151] on icon at bounding box center [40, 148] width 13 height 13
